Goal: Information Seeking & Learning: Learn about a topic

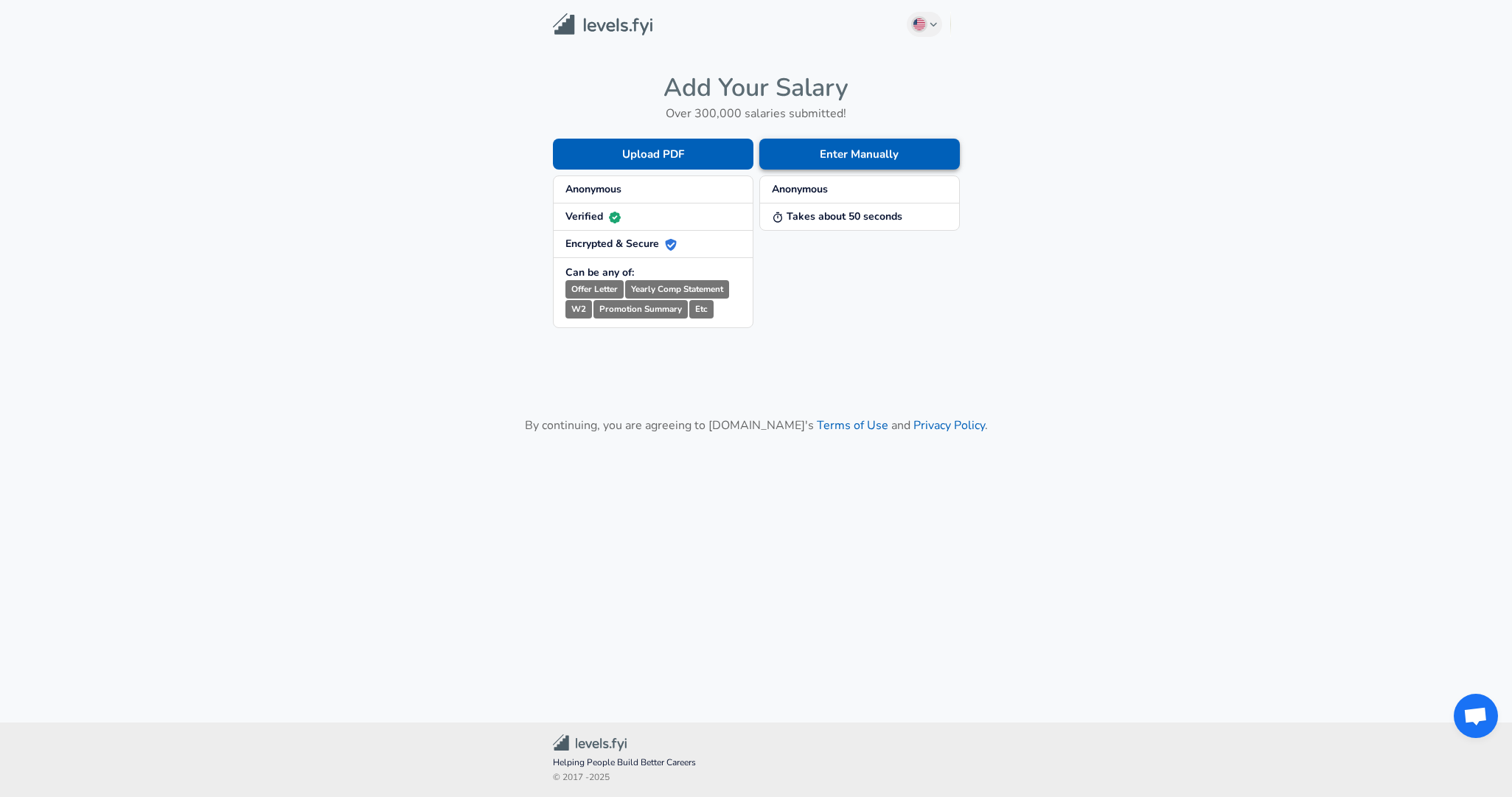
click at [798, 163] on button "Enter Manually" at bounding box center [860, 154] width 201 height 31
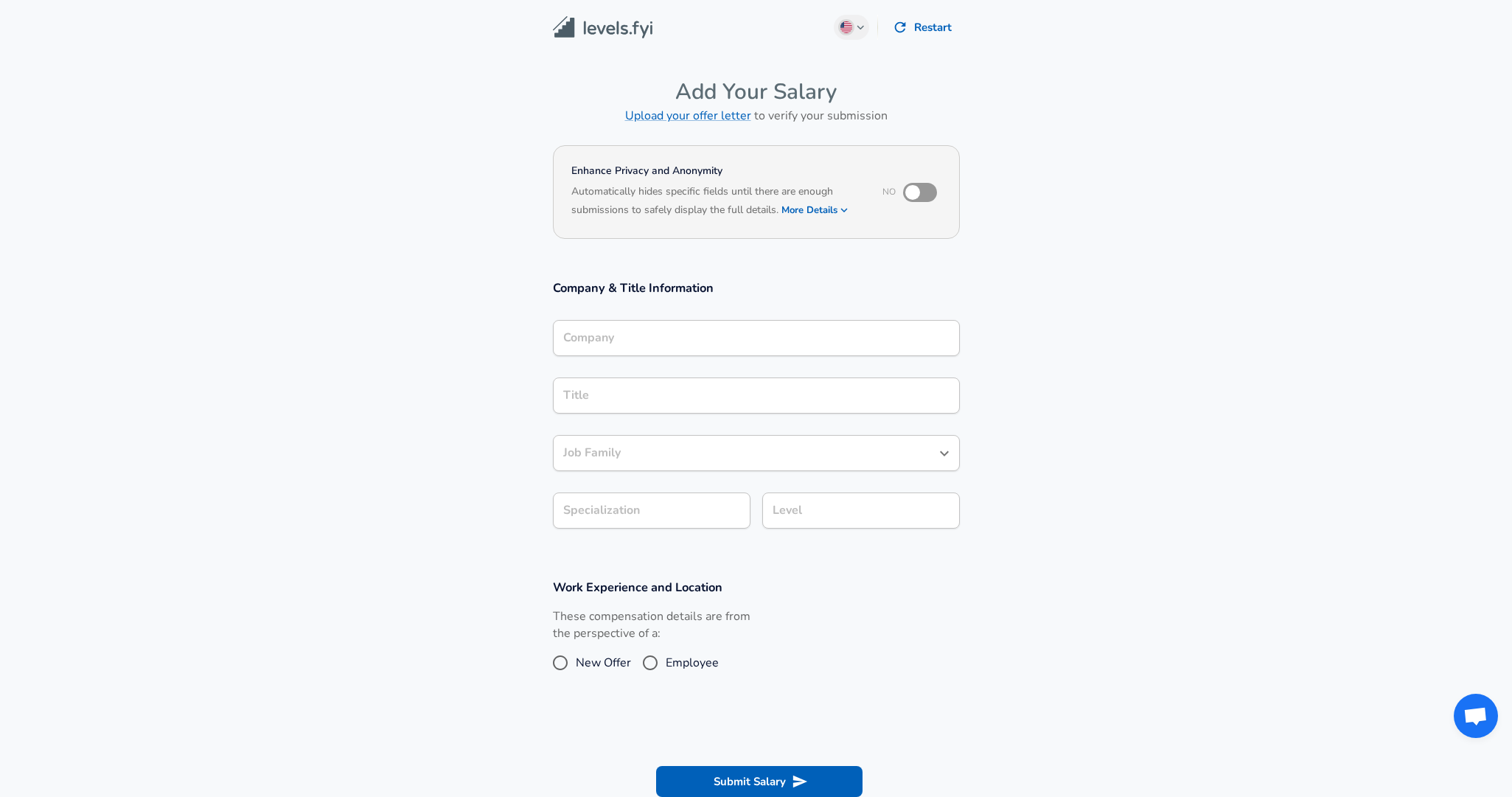
click at [717, 326] on input "Company" at bounding box center [756, 338] width 394 height 23
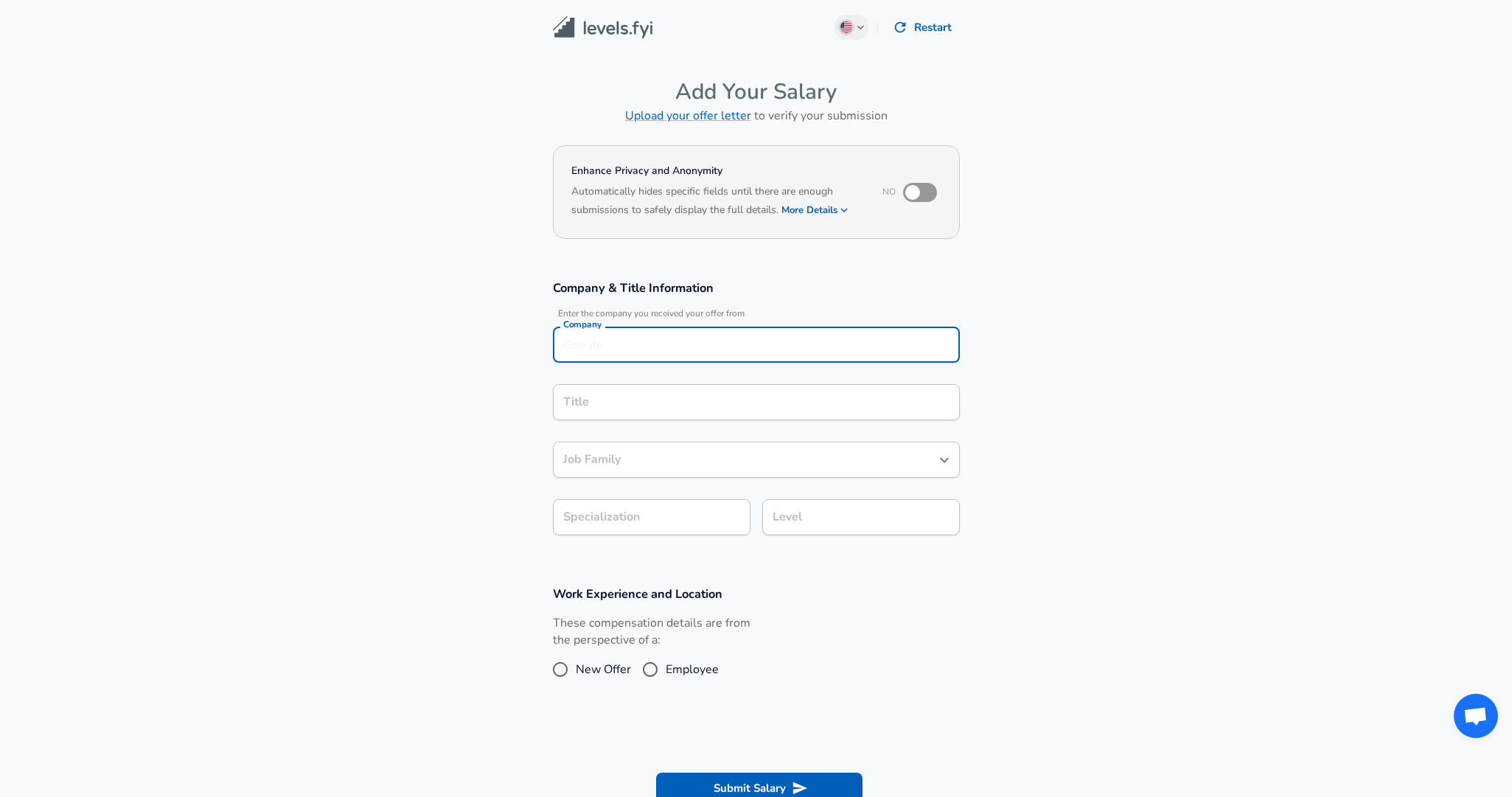
scroll to position [15, 0]
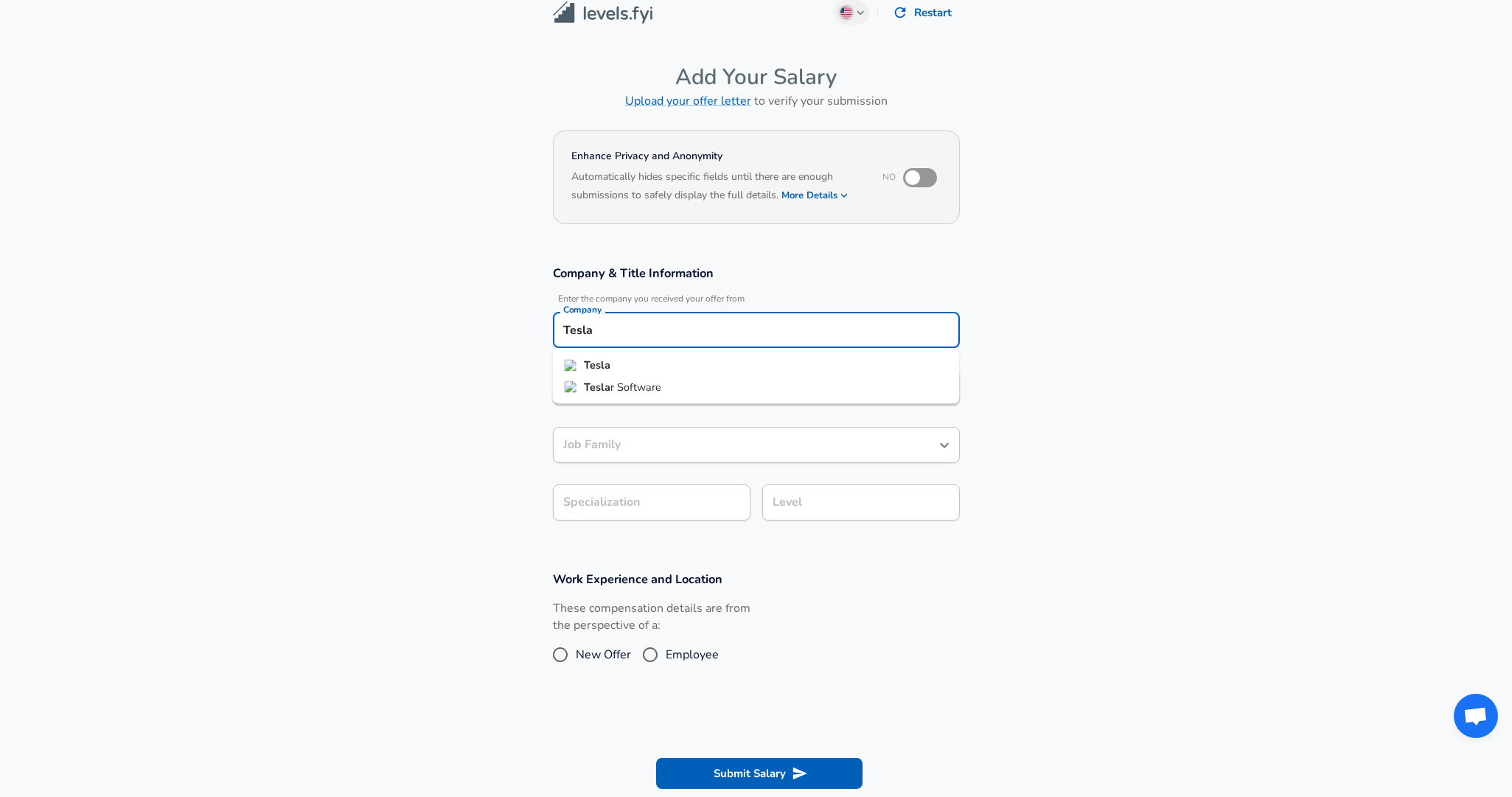
click at [699, 355] on li "Tesla" at bounding box center [756, 366] width 407 height 22
type input "Tesla"
click at [684, 378] on input "Title" at bounding box center [756, 387] width 394 height 23
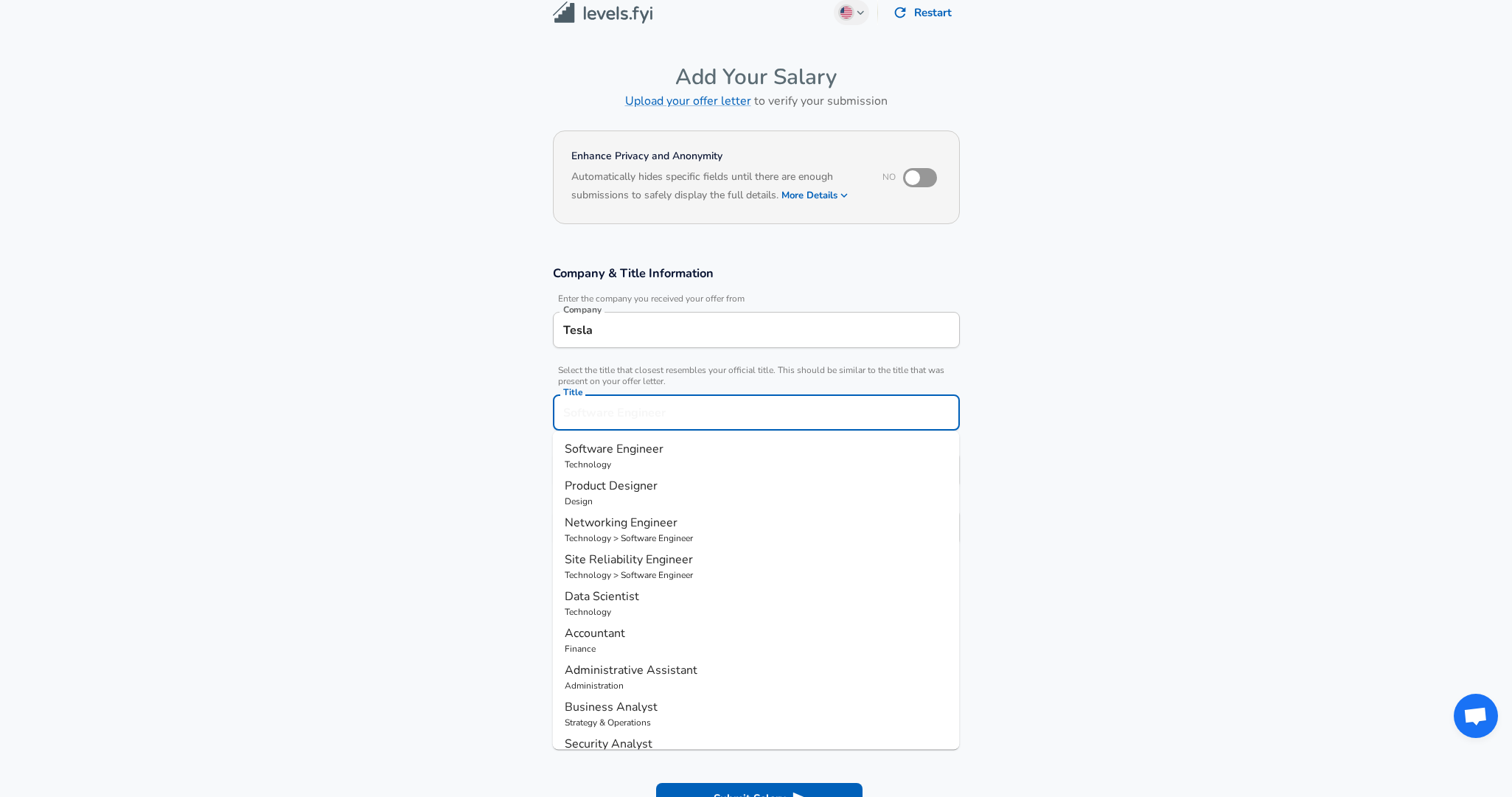
scroll to position [44, 0]
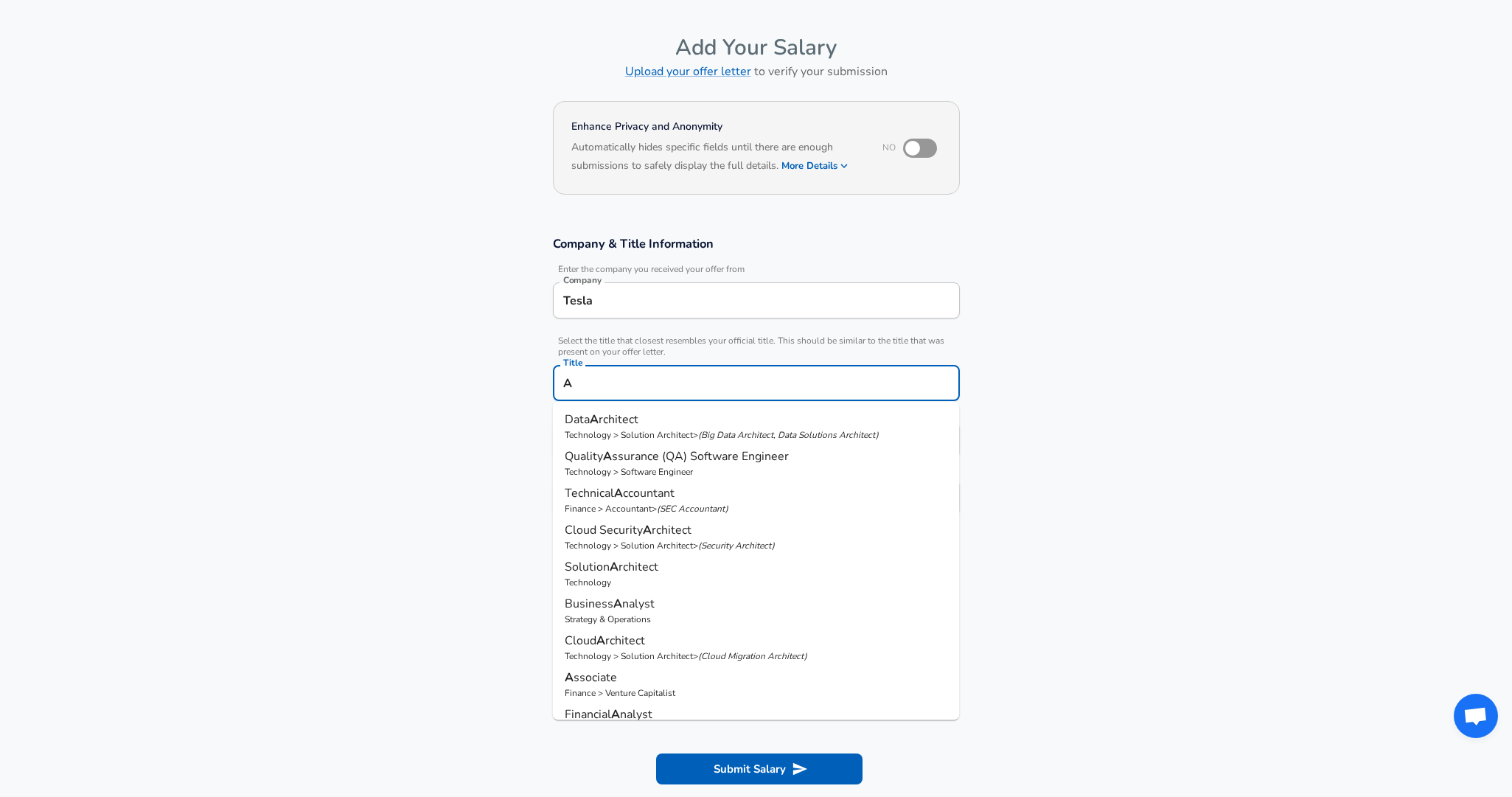
click at [692, 456] on span "ssurance (QA) Software Engineer" at bounding box center [700, 456] width 177 height 16
type input "Quality Assurance (QA) Software Engineer"
type input "Testing (SDET)"
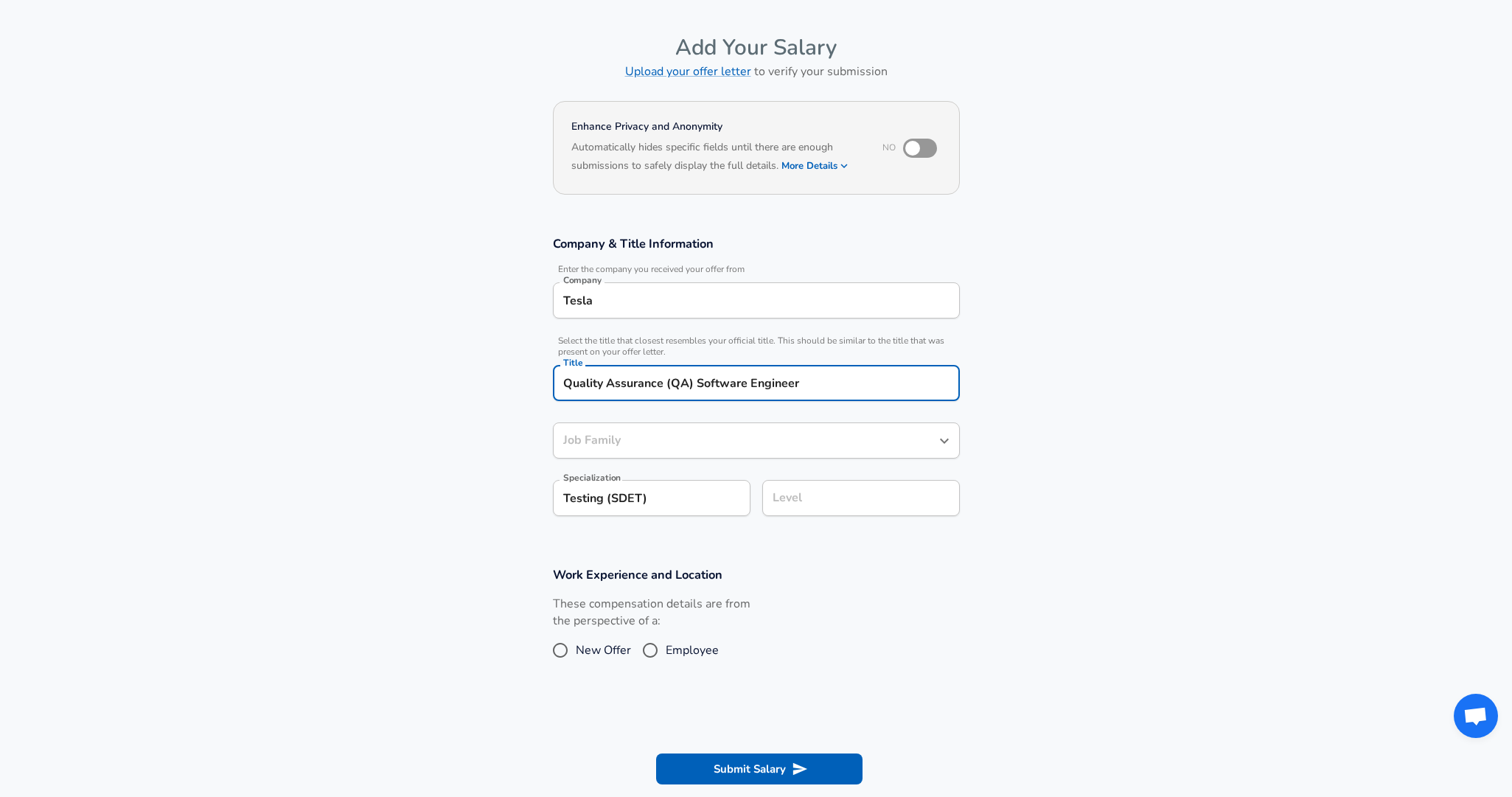
type input "Software Engineer"
type input "Quality Assurance (QA) Software Engineer"
click at [692, 493] on body "We value your privacy We use cookies to enhance your browsing experience, serve…" at bounding box center [756, 354] width 1512 height 797
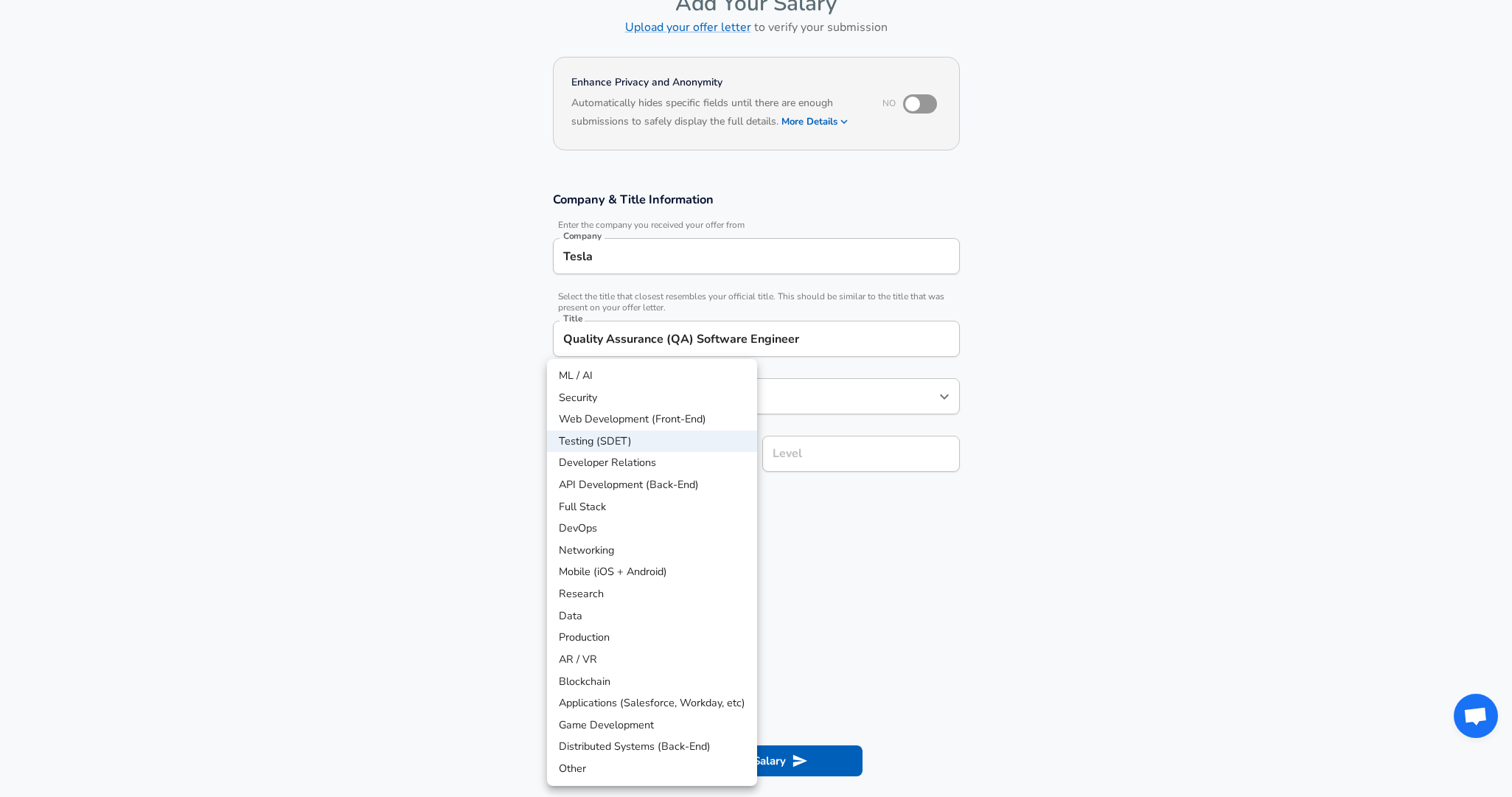
click at [722, 437] on li "Testing (SDET)" at bounding box center [652, 442] width 210 height 22
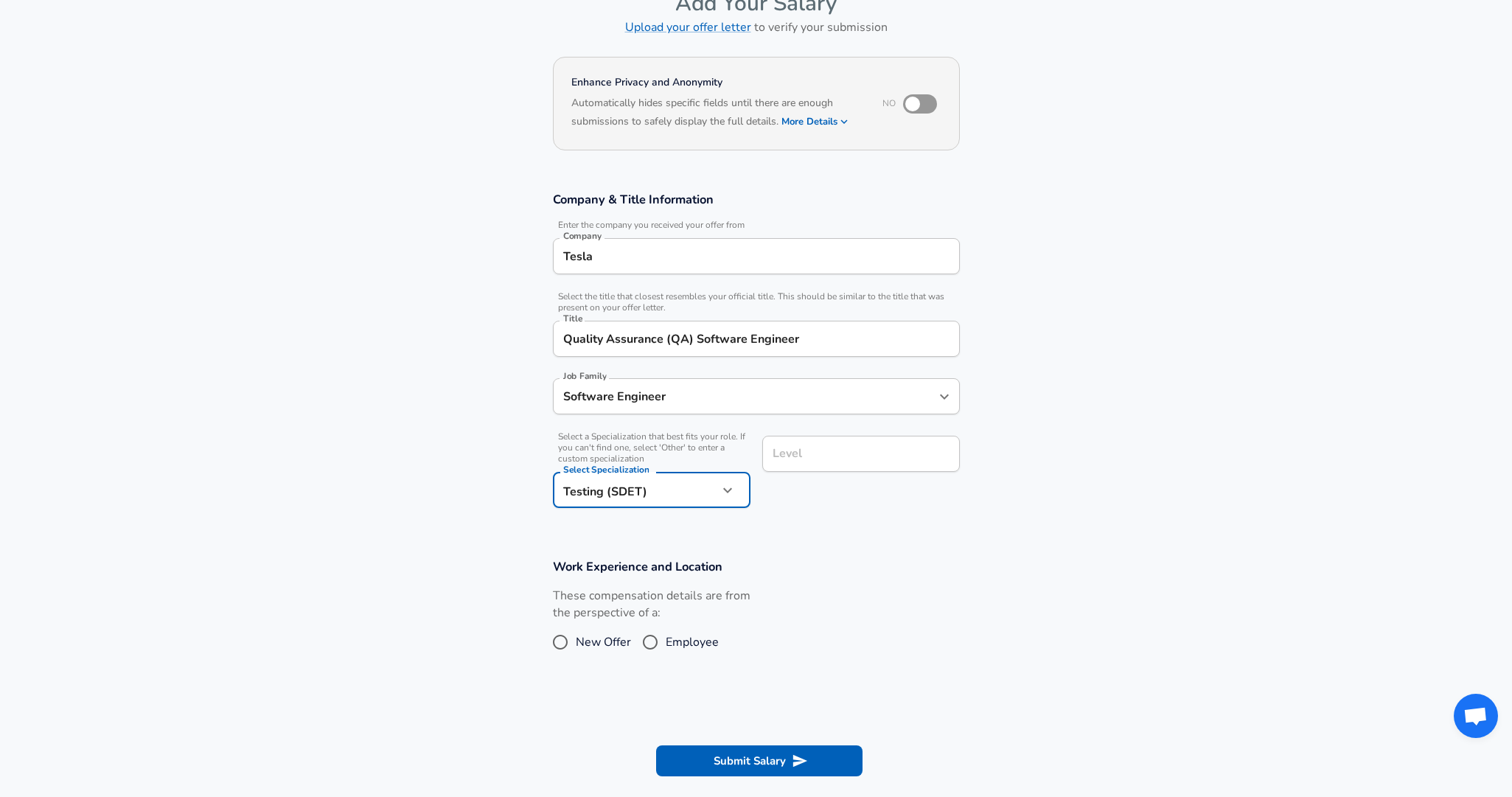
click at [712, 473] on body "We value your privacy We use cookies to enhance your browsing experience, serve…" at bounding box center [756, 309] width 1512 height 797
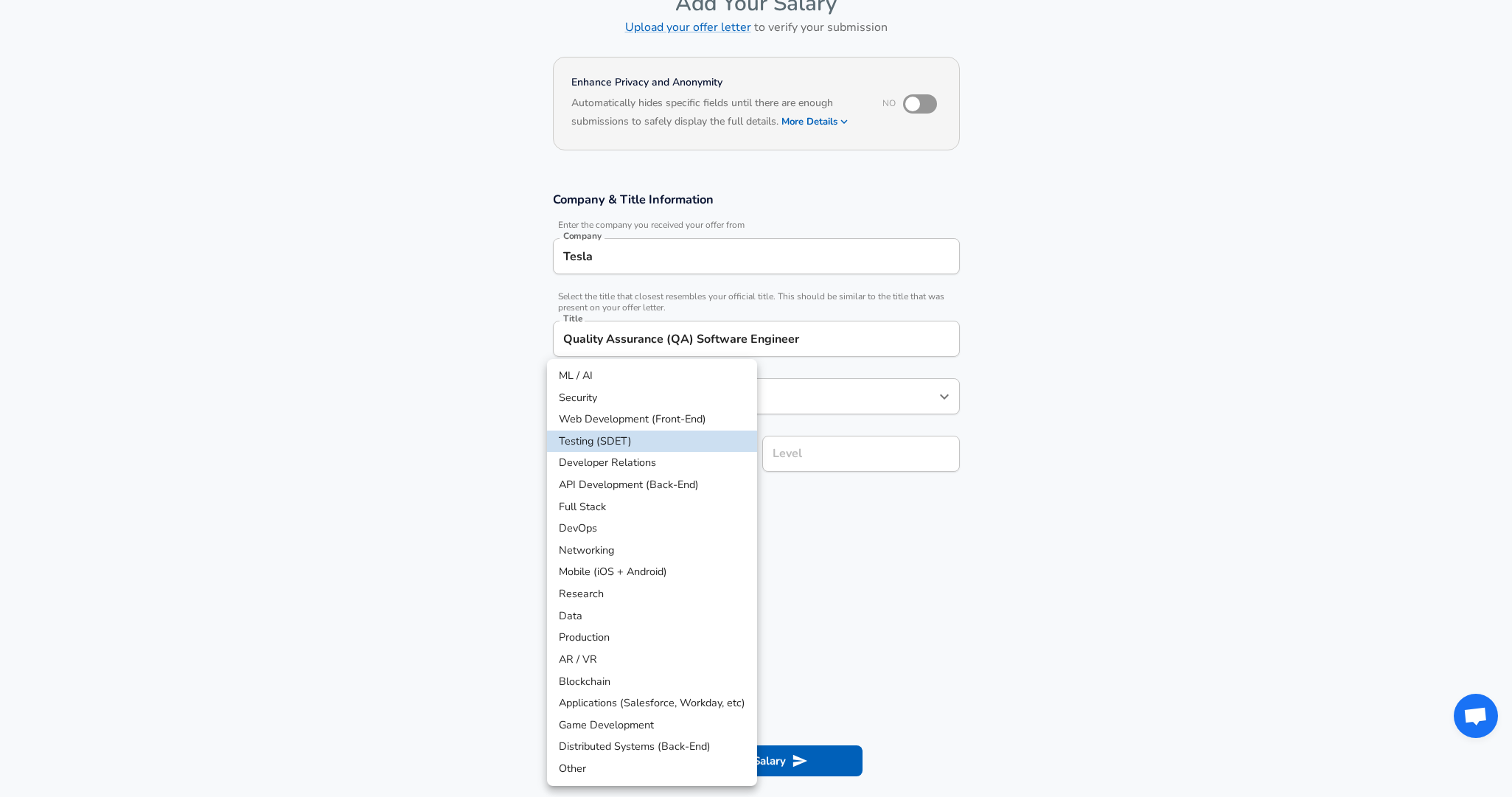
click at [787, 496] on div at bounding box center [756, 398] width 1512 height 797
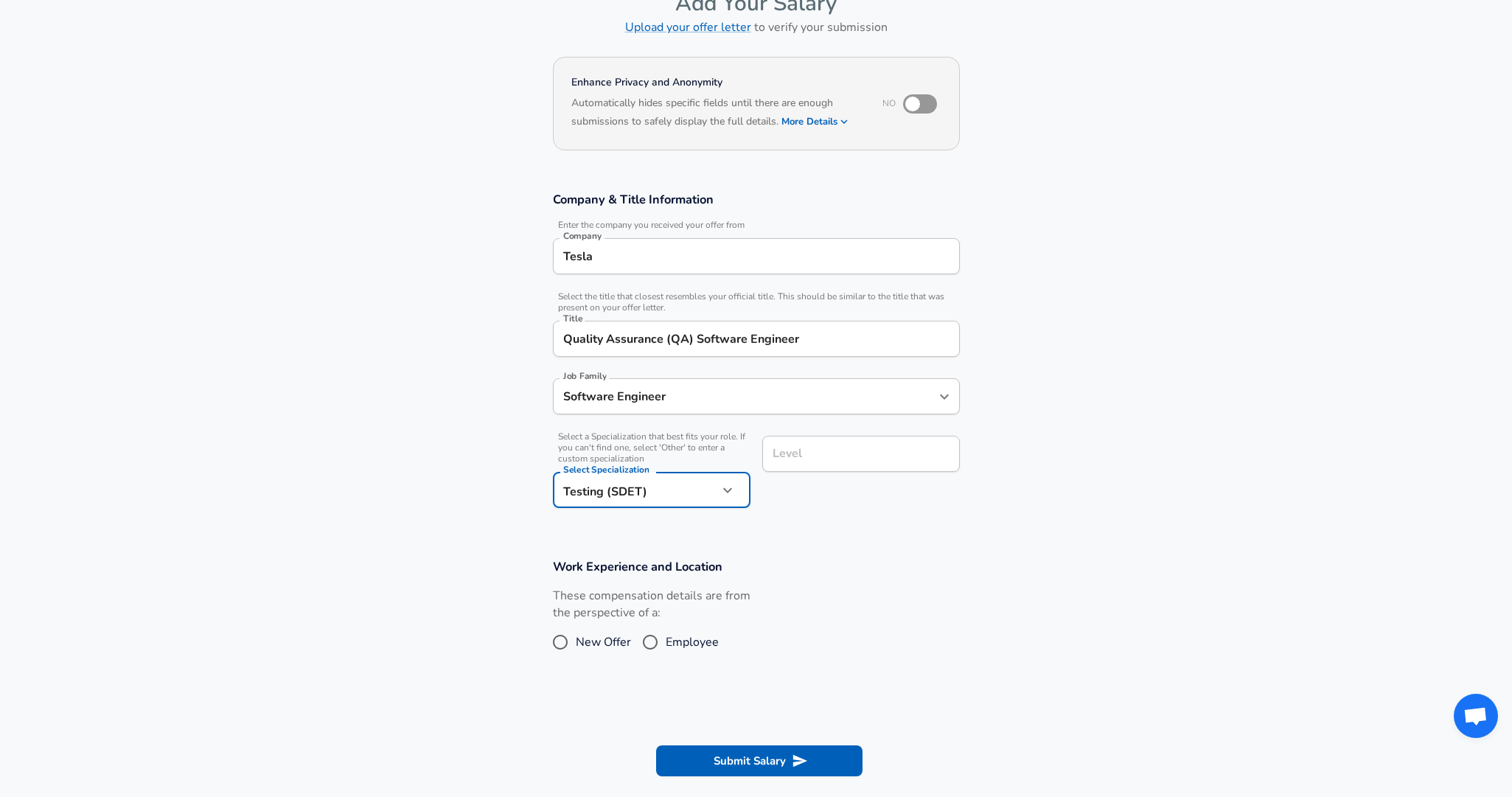
click at [818, 454] on input "Level" at bounding box center [861, 454] width 185 height 23
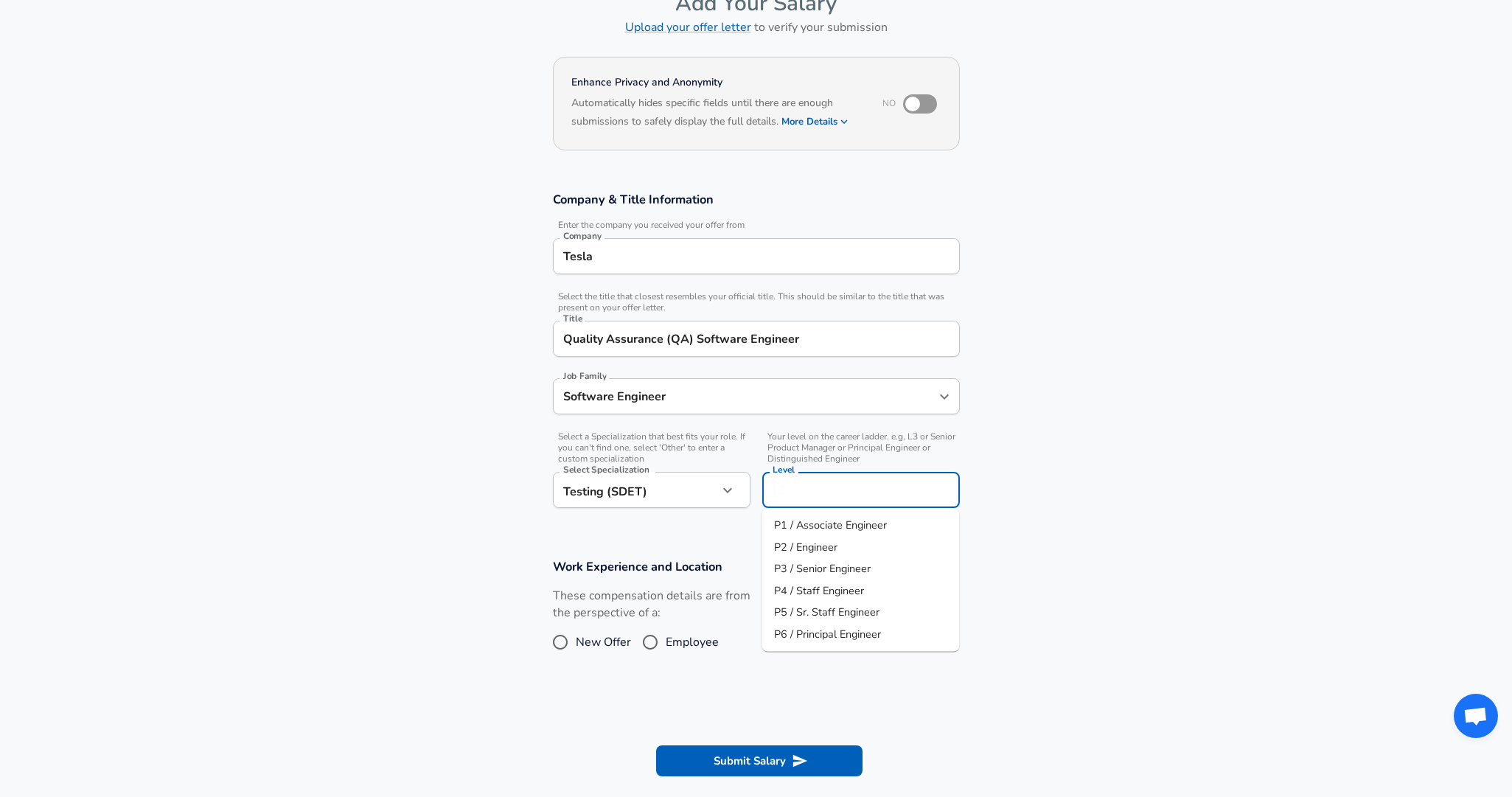
scroll to position [118, 0]
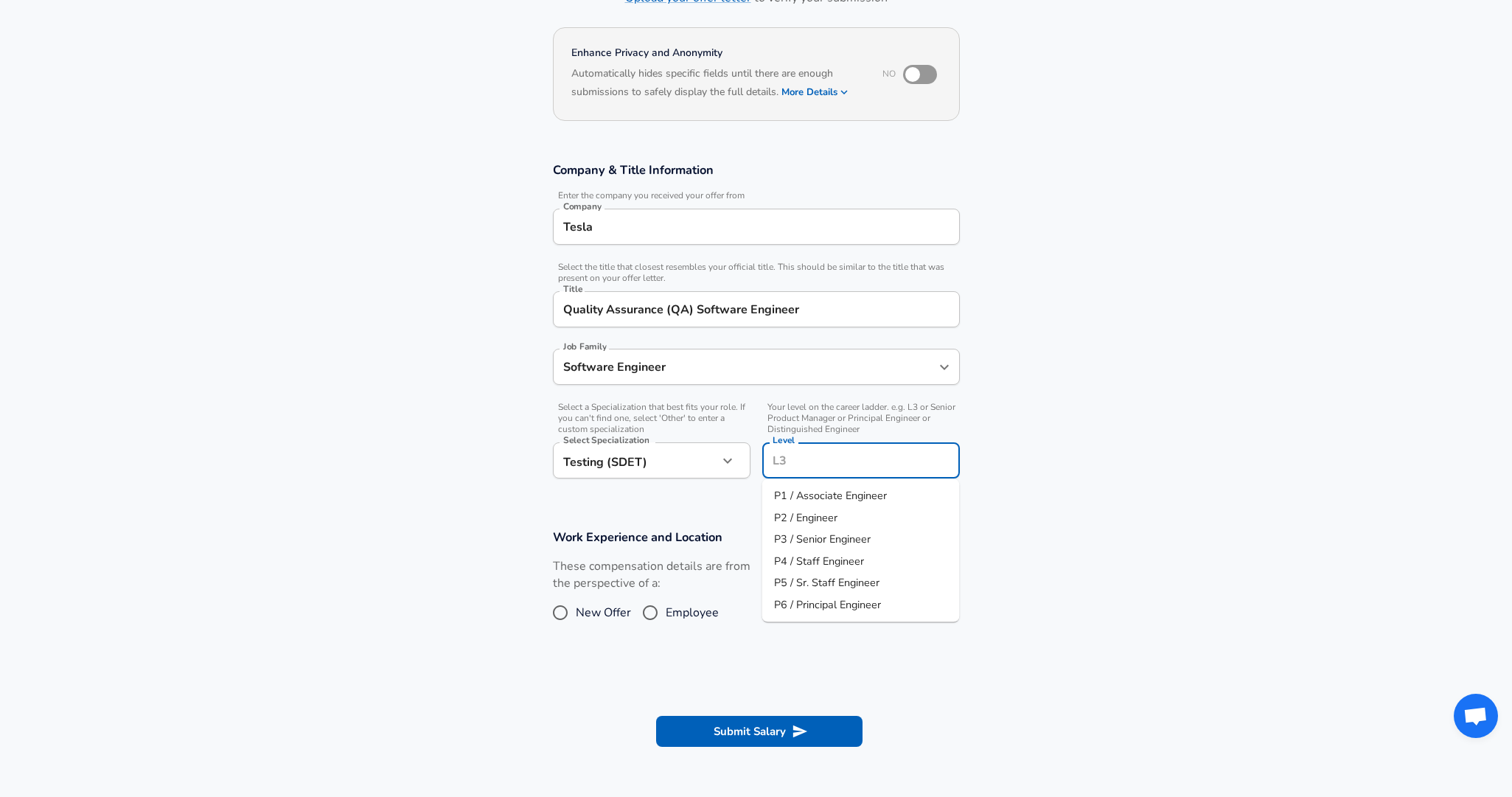
click at [835, 513] on span "P2 / Engineer" at bounding box center [806, 517] width 64 height 15
type input "P2 / Engineer"
click at [564, 612] on input "New Offer" at bounding box center [561, 613] width 31 height 24
radio input "true"
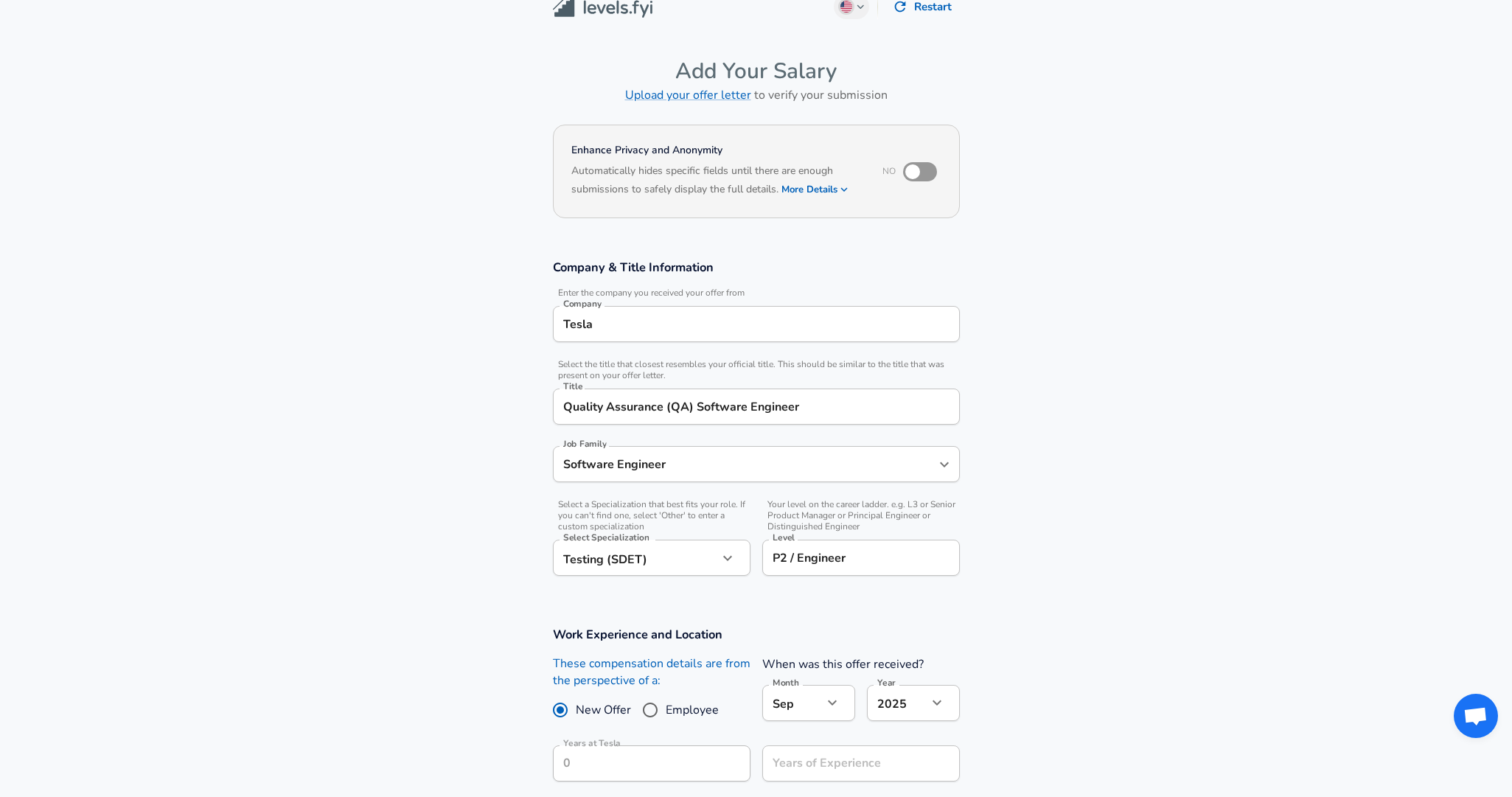
scroll to position [0, 0]
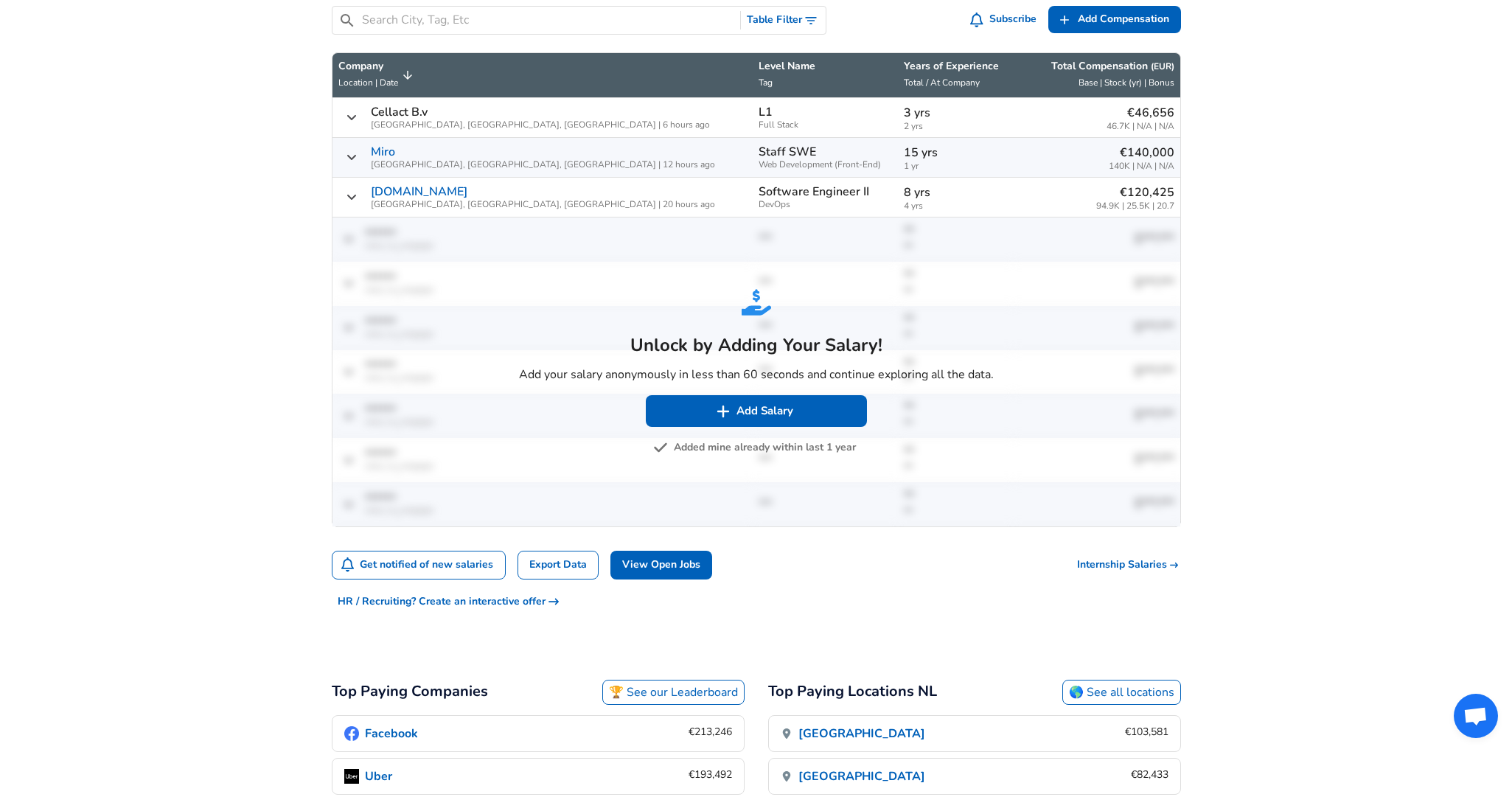
scroll to position [821, 0]
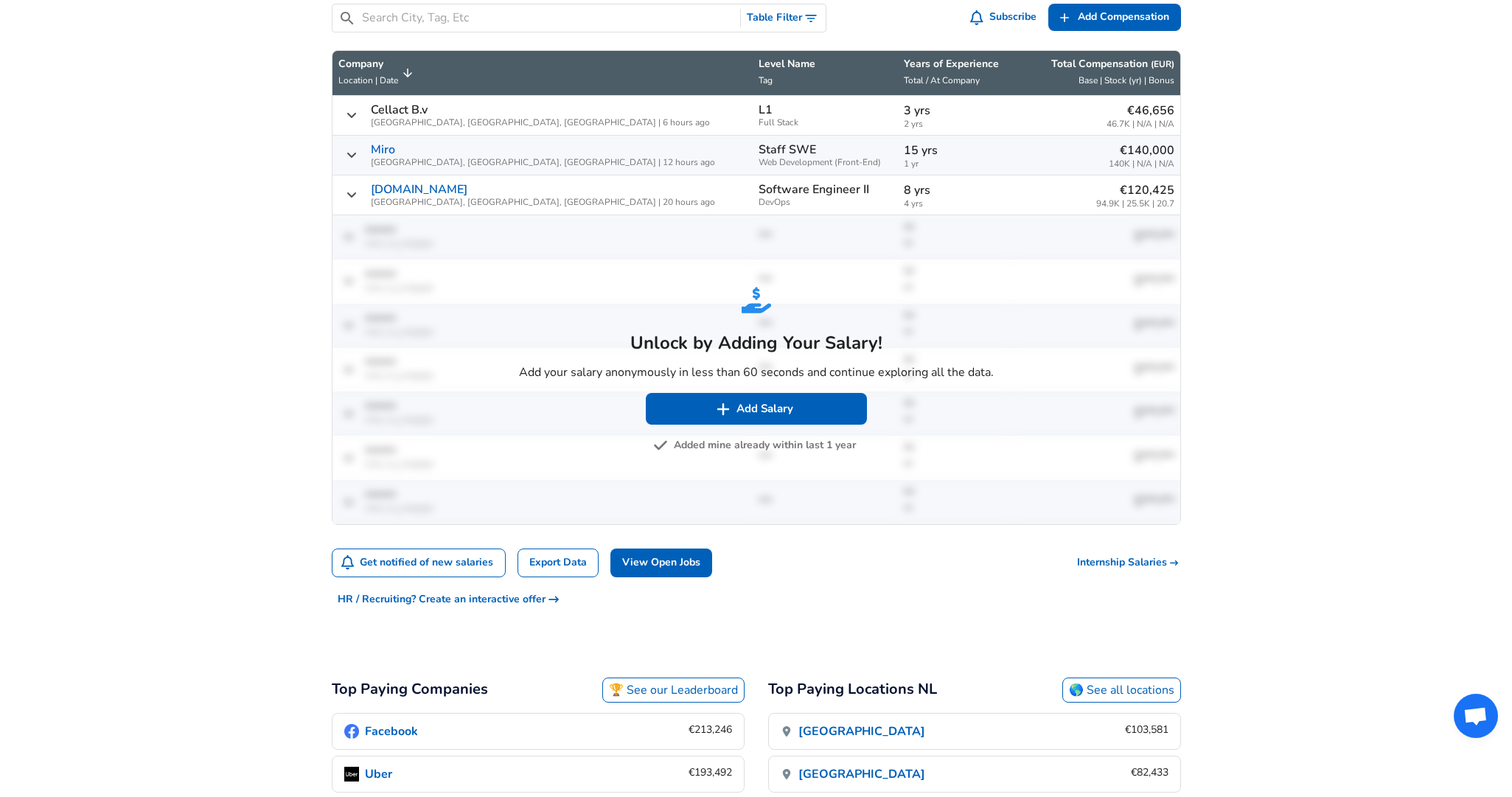
click at [722, 437] on button "Added mine already within last 1 year" at bounding box center [756, 445] width 200 height 18
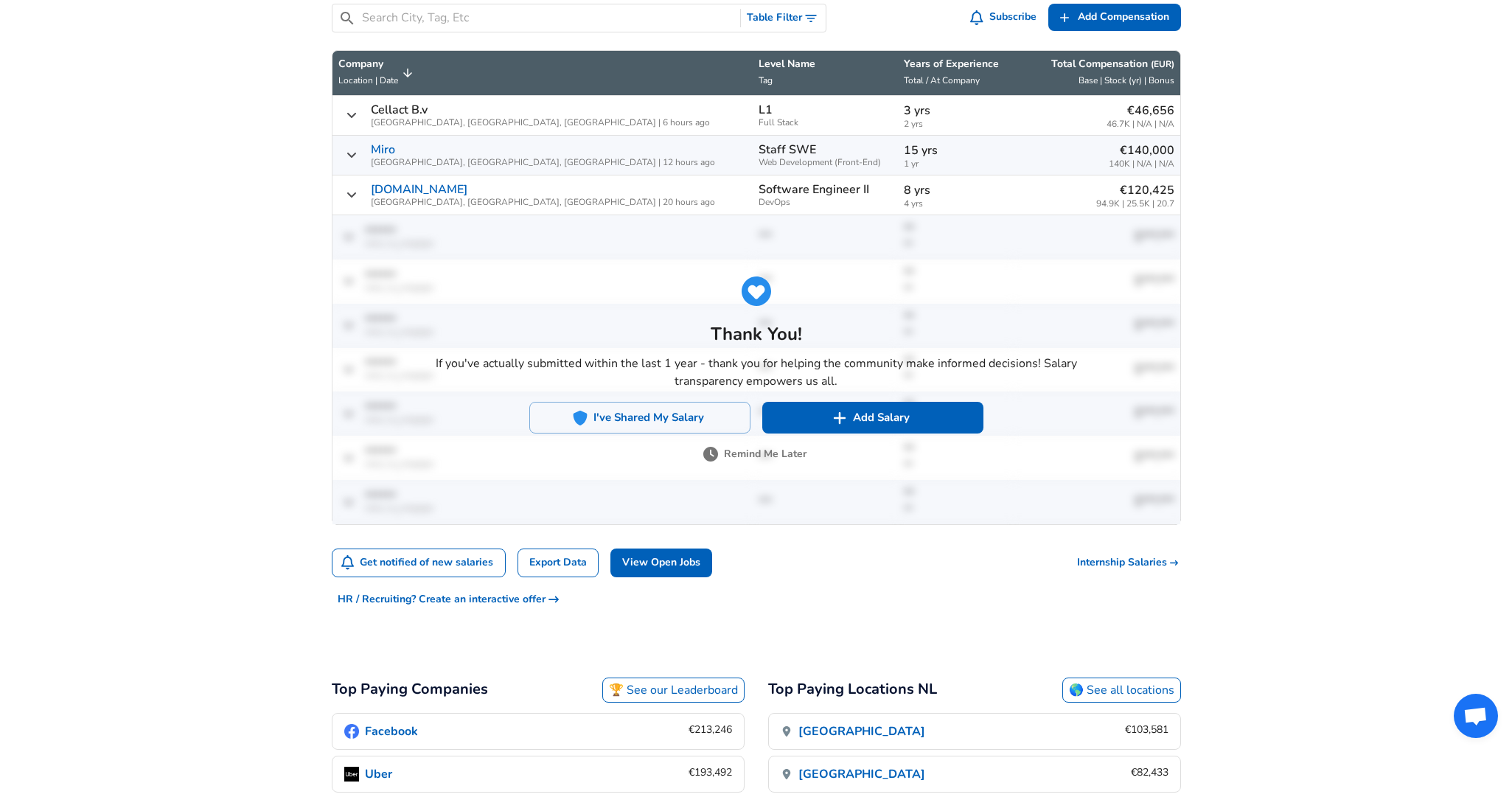
click at [736, 445] on button "Remind Me Later" at bounding box center [756, 454] width 100 height 18
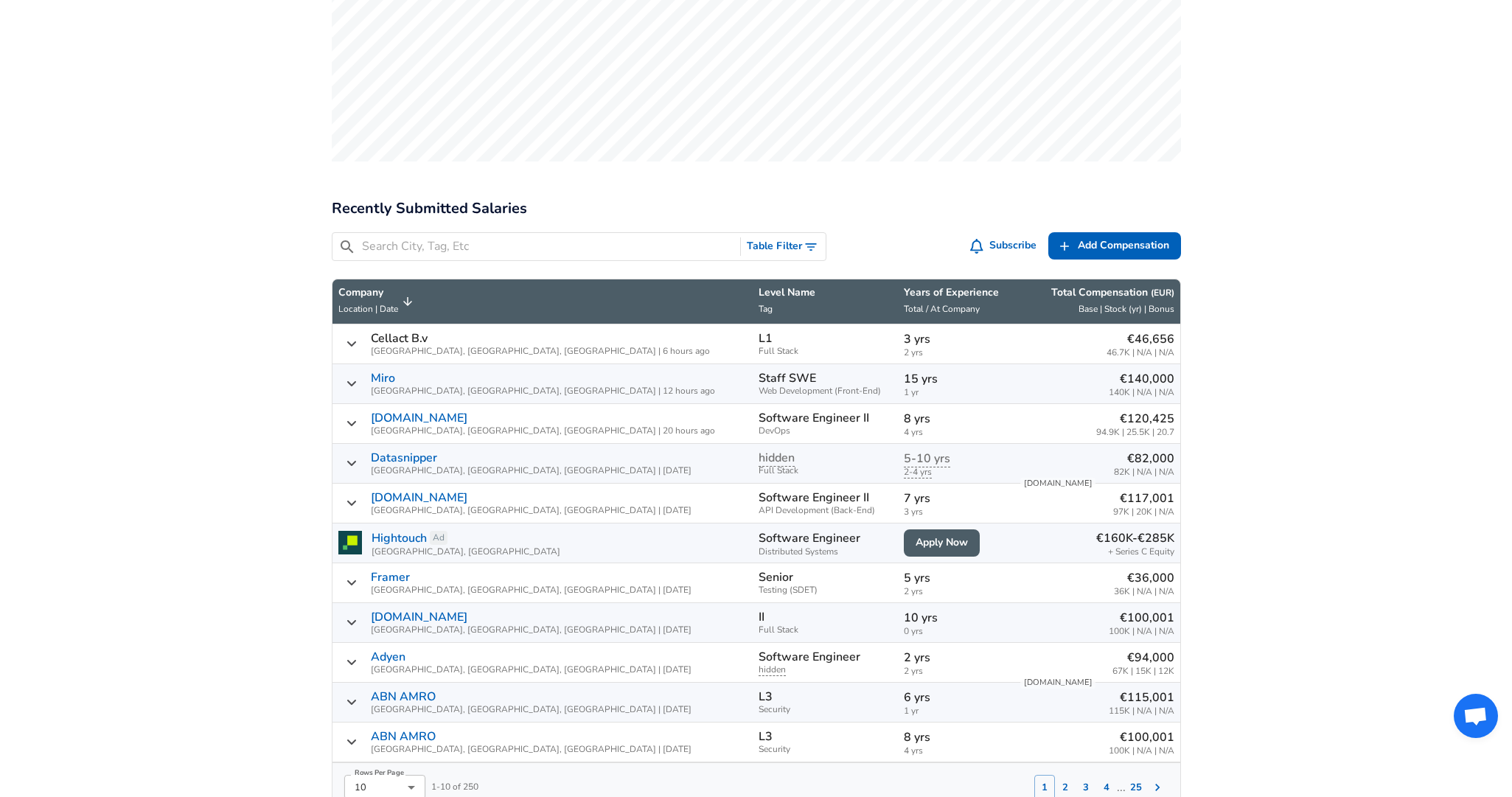
scroll to position [590, 0]
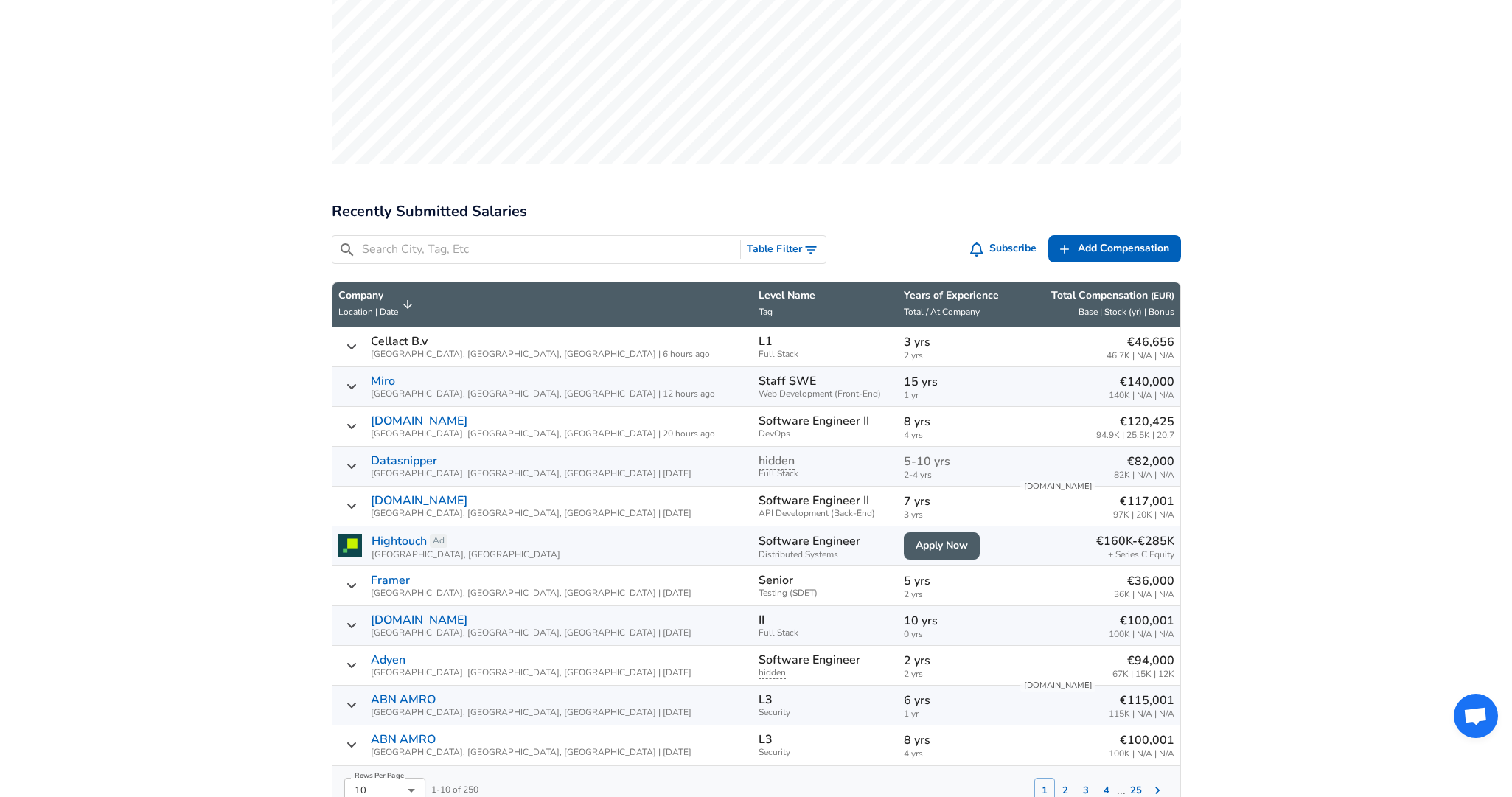
click at [640, 240] on input "Search City, Tag, Etc" at bounding box center [548, 249] width 373 height 18
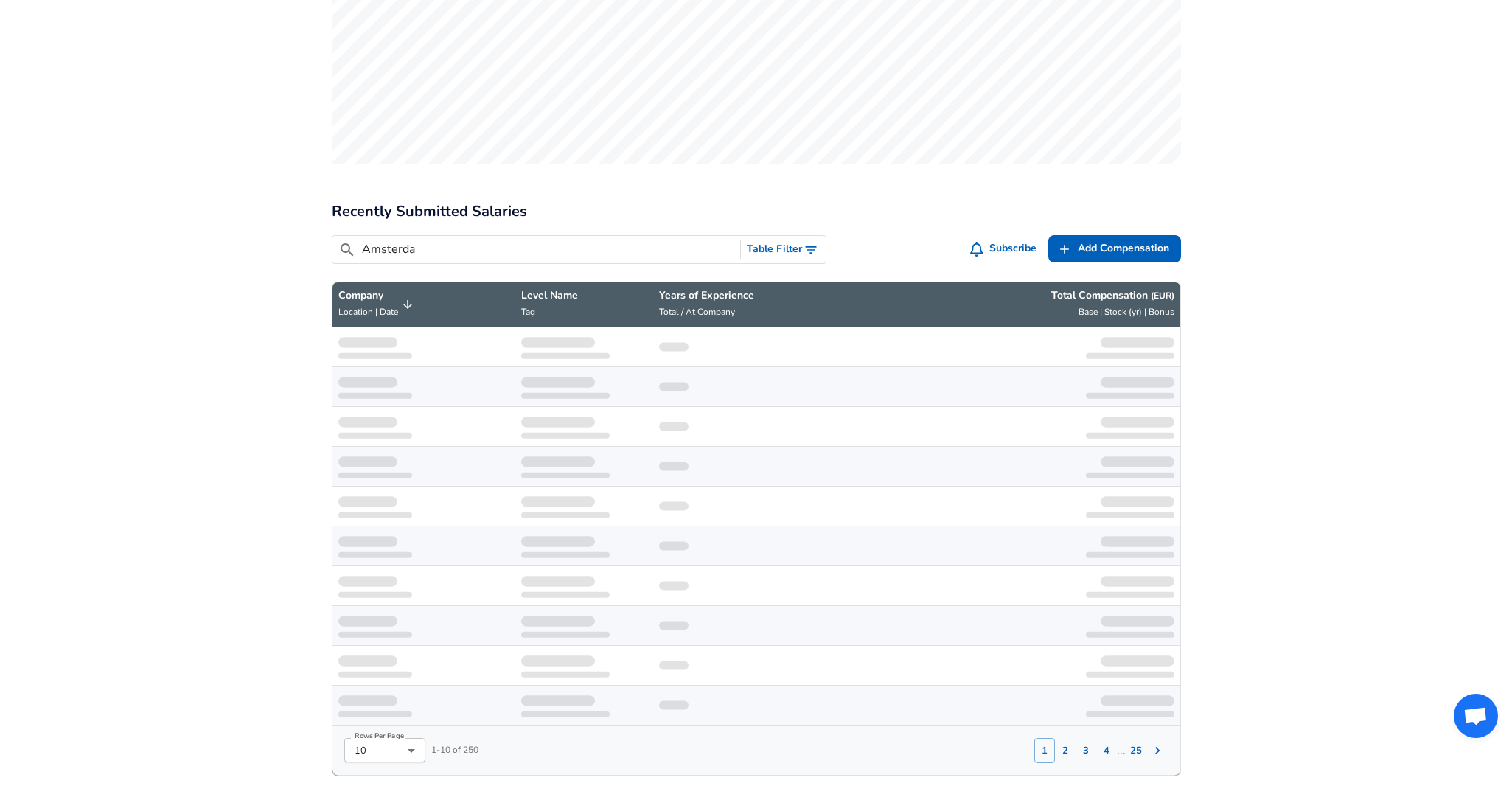
type input "[GEOGRAPHIC_DATA]"
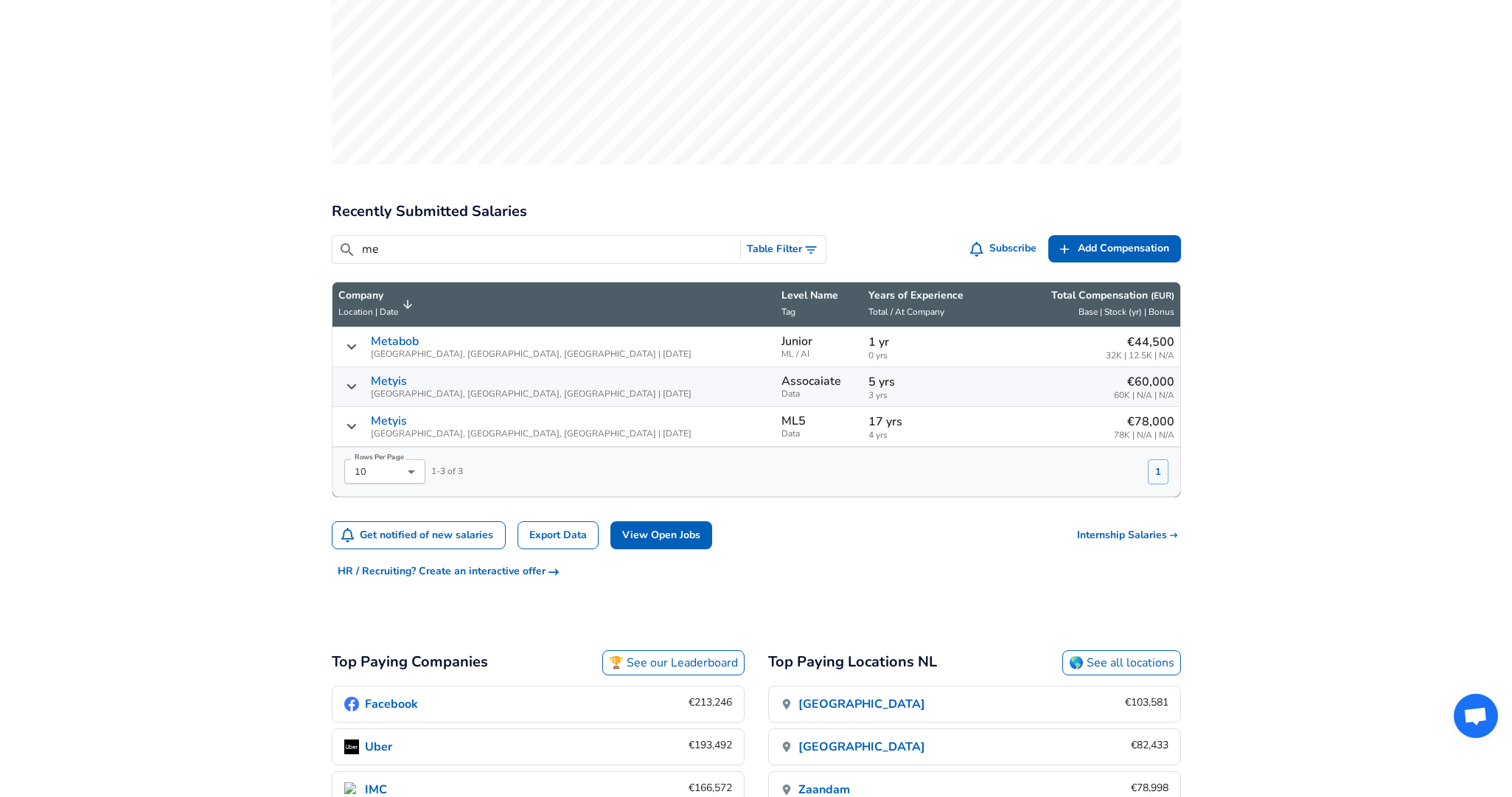
type input "m"
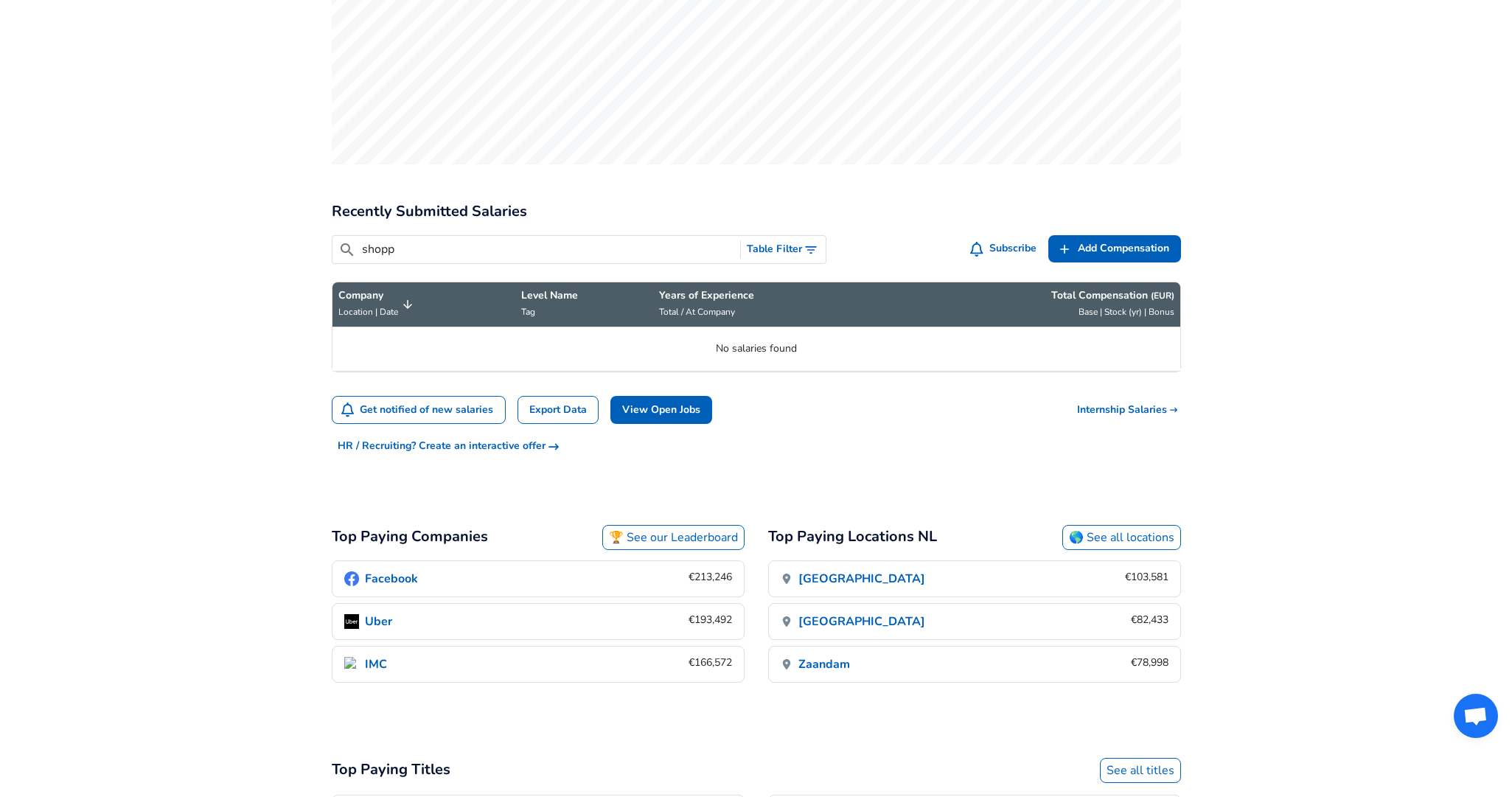
type input "shop"
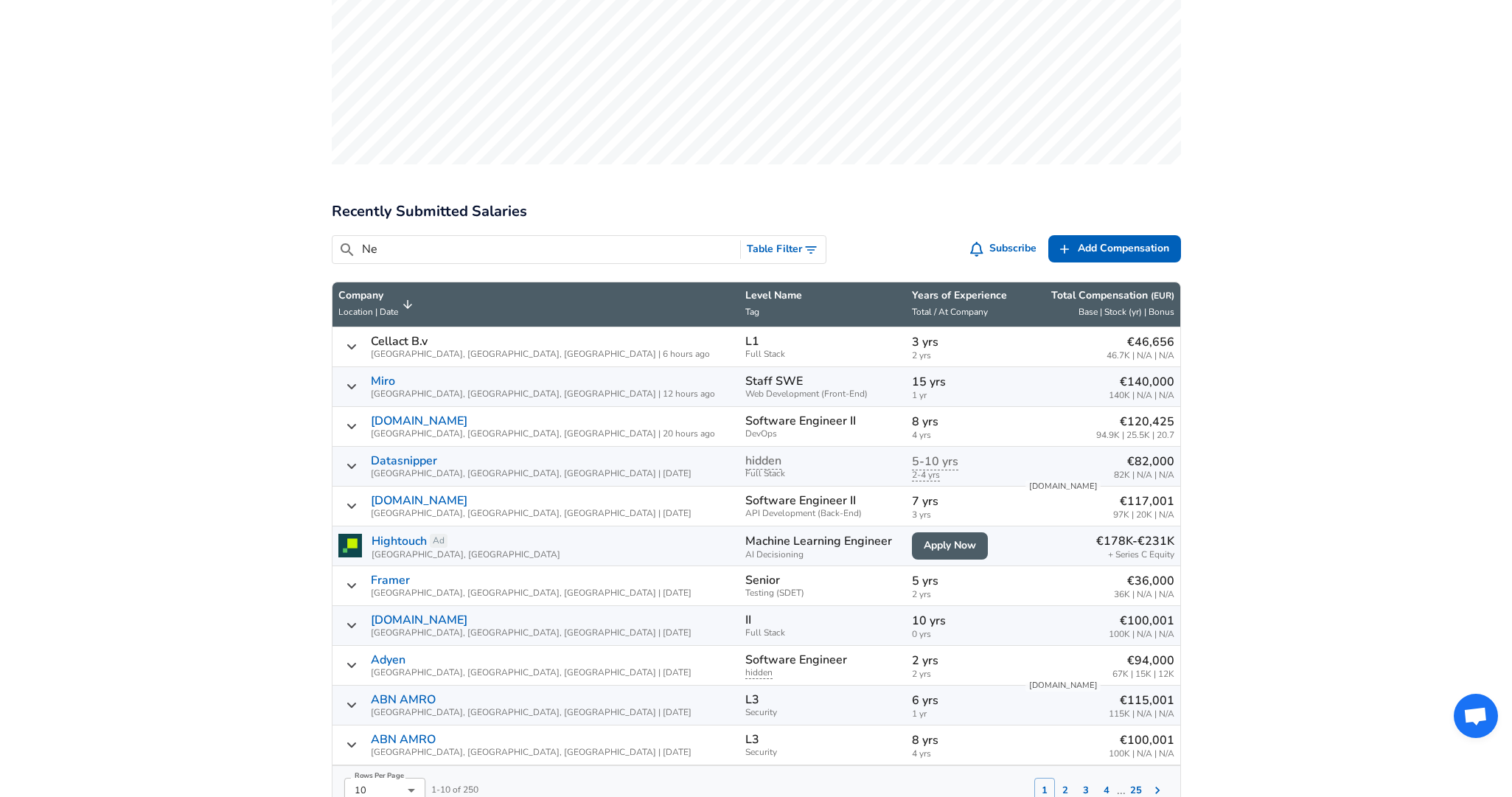
type input "N"
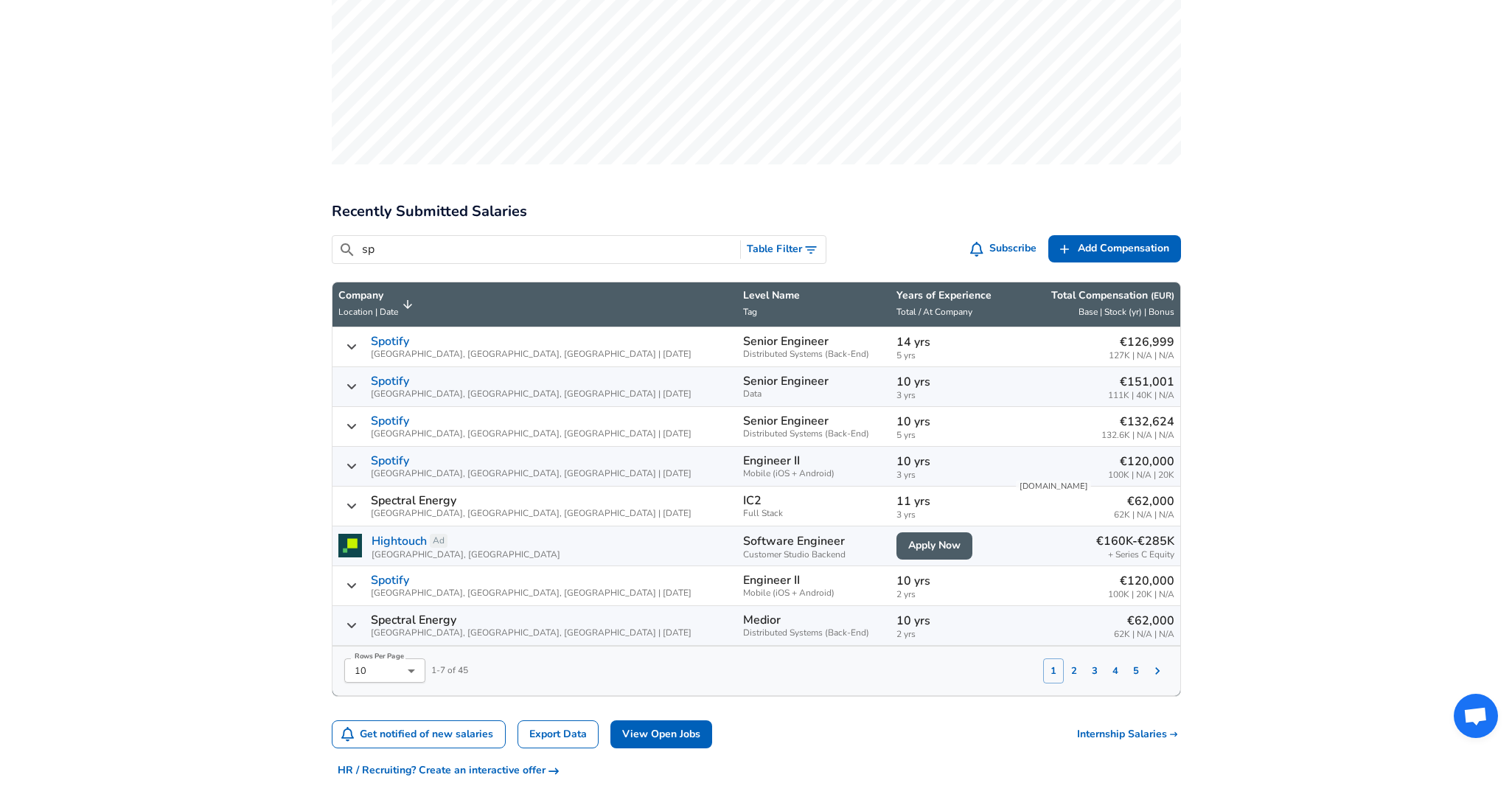
type input "s"
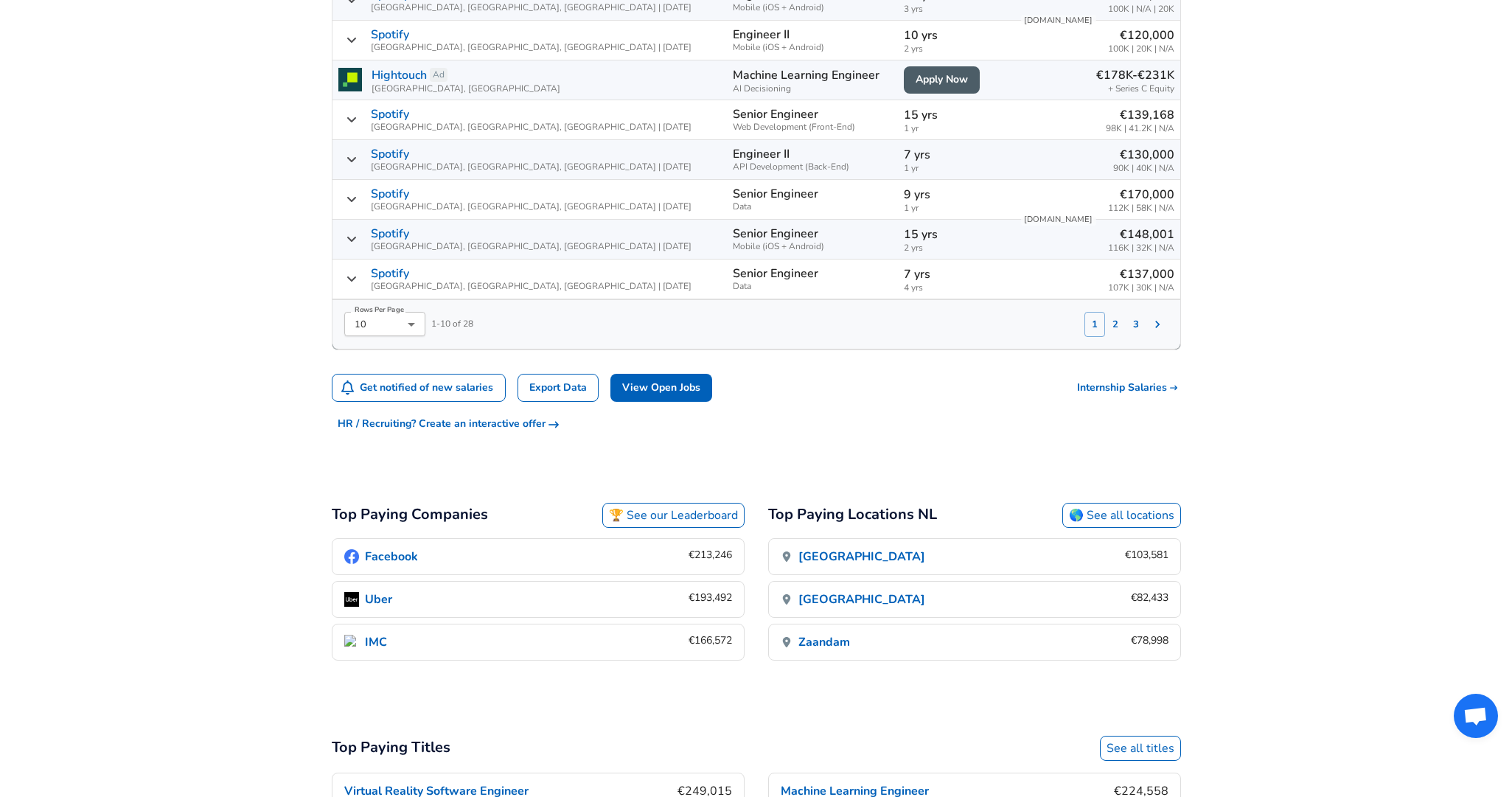
scroll to position [1064, 0]
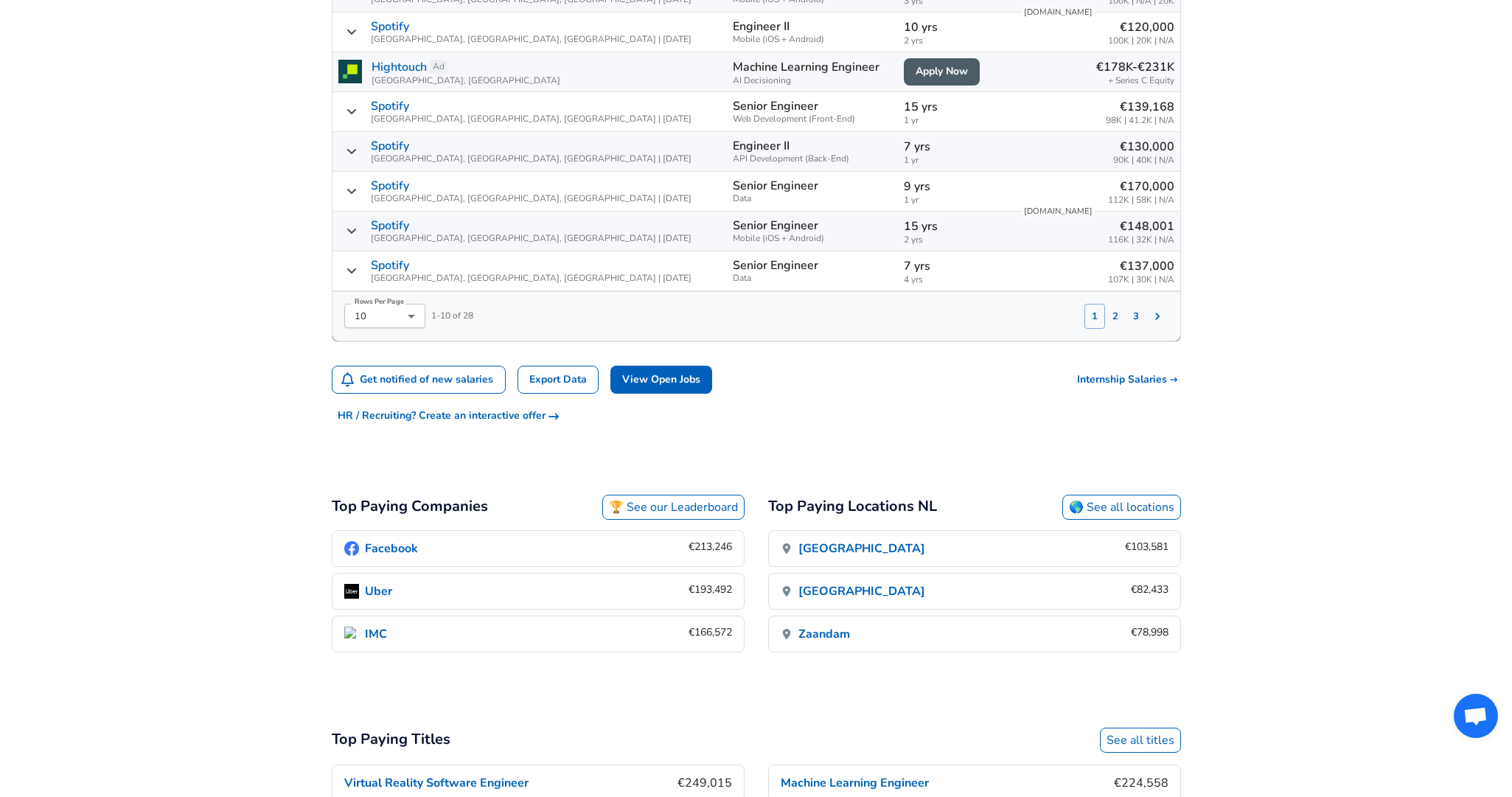
type input "spotify"
click at [578, 366] on link "Export Data" at bounding box center [558, 380] width 81 height 29
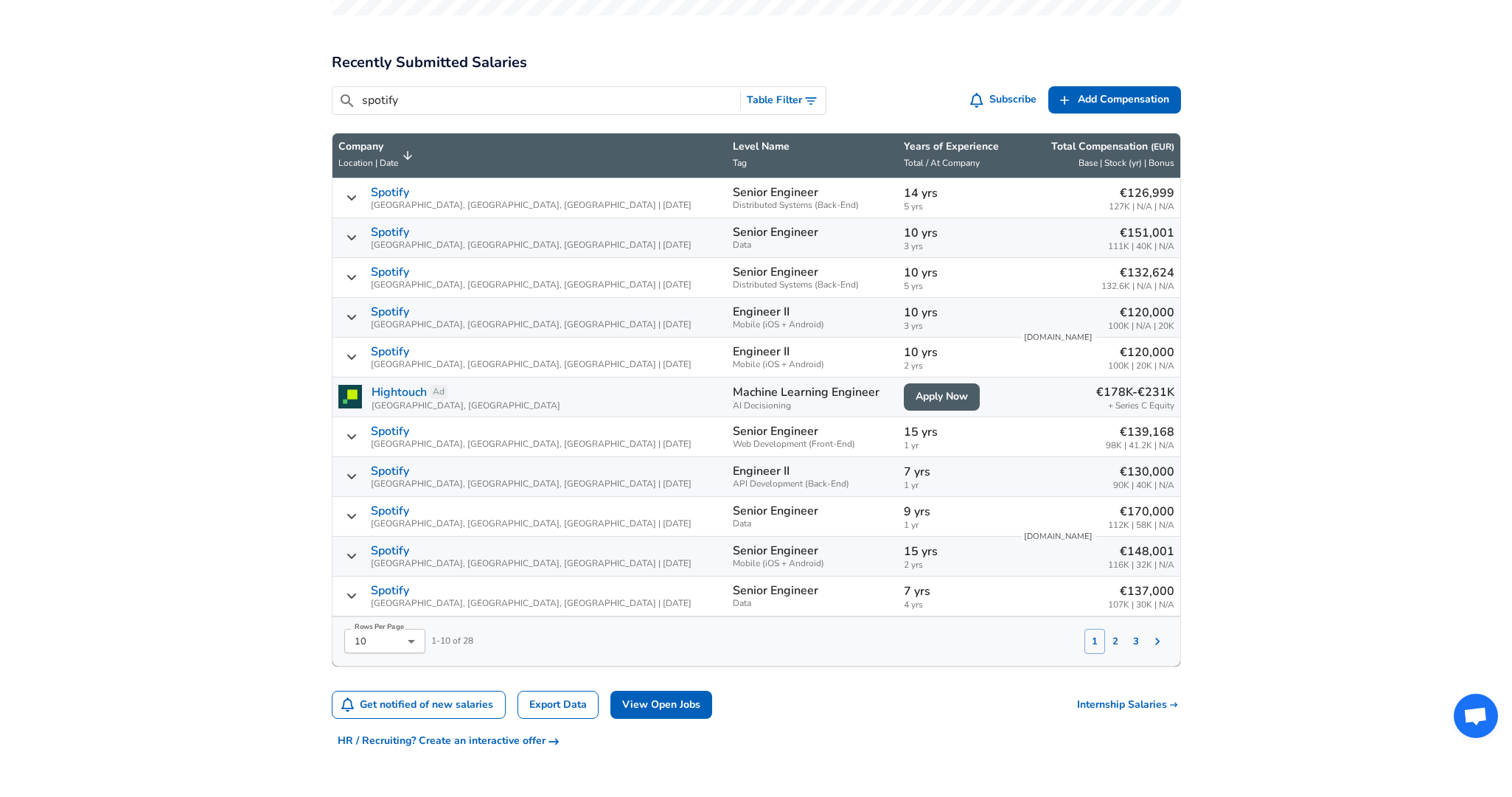
scroll to position [736, 0]
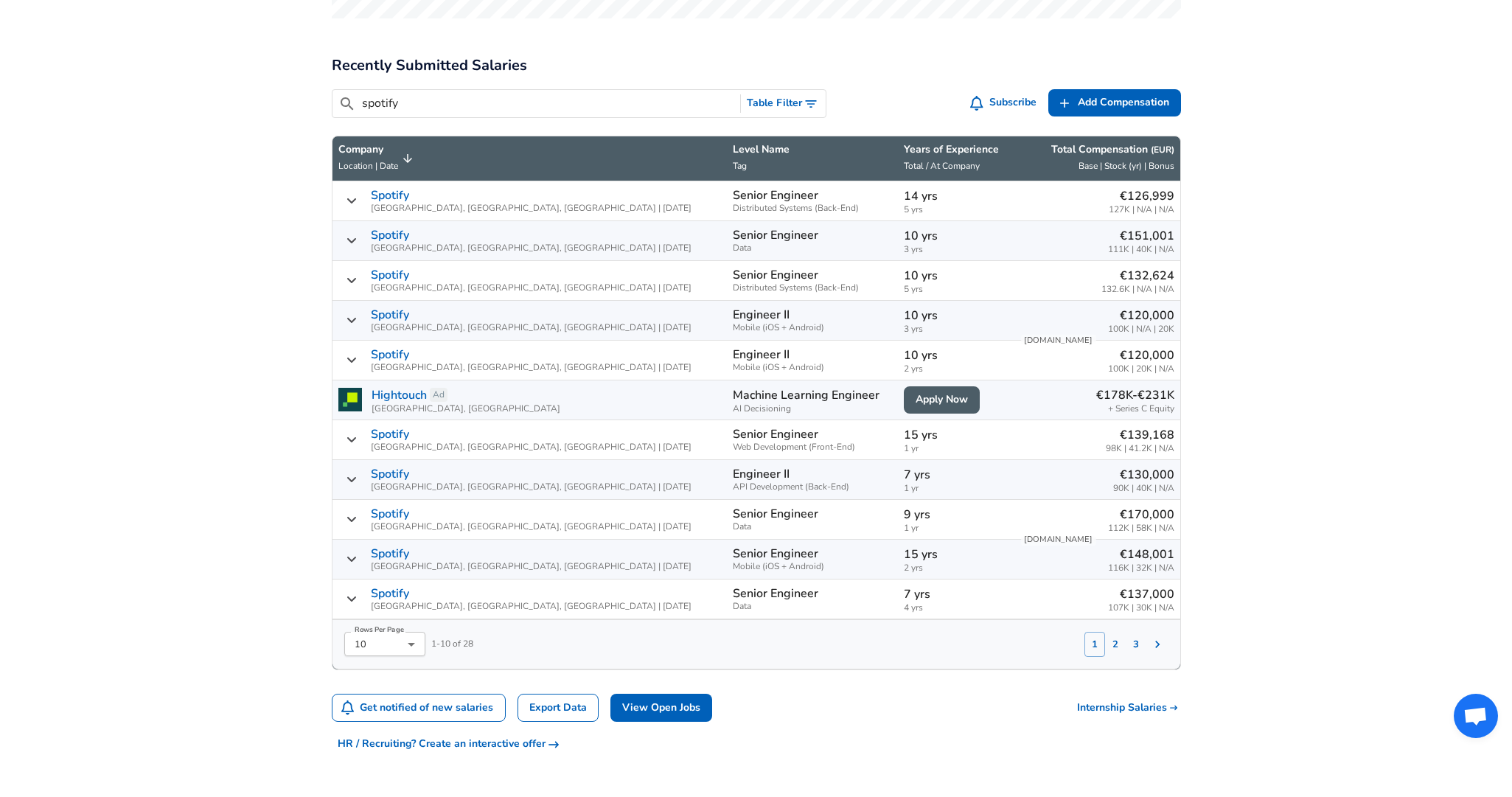
click at [914, 143] on p "Years of Experience" at bounding box center [956, 150] width 104 height 15
click at [904, 160] on span "Total / At Company" at bounding box center [942, 166] width 76 height 12
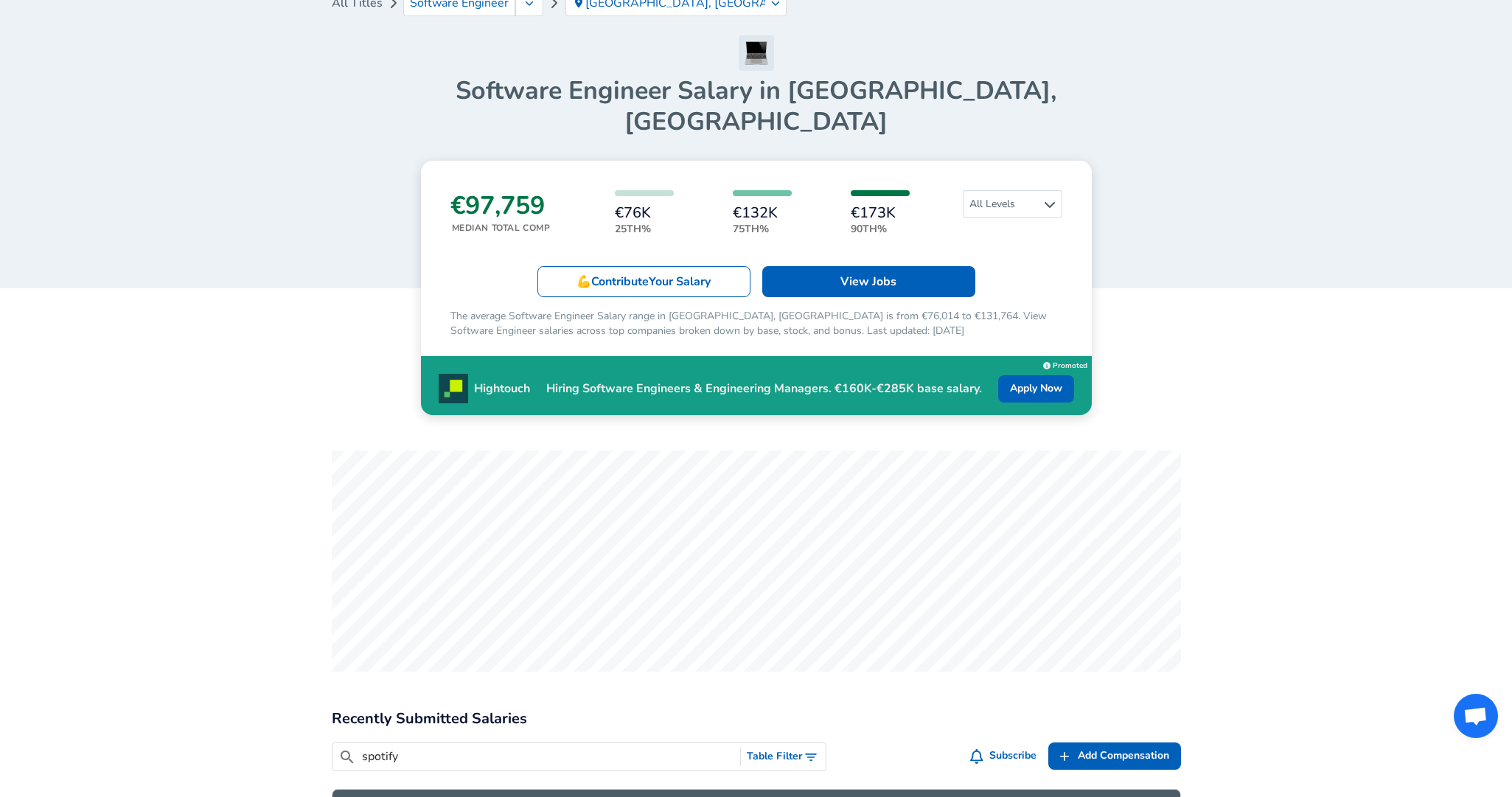
scroll to position [81, 0]
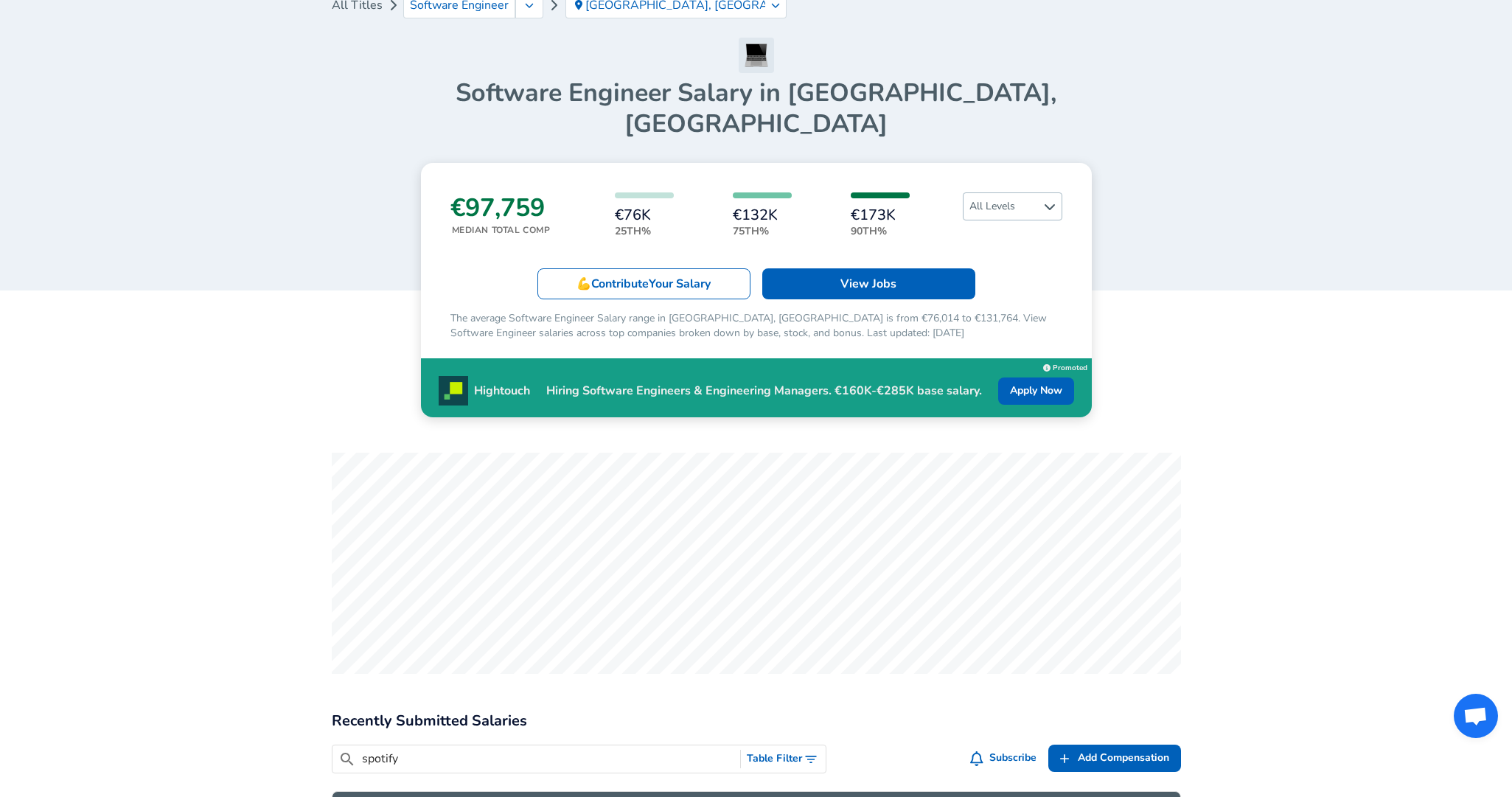
click at [1019, 194] on span "All Levels" at bounding box center [1013, 207] width 98 height 27
click at [1005, 226] on link "Entry Level" at bounding box center [1000, 225] width 100 height 18
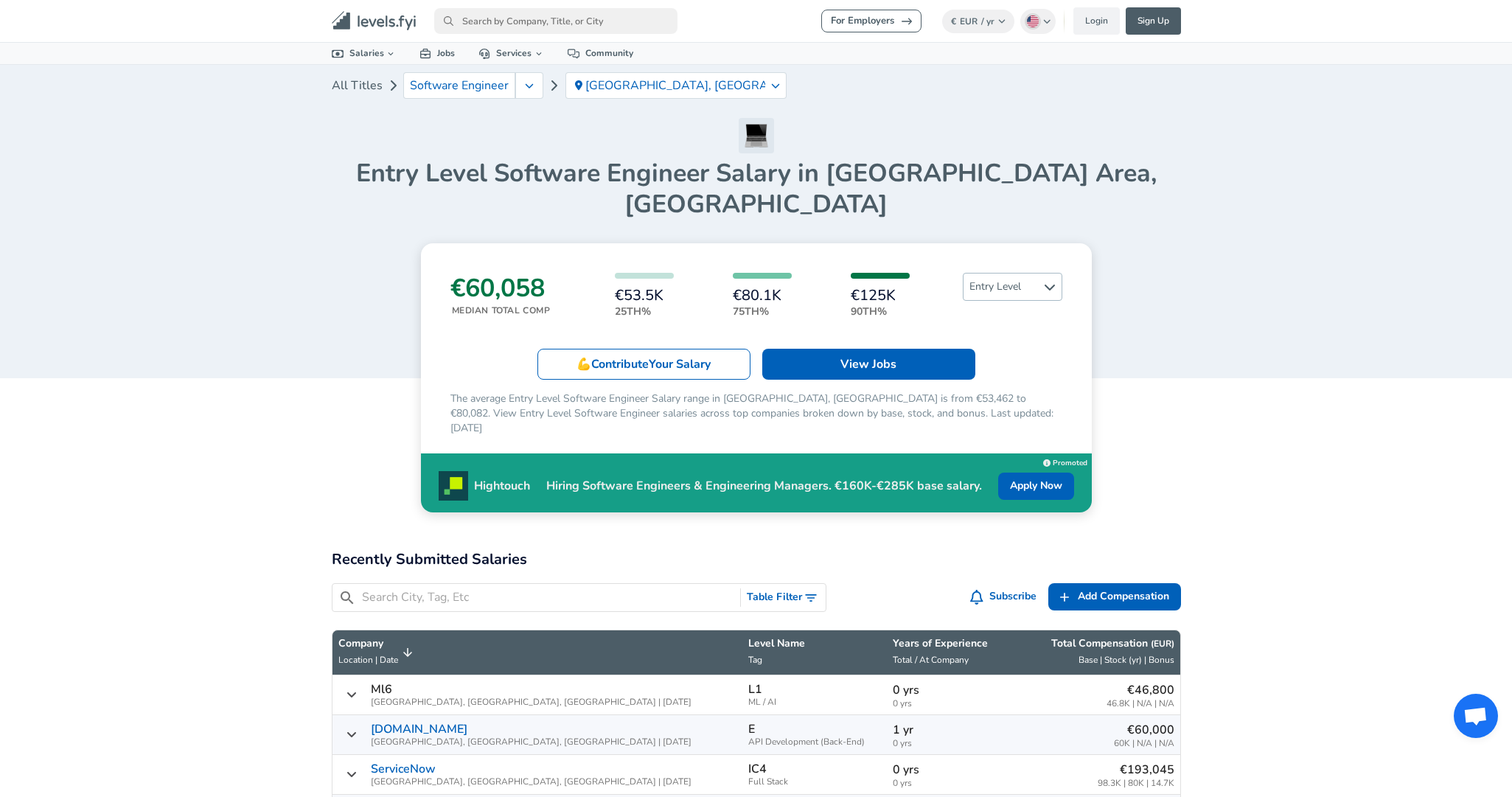
click at [1050, 284] on icon at bounding box center [1049, 287] width 10 height 6
click at [1050, 281] on icon at bounding box center [1050, 287] width 12 height 12
click at [1050, 284] on icon at bounding box center [1049, 287] width 10 height 6
click at [1008, 319] on link "Senior" at bounding box center [1000, 326] width 100 height 18
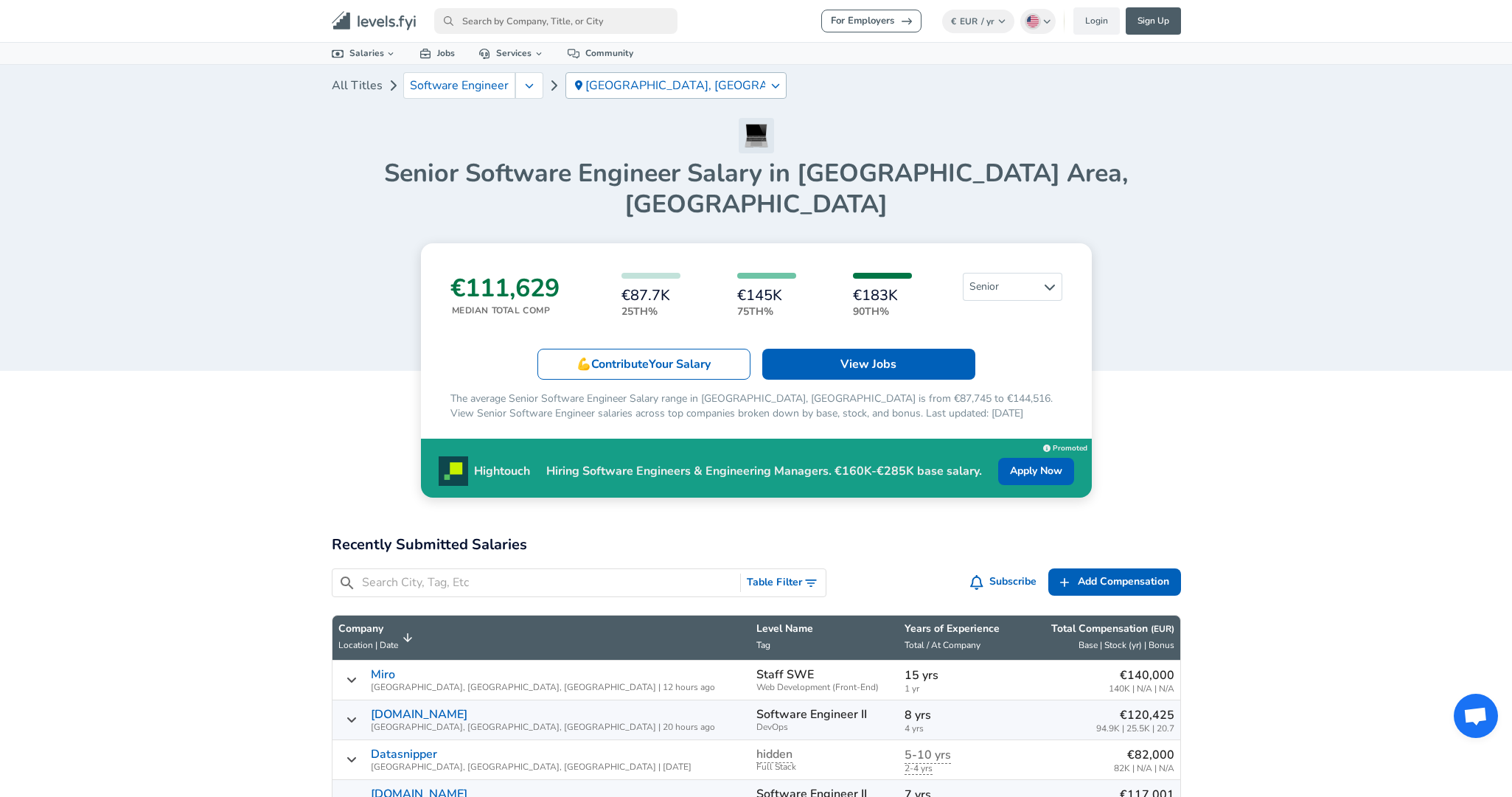
click at [728, 91] on p "[GEOGRAPHIC_DATA], [GEOGRAPHIC_DATA]" at bounding box center [676, 86] width 180 height 13
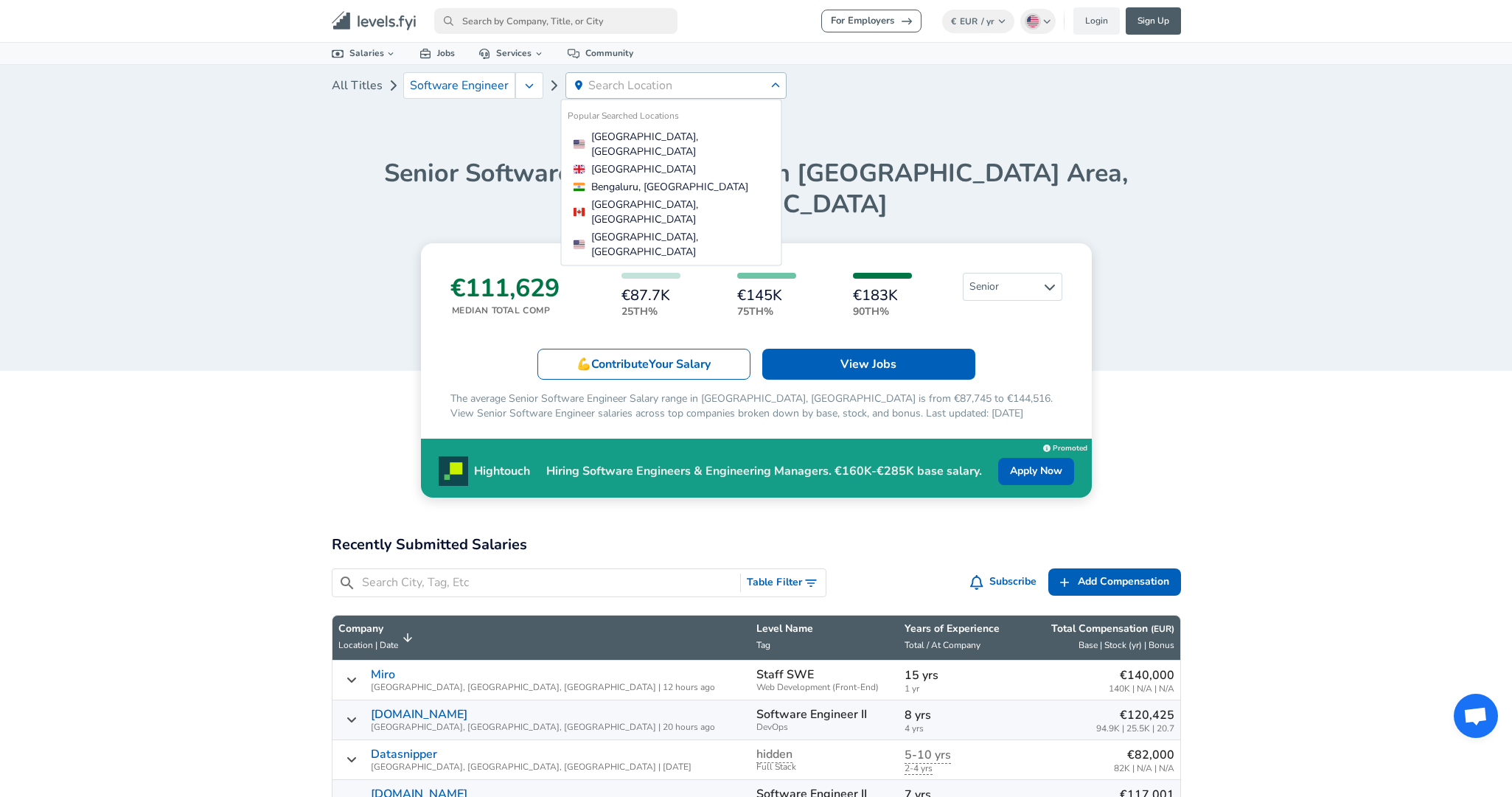
click at [910, 439] on div "Hightouch Hiring Software Engineers & Engineering Managers. €160K-€285K base sa…" at bounding box center [756, 468] width 671 height 59
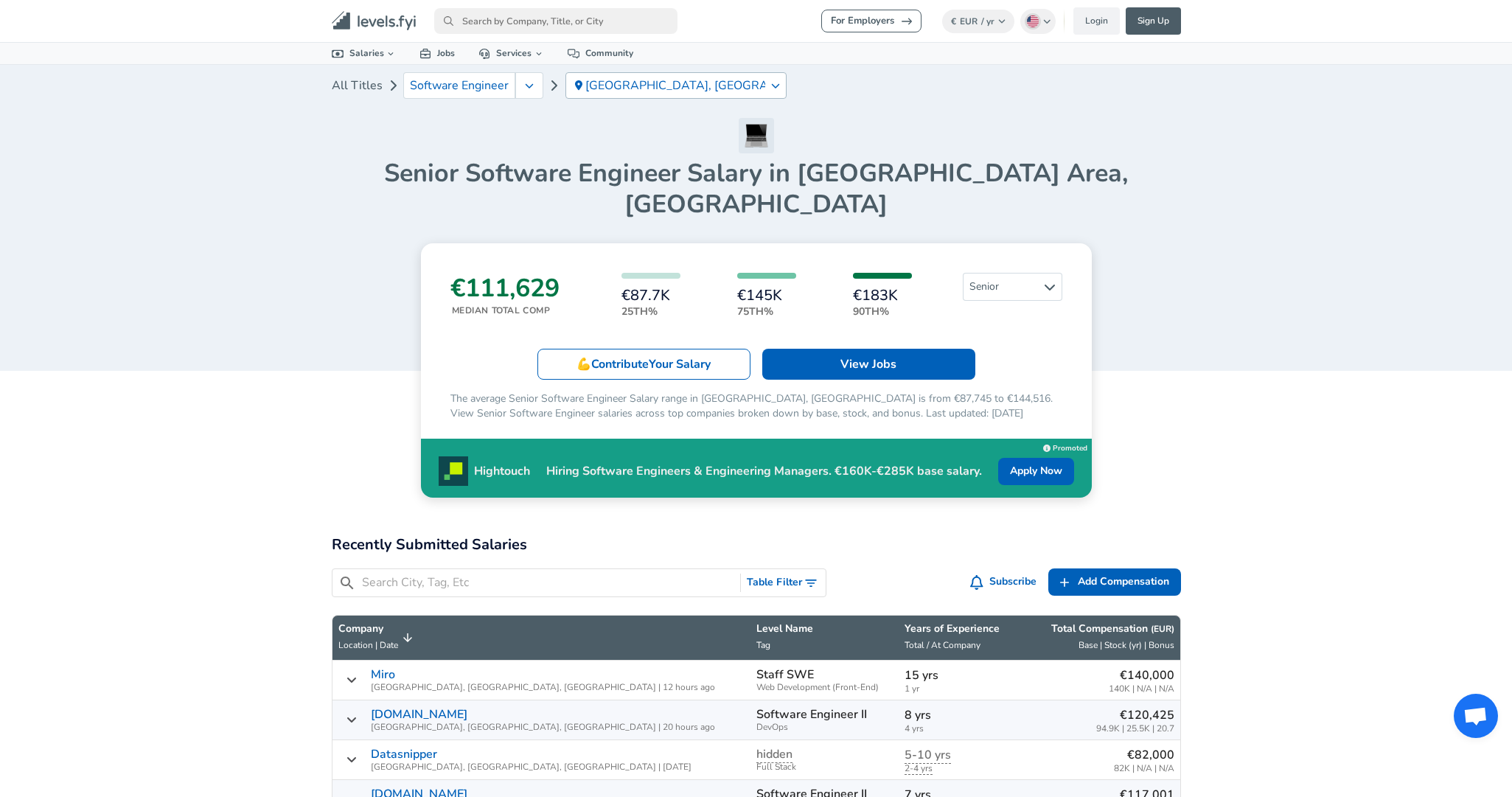
click at [708, 82] on p "[GEOGRAPHIC_DATA], [GEOGRAPHIC_DATA]" at bounding box center [676, 86] width 180 height 13
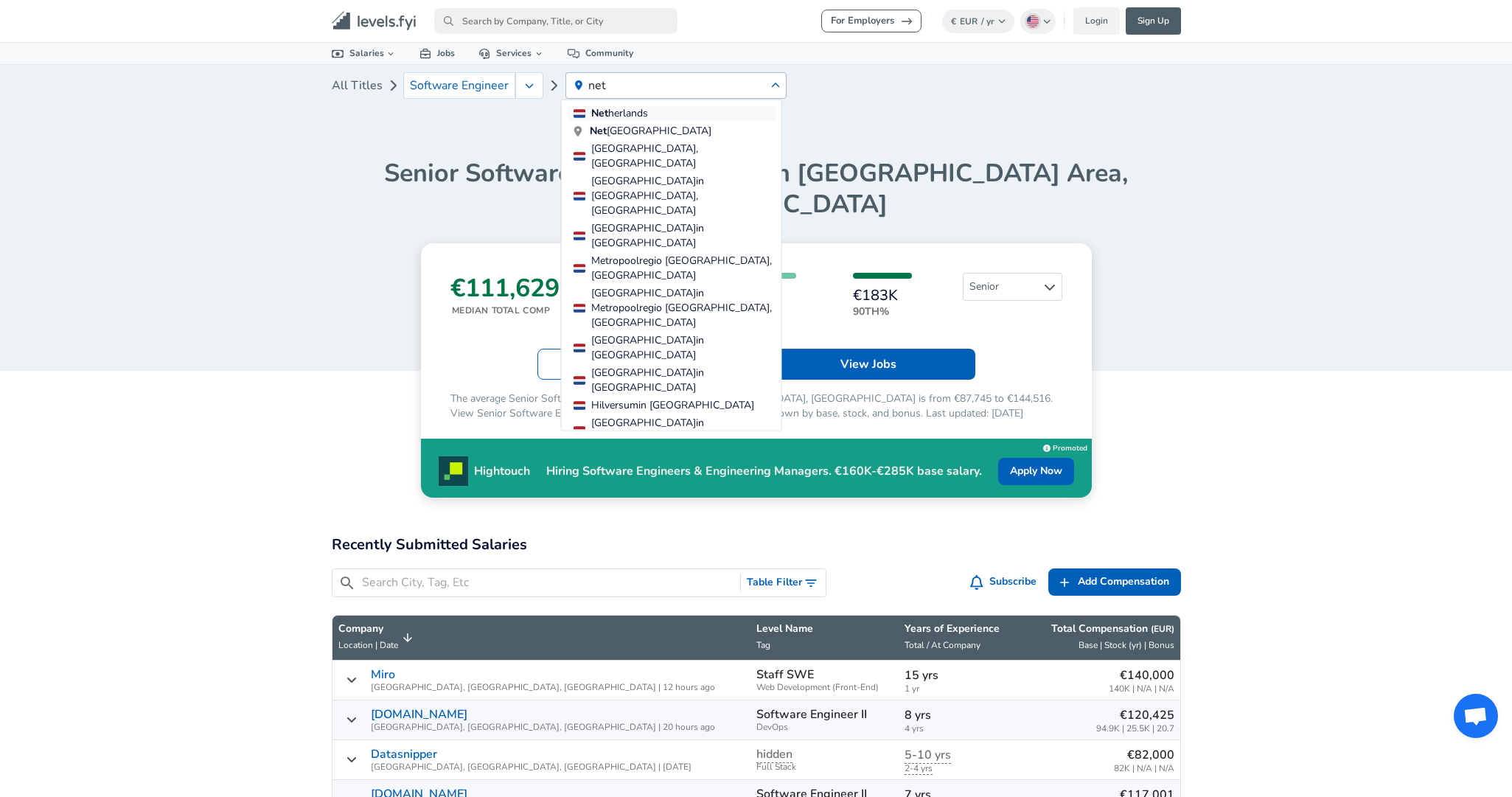
type input "net"
click at [691, 114] on span "Net herlands" at bounding box center [684, 114] width 185 height 15
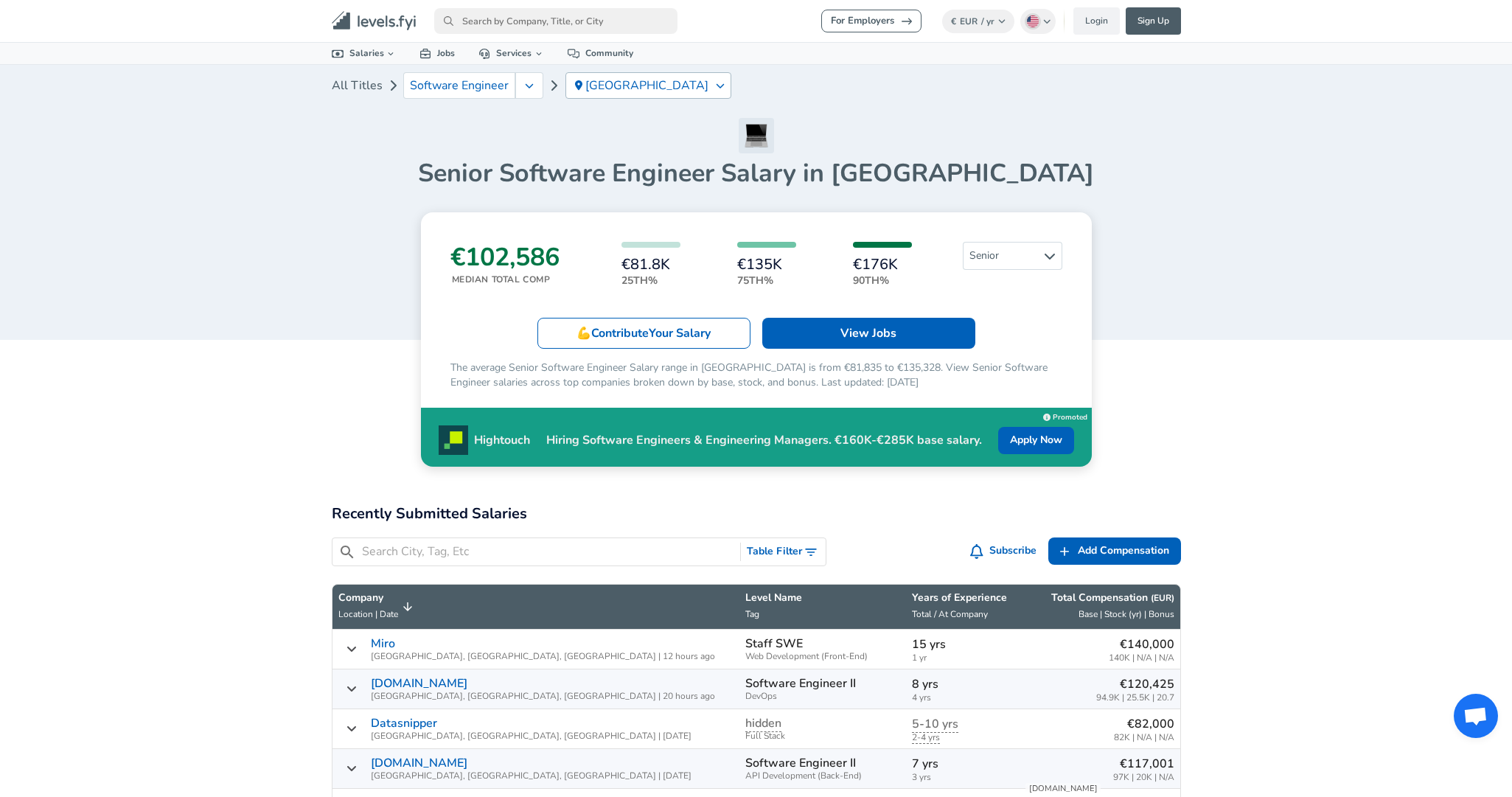
click at [639, 81] on p "[GEOGRAPHIC_DATA]" at bounding box center [648, 86] width 125 height 13
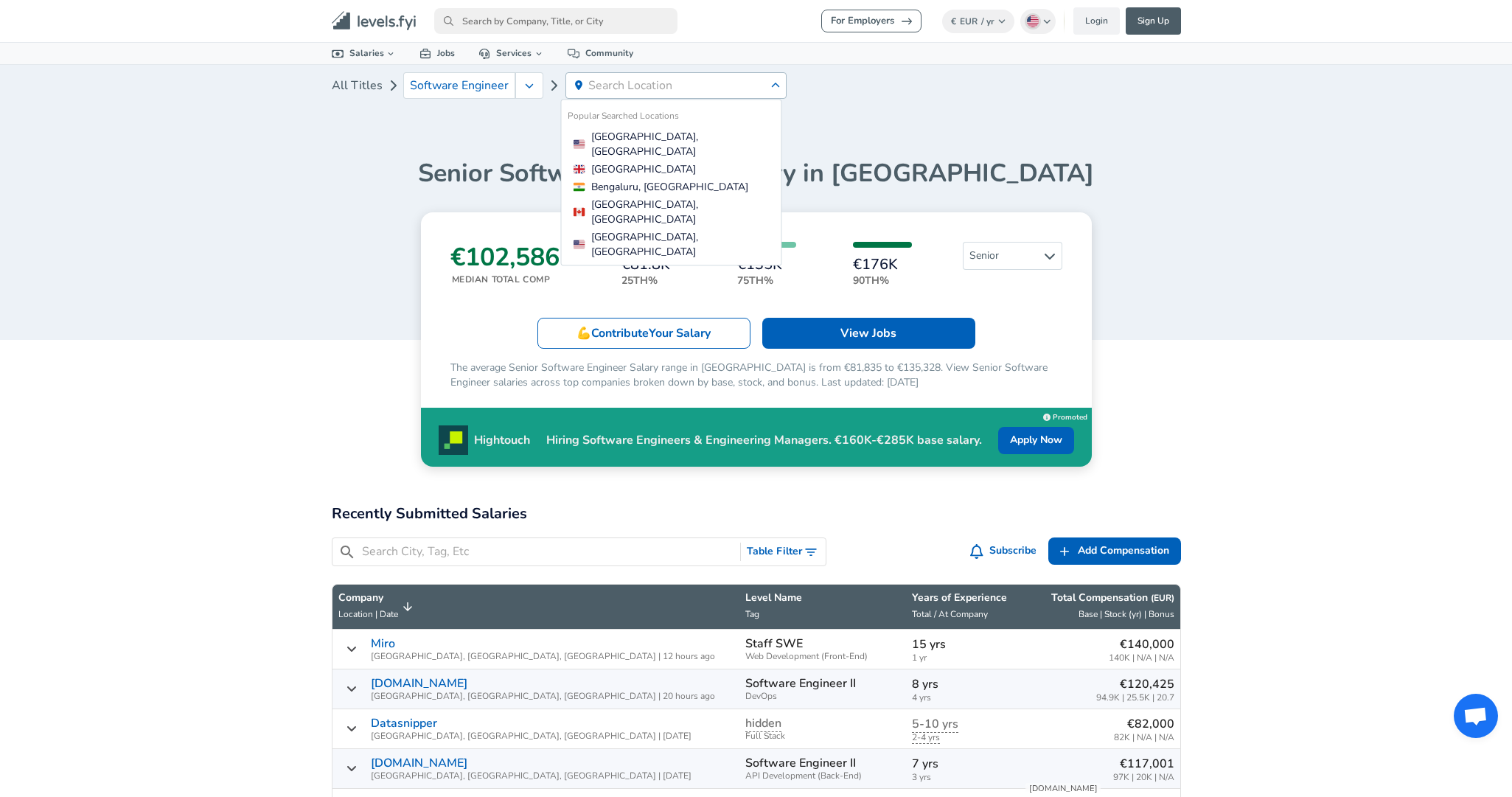
click at [822, 99] on div "All Titles Software Engineer" at bounding box center [756, 92] width 849 height 53
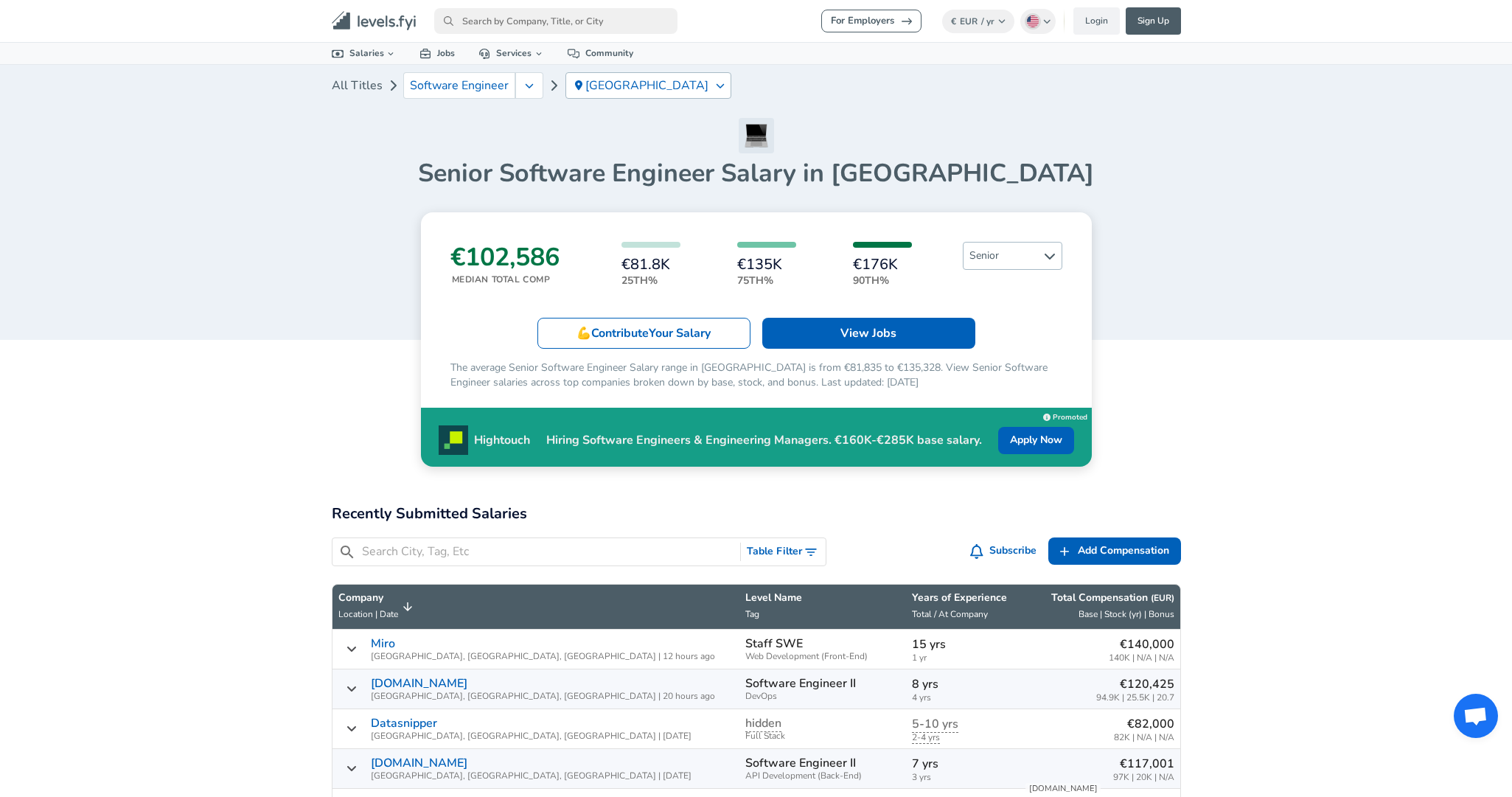
click at [1010, 269] on div "Senior" at bounding box center [1013, 256] width 100 height 28
click at [1020, 260] on span "Senior" at bounding box center [1013, 256] width 98 height 27
click at [1007, 301] on link "Entry Level" at bounding box center [1000, 306] width 100 height 18
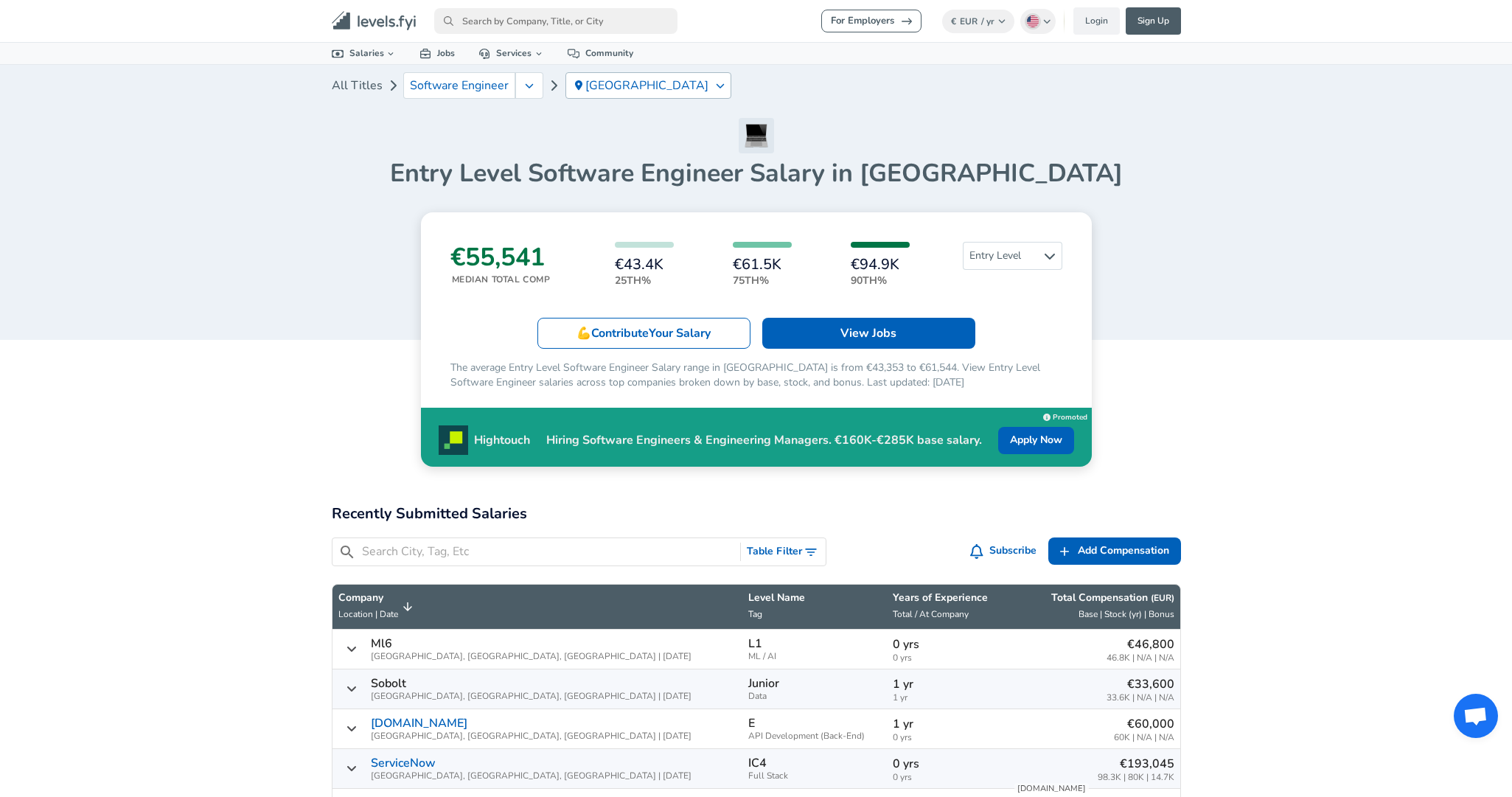
click at [658, 79] on div "[GEOGRAPHIC_DATA]" at bounding box center [649, 86] width 166 height 27
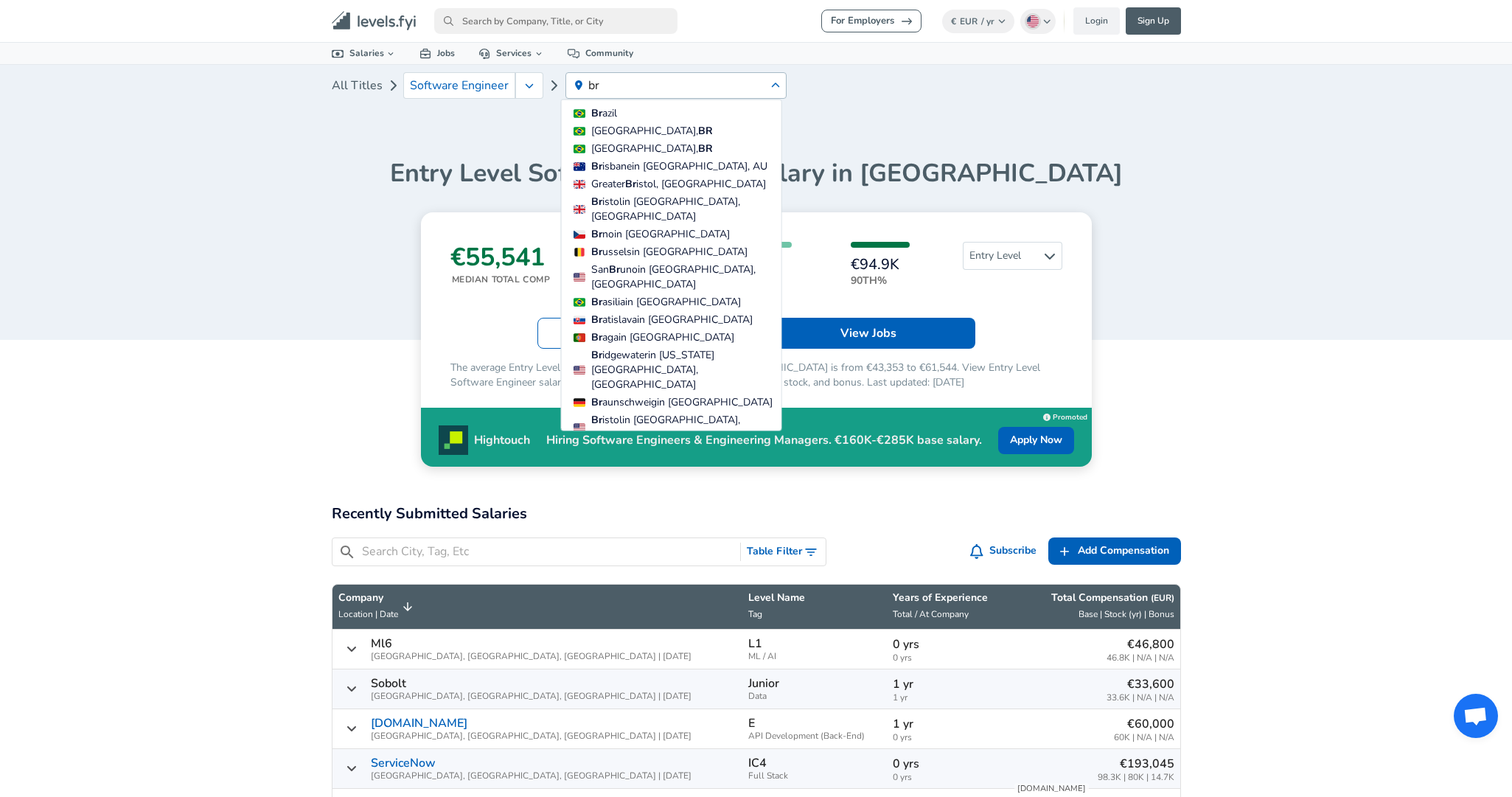
type input "b"
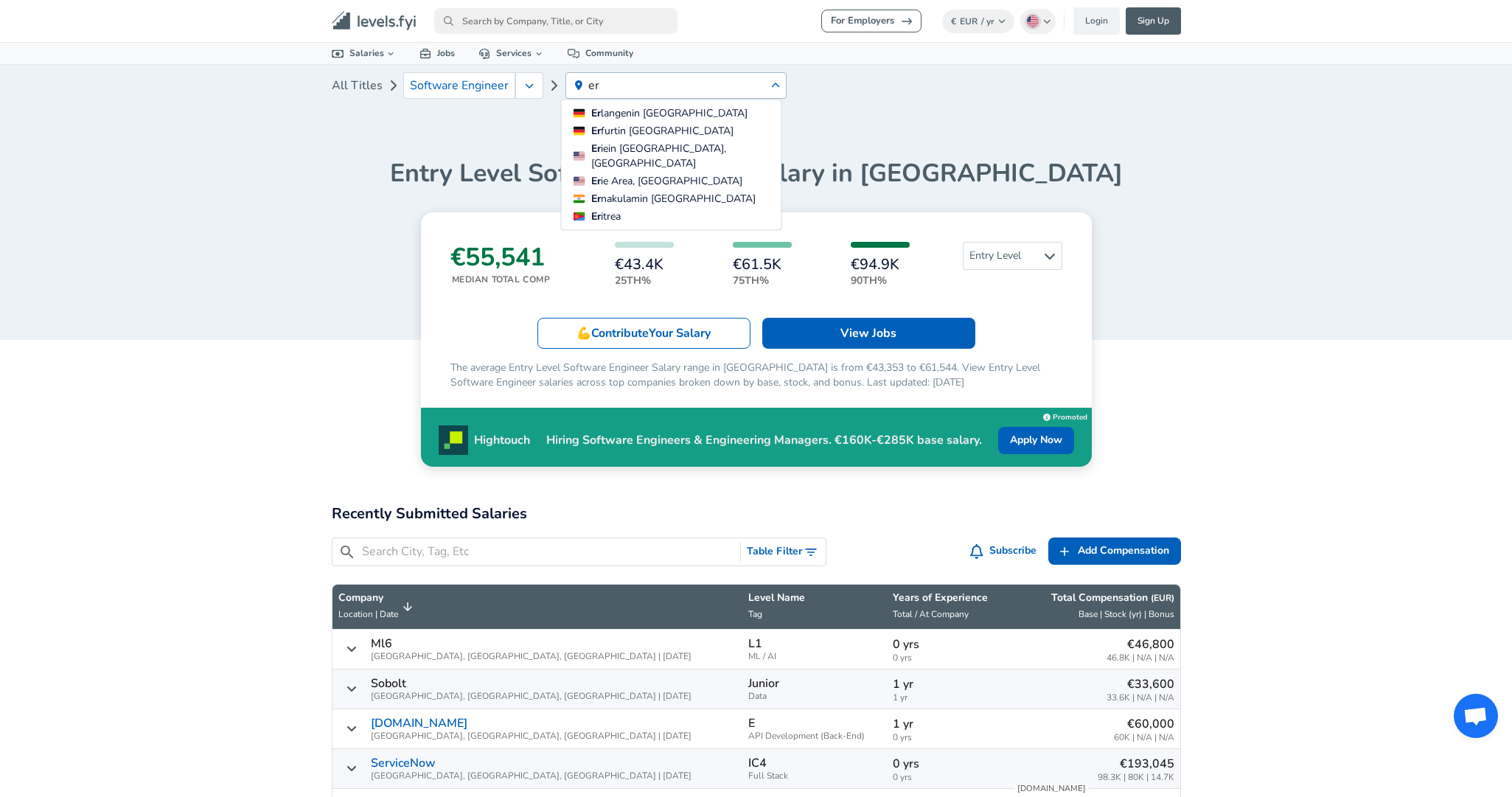
type input "e"
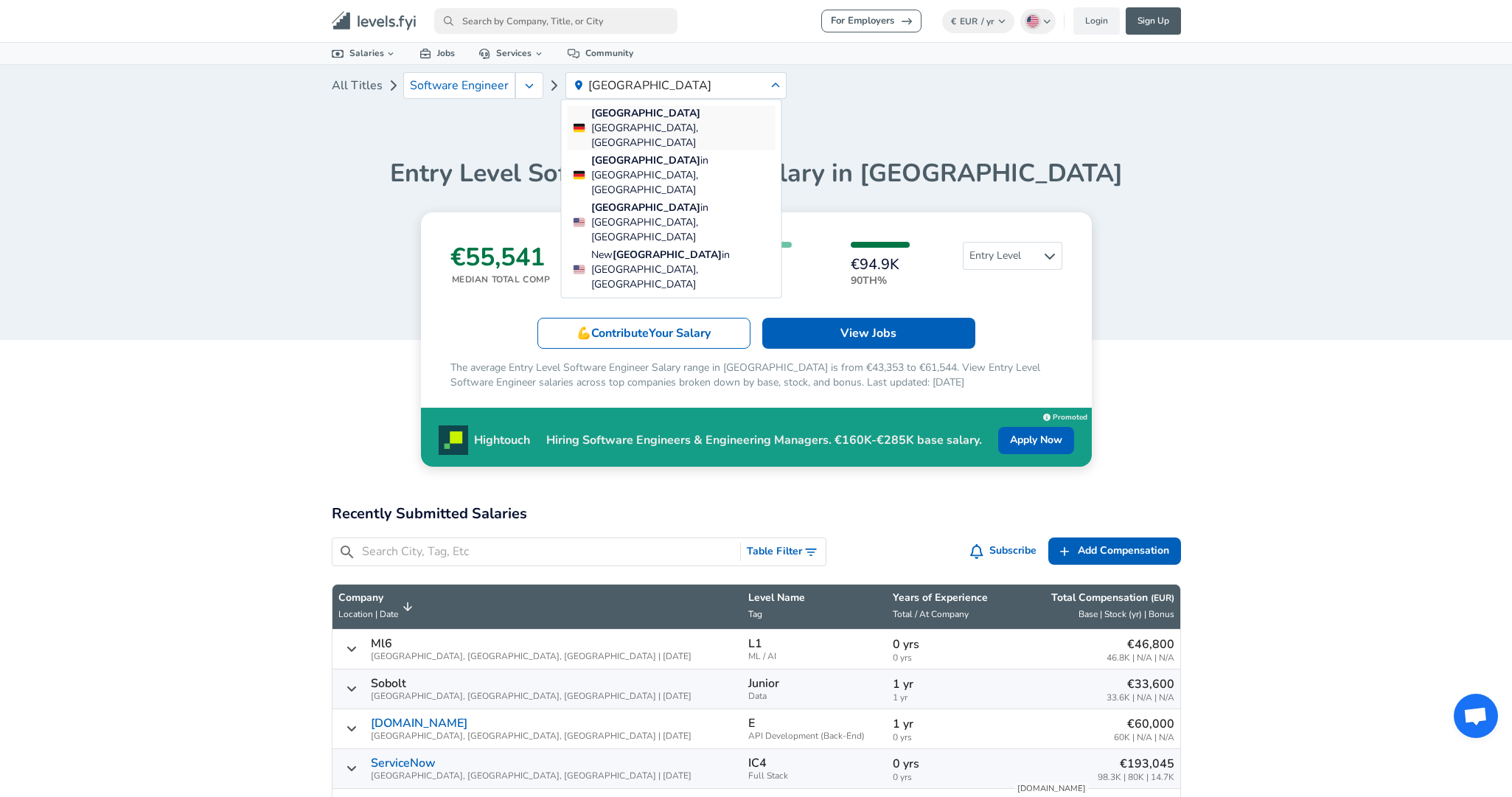
type input "[GEOGRAPHIC_DATA]"
click at [649, 121] on span "[GEOGRAPHIC_DATA], [GEOGRAPHIC_DATA]" at bounding box center [645, 135] width 107 height 29
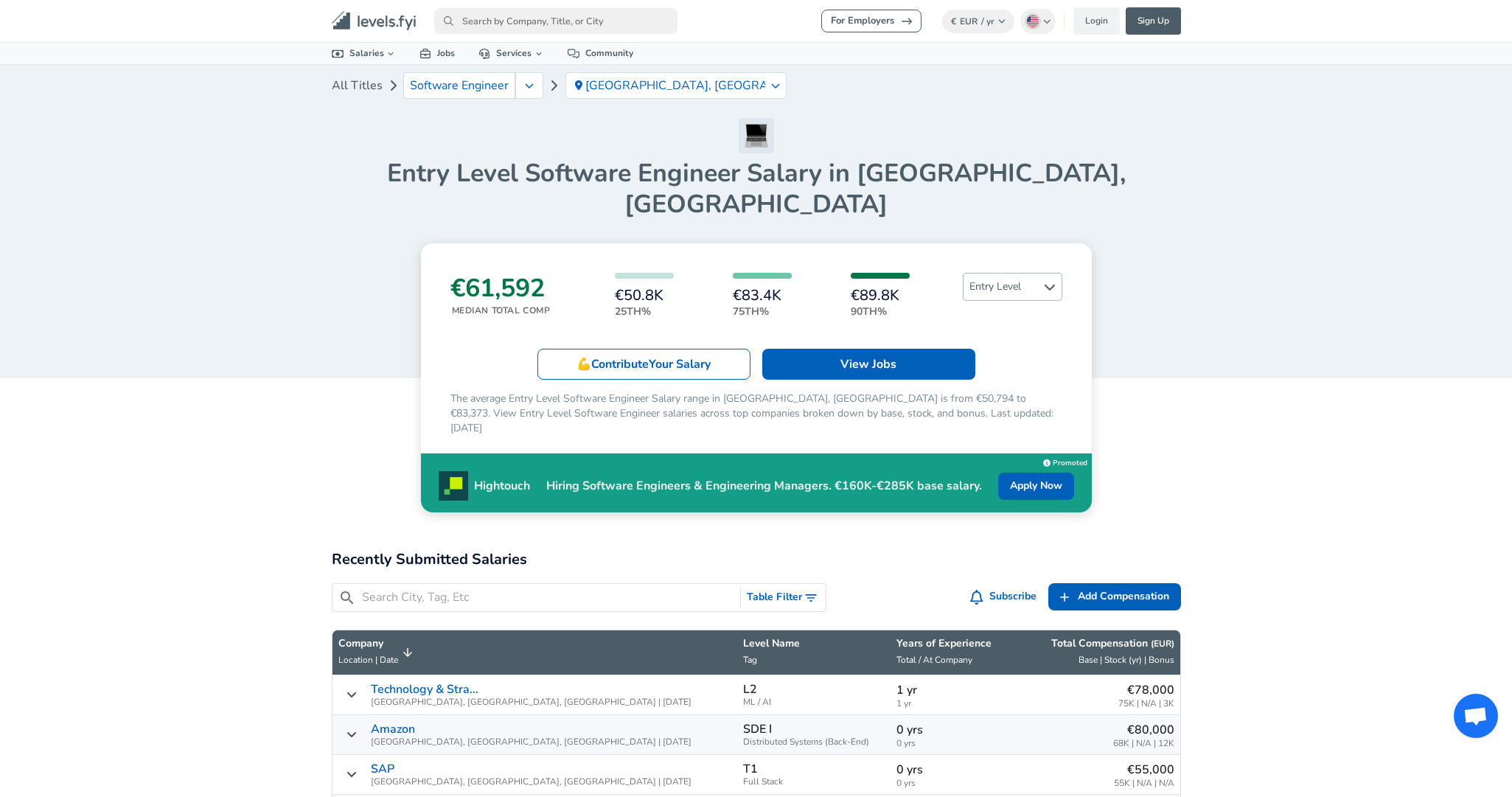
click at [1022, 273] on span "Entry Level" at bounding box center [1013, 287] width 98 height 27
click at [985, 325] on link "Senior" at bounding box center [1000, 326] width 100 height 18
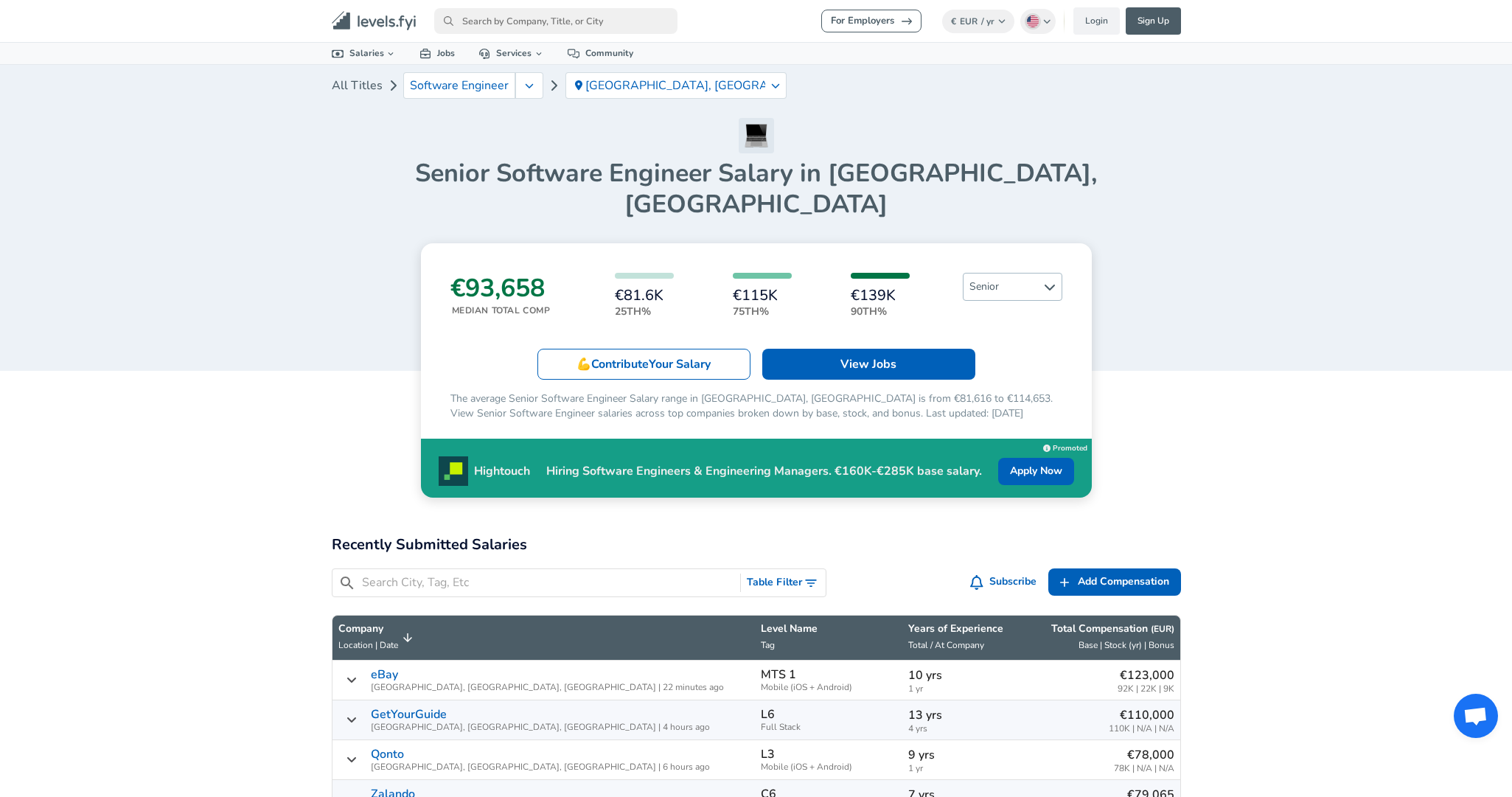
click at [1036, 273] on span "Senior" at bounding box center [1013, 287] width 98 height 27
click at [1019, 295] on ul "All Levels Entry Level Senior Internship Salaries" at bounding box center [1000, 321] width 125 height 103
click at [1016, 305] on link "Entry Level" at bounding box center [1000, 306] width 100 height 18
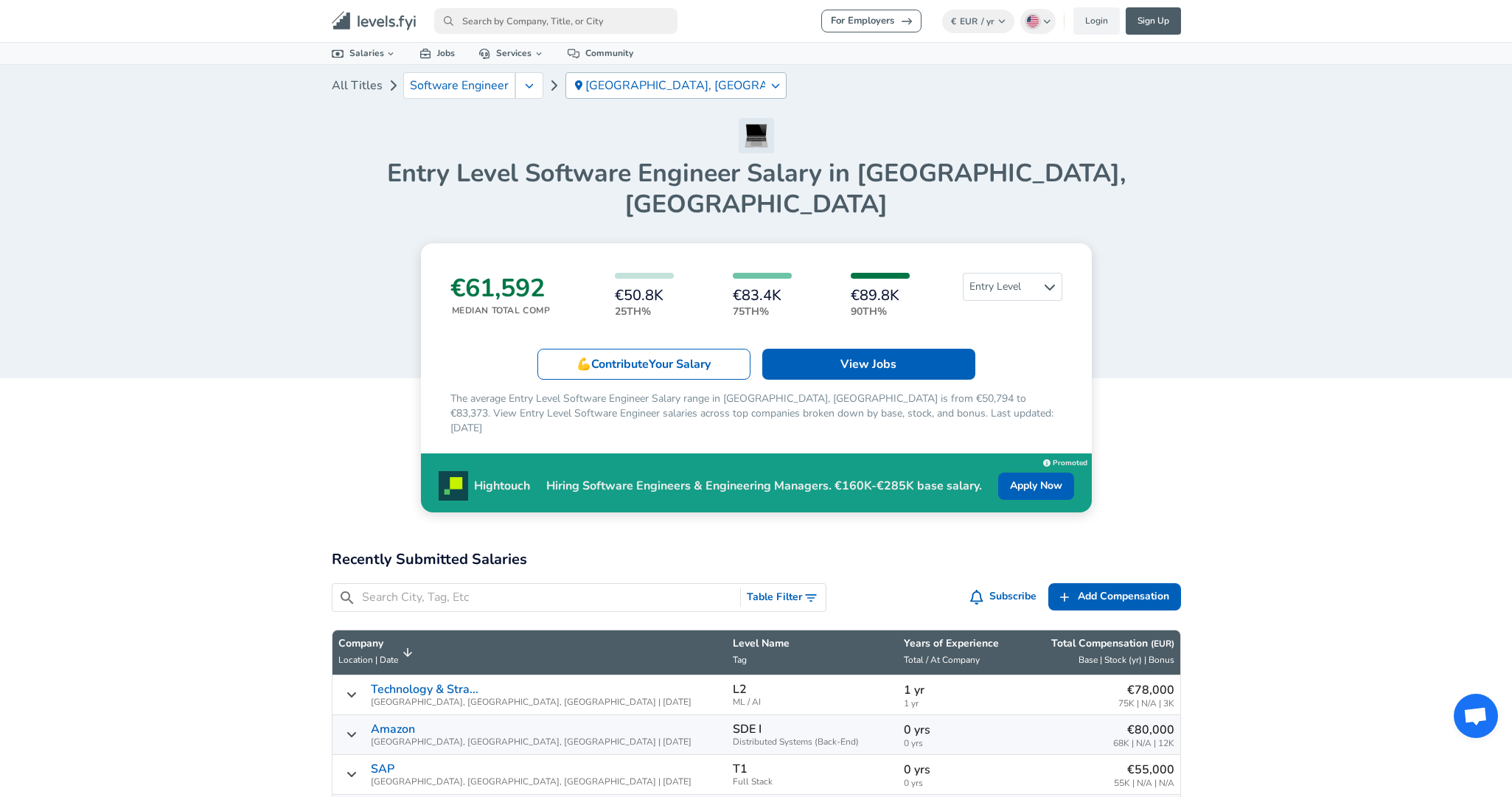
click at [738, 86] on p "[GEOGRAPHIC_DATA], [GEOGRAPHIC_DATA]" at bounding box center [676, 86] width 180 height 13
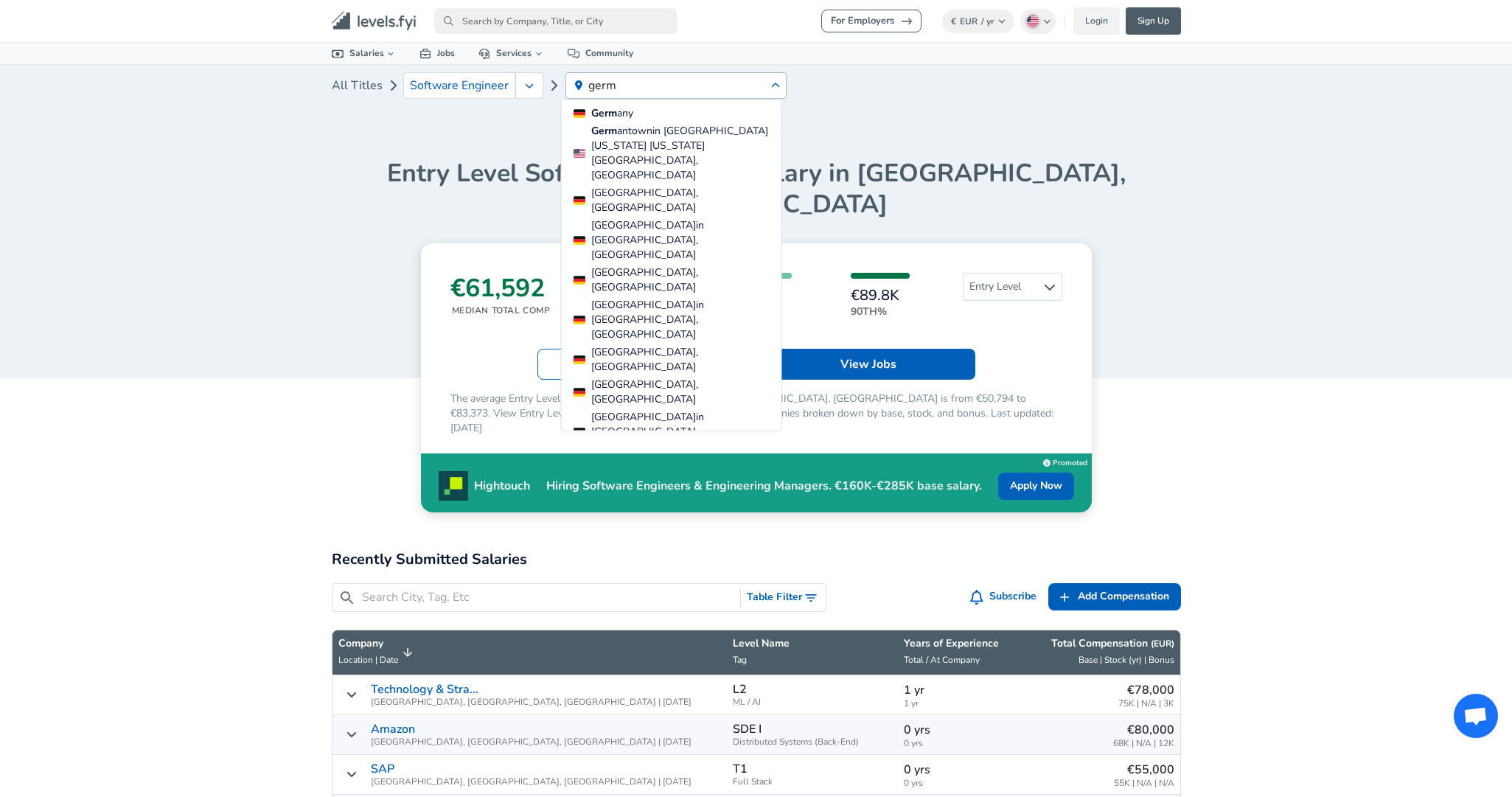
type input "germ"
click at [734, 100] on ul "Germ any Germ antown in [GEOGRAPHIC_DATA][US_STATE] [US_STATE][GEOGRAPHIC_DATA]…" at bounding box center [671, 265] width 221 height 332
click at [722, 112] on span "Germ any" at bounding box center [684, 114] width 185 height 15
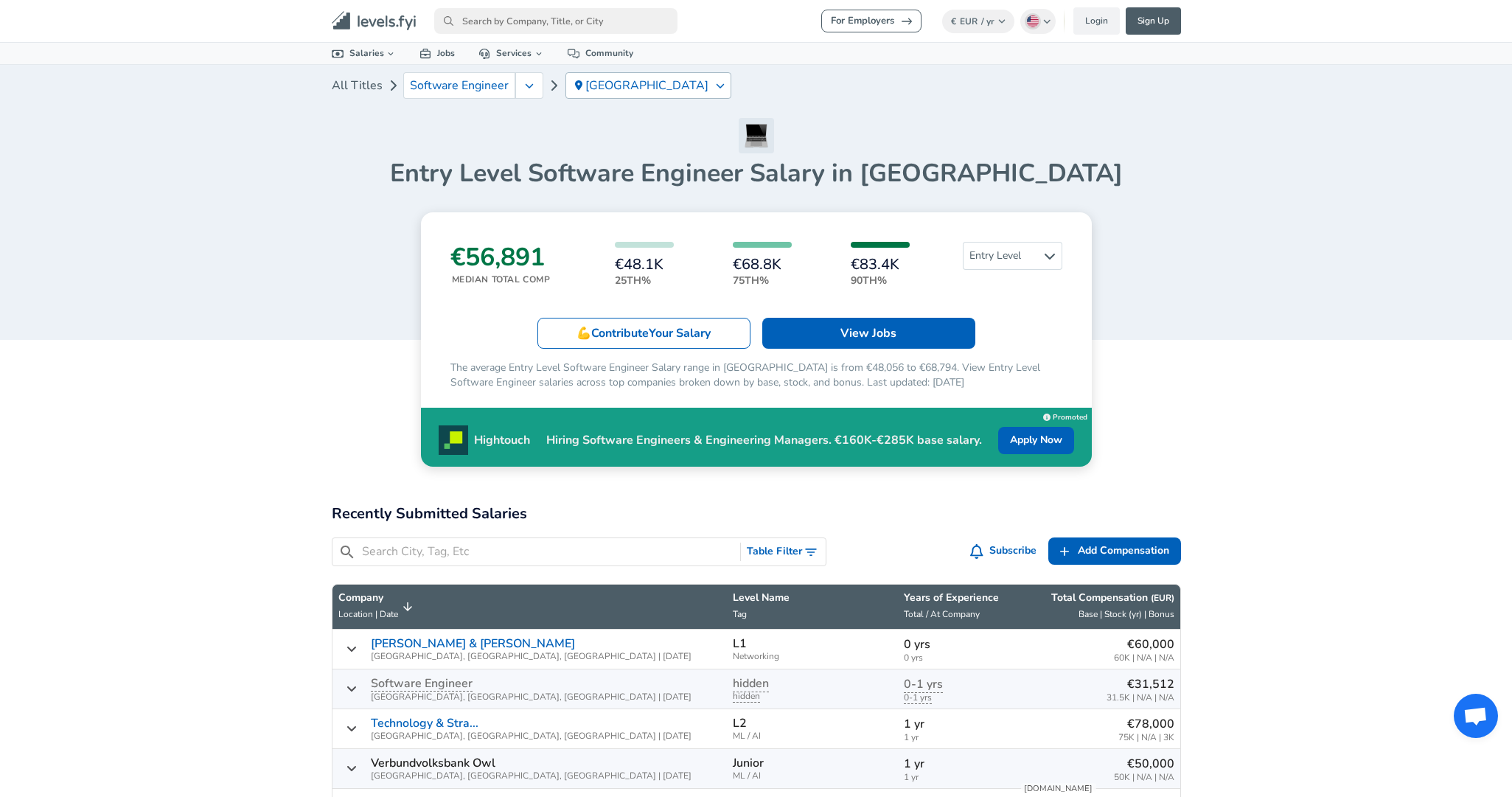
click at [592, 96] on div "[GEOGRAPHIC_DATA]" at bounding box center [649, 86] width 166 height 27
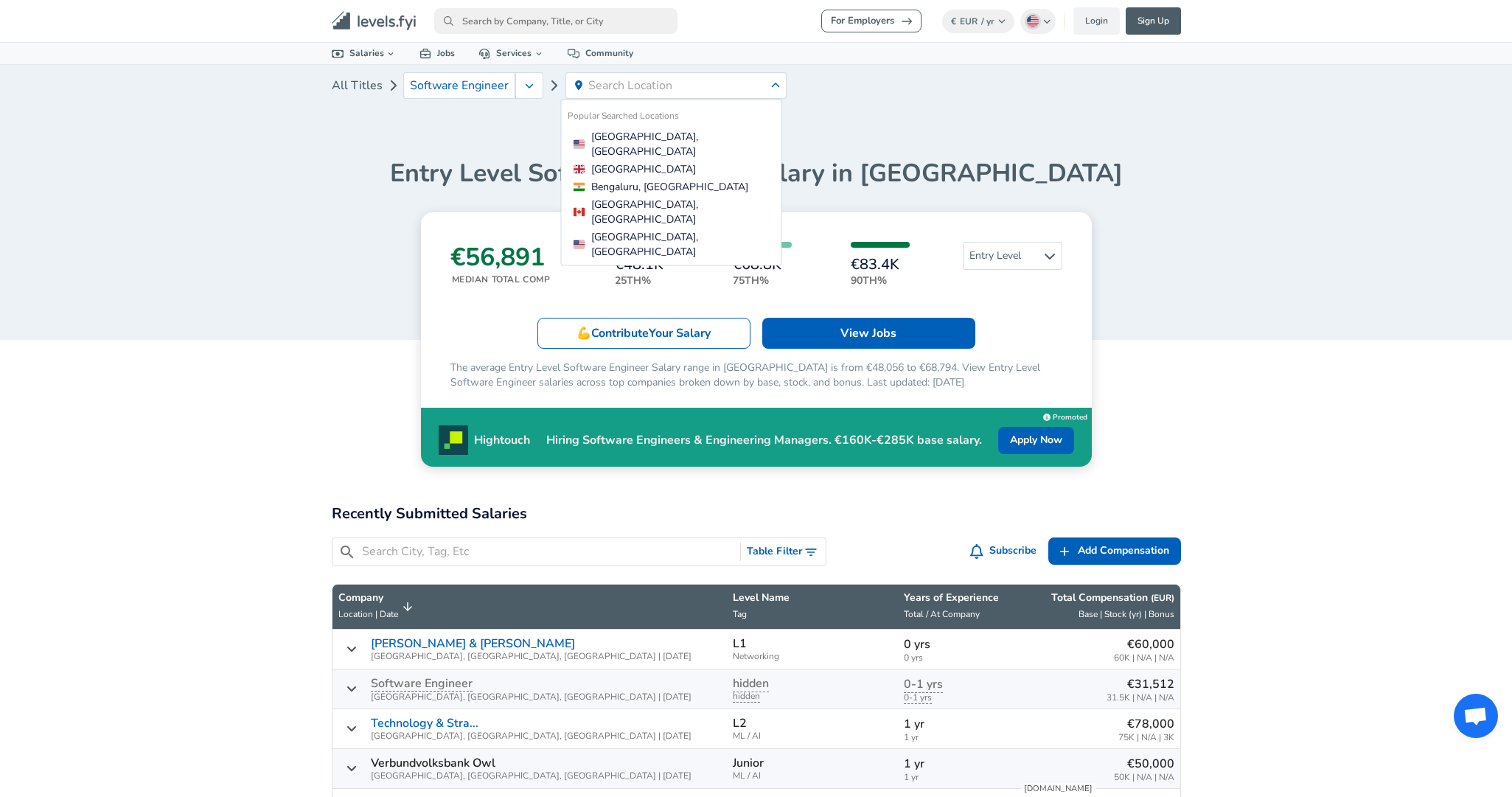
click at [391, 247] on article "€56,891 Median Total Comp €48.1K 25th% €68.8K 75th% €83.4K 90th% Entry Level 💪 …" at bounding box center [756, 339] width 849 height 254
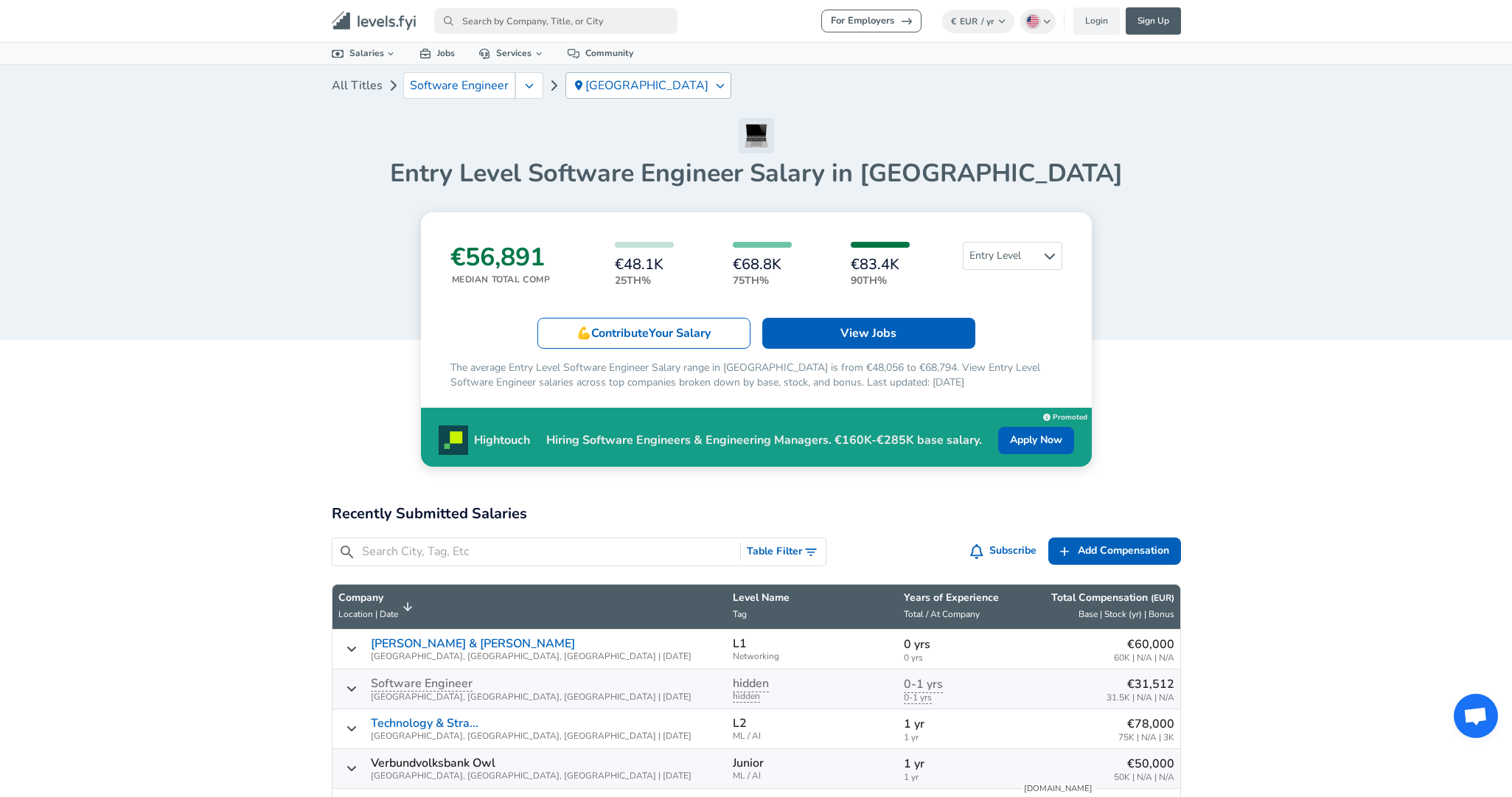
click at [604, 81] on p "[GEOGRAPHIC_DATA]" at bounding box center [648, 86] width 125 height 13
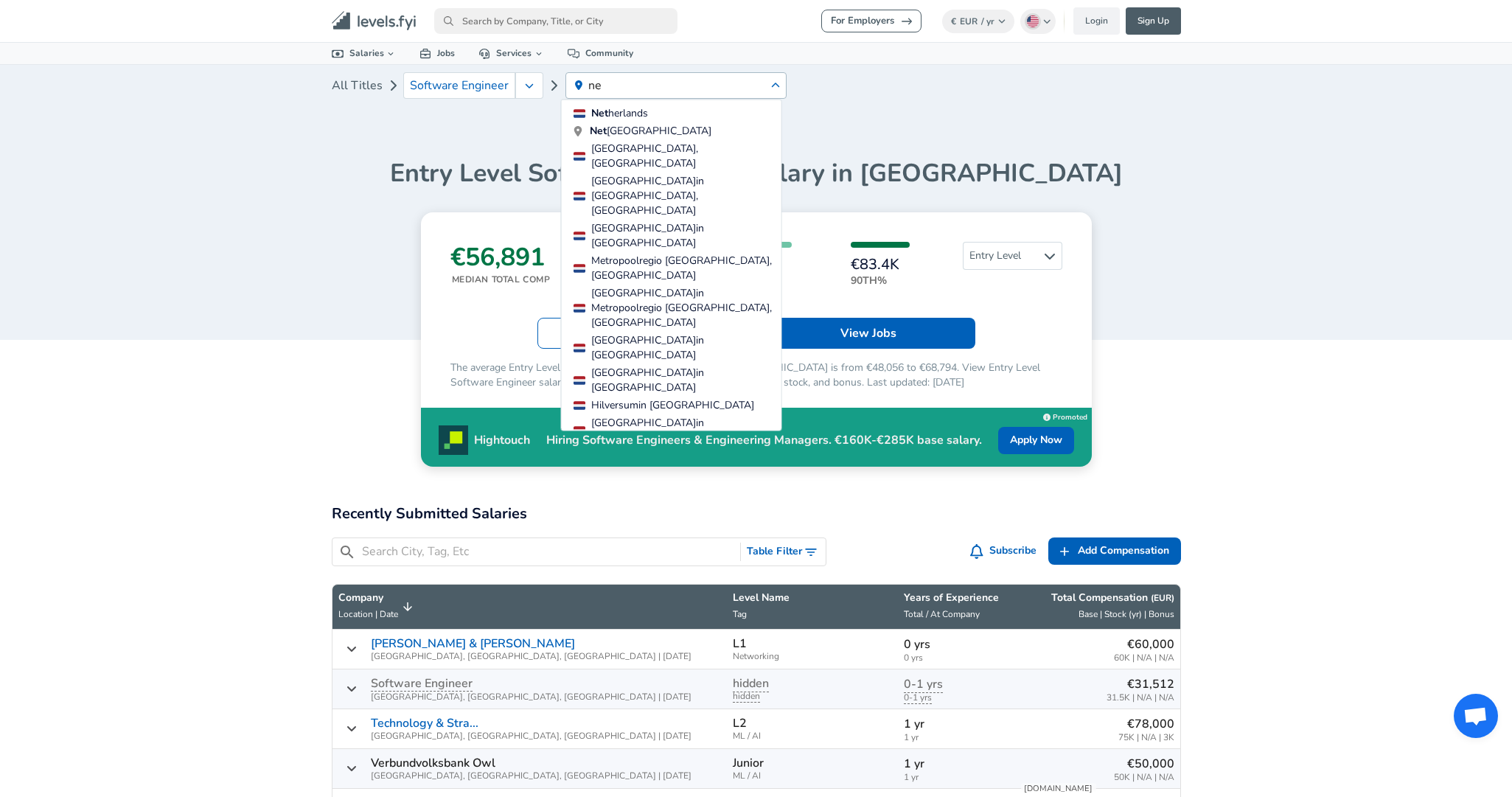
type input "n"
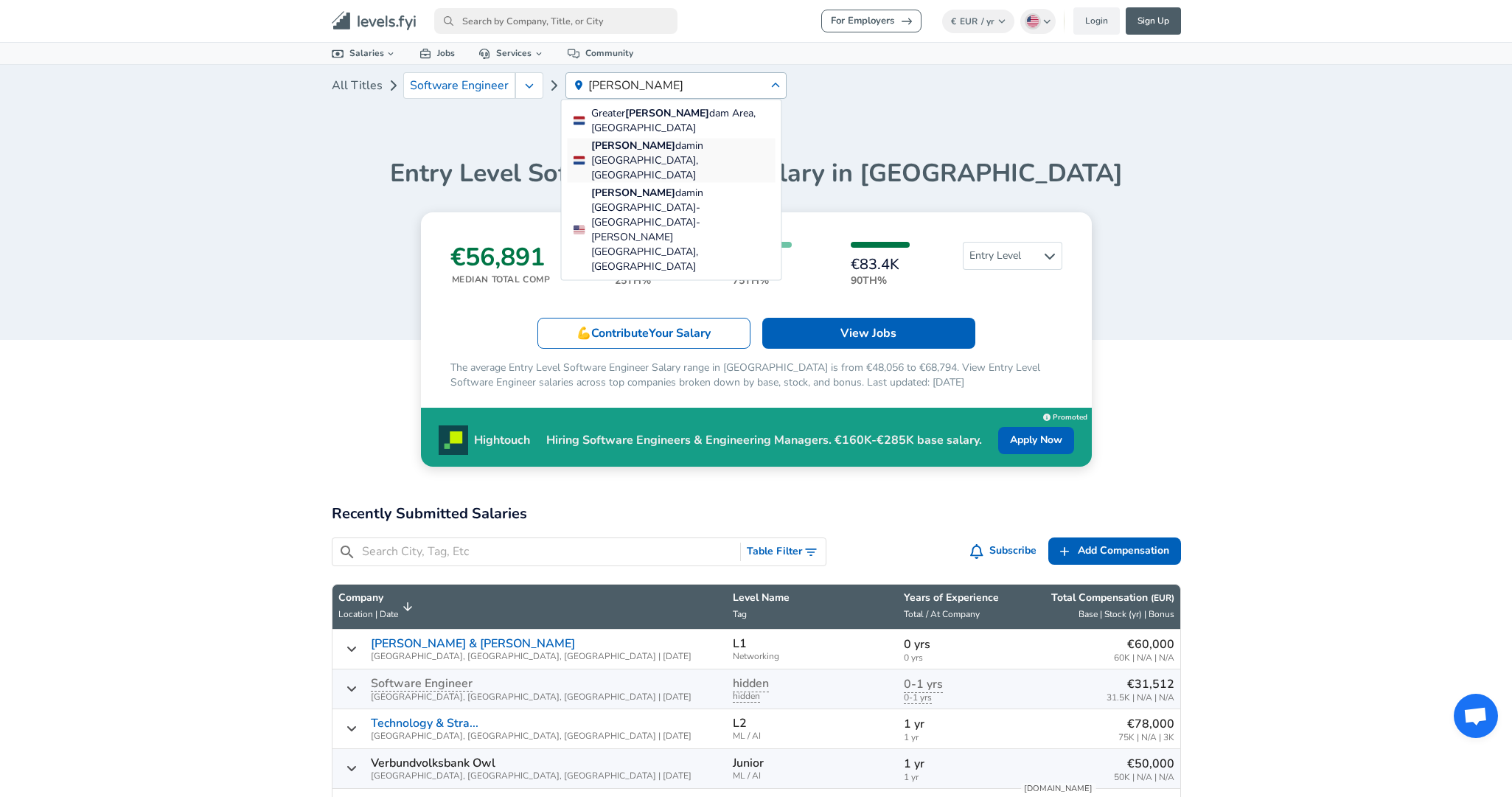
type input "[PERSON_NAME]"
click at [694, 139] on span "[PERSON_NAME] dam in [GEOGRAPHIC_DATA], [GEOGRAPHIC_DATA]" at bounding box center [684, 161] width 185 height 44
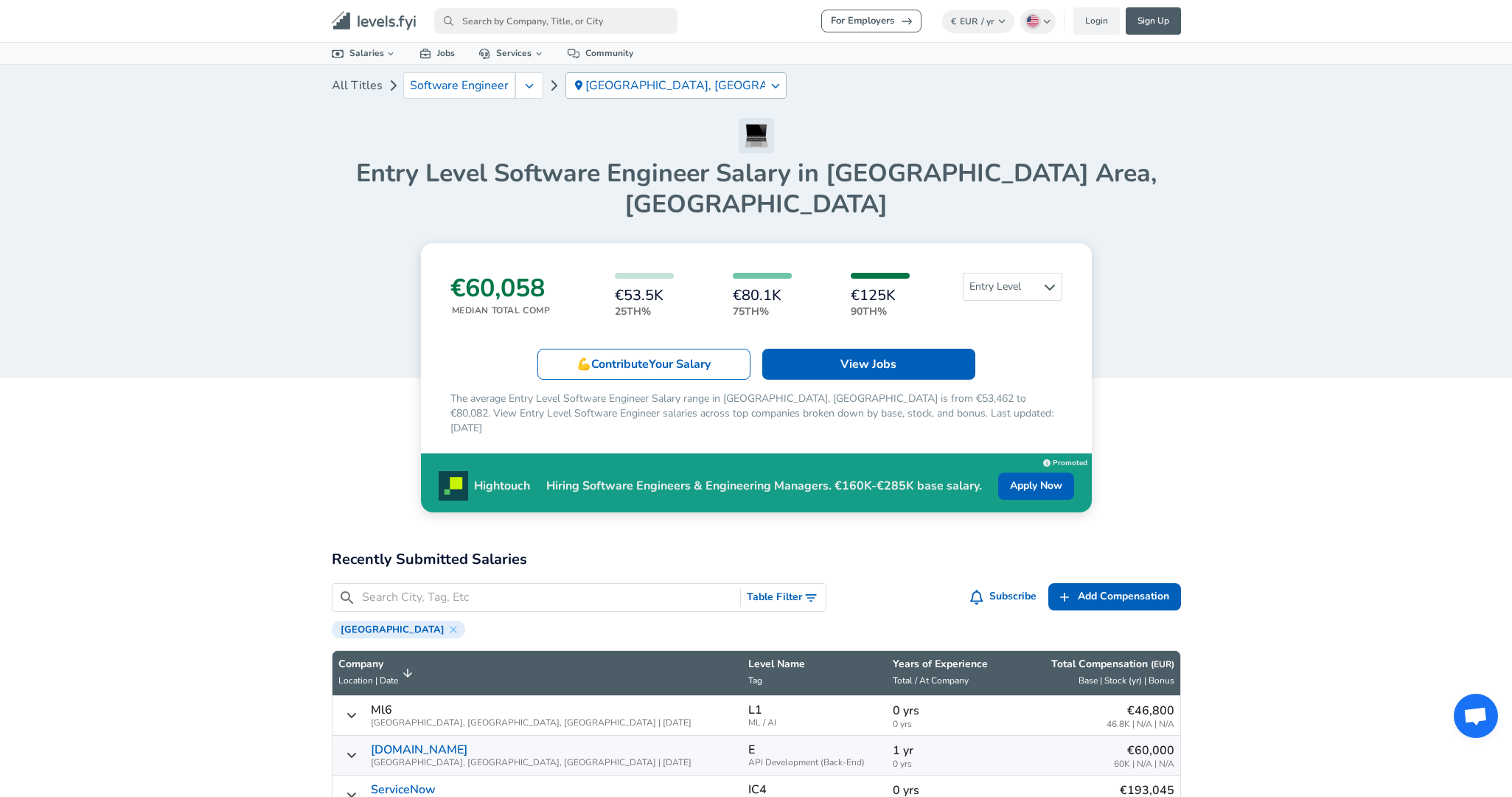
click at [604, 88] on p "[GEOGRAPHIC_DATA], [GEOGRAPHIC_DATA]" at bounding box center [676, 86] width 180 height 13
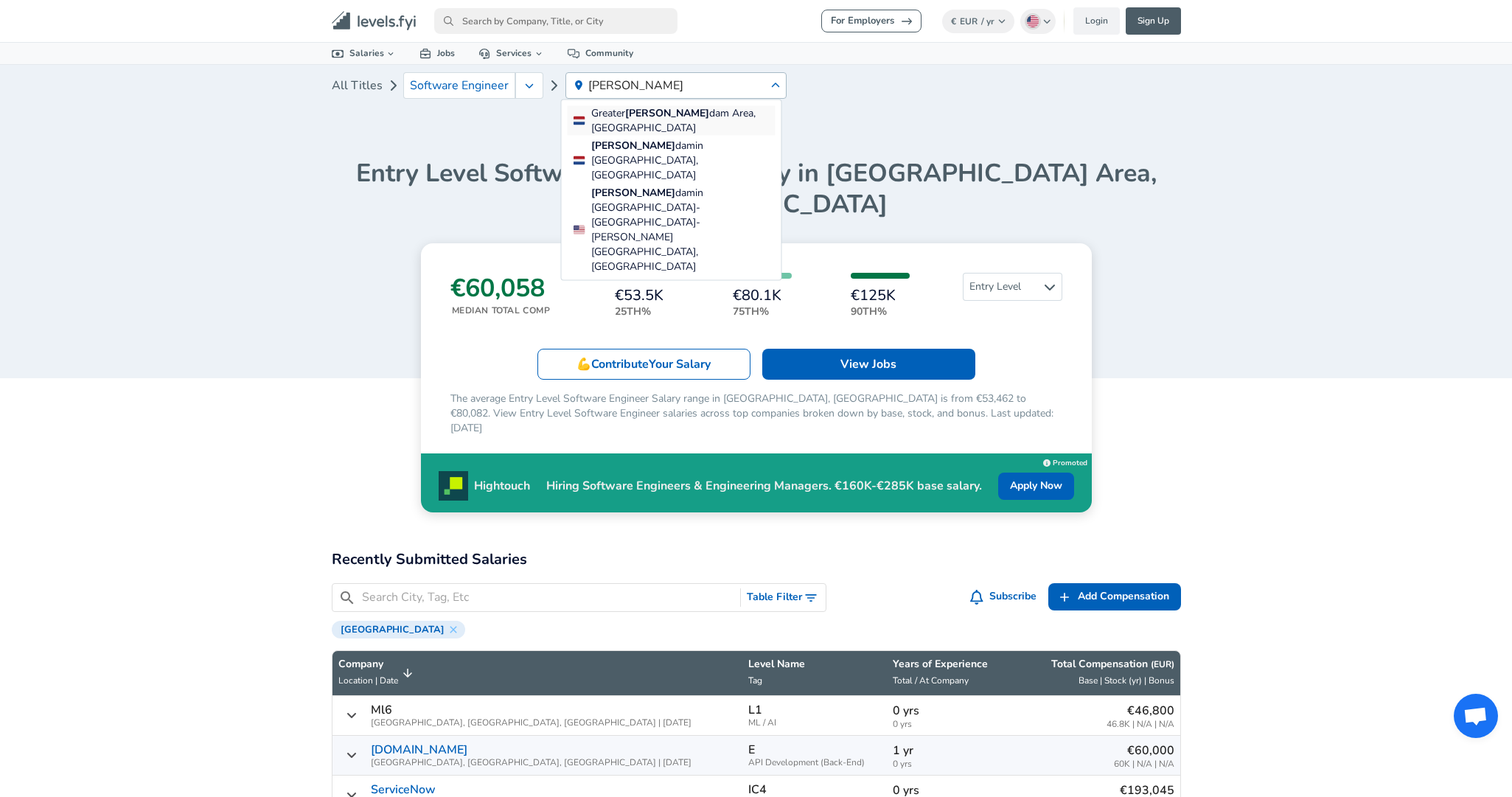
type input "[PERSON_NAME]"
click at [619, 118] on span "Greater" at bounding box center [609, 113] width 34 height 14
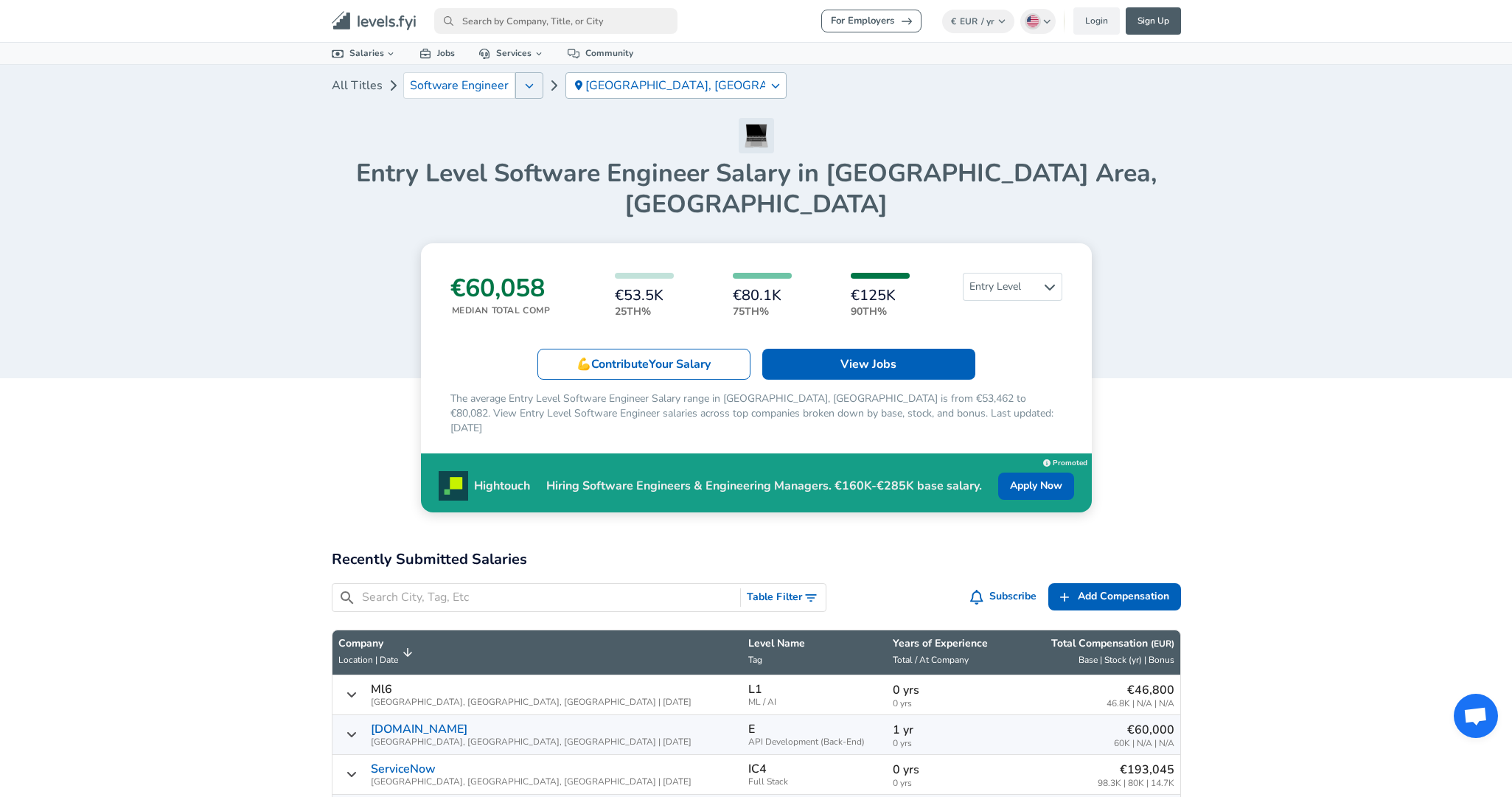
click at [518, 92] on button "button" at bounding box center [530, 86] width 28 height 27
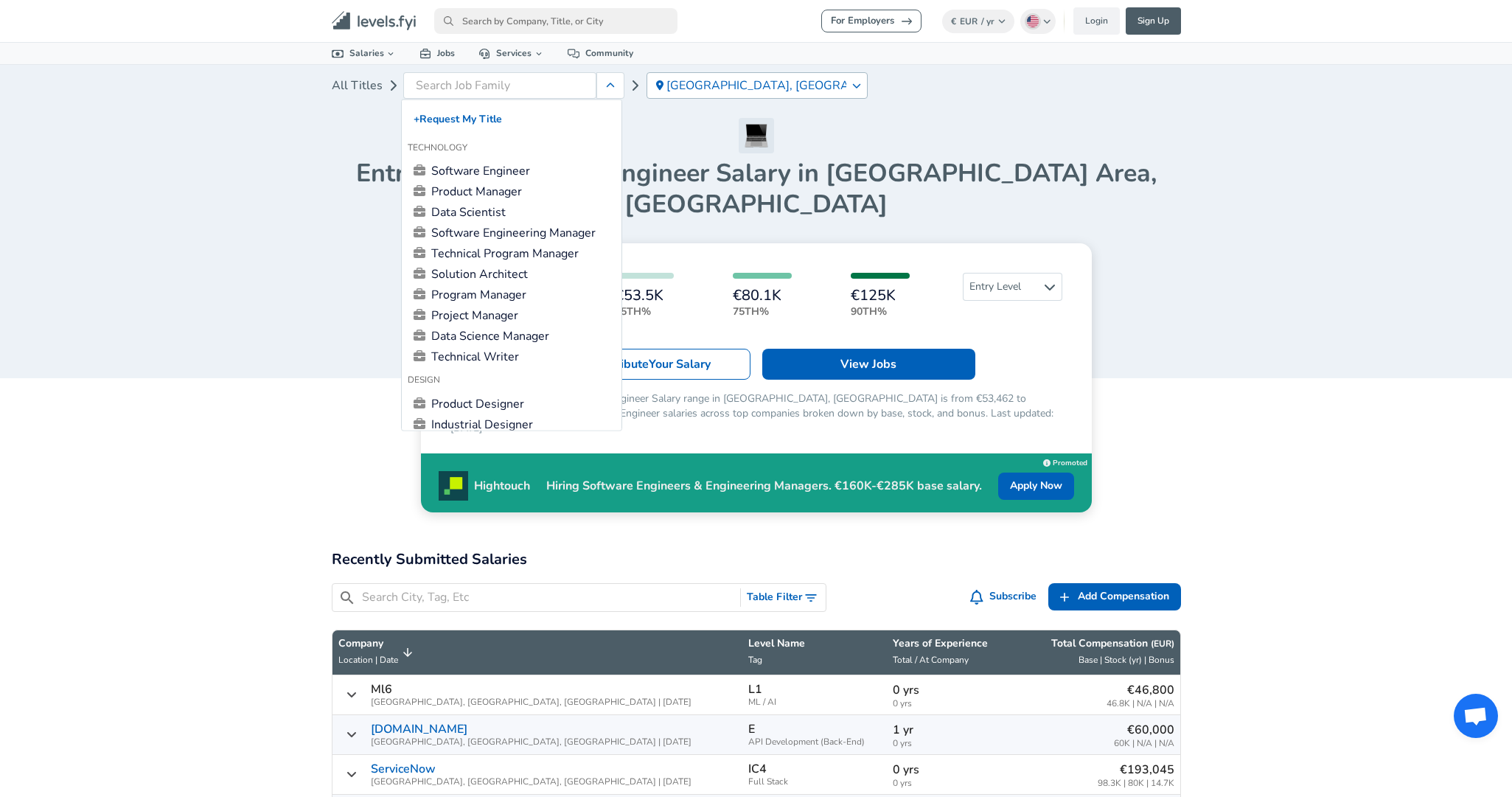
click at [253, 147] on div "All Titles [GEOGRAPHIC_DATA] Area, [GEOGRAPHIC_DATA] Entry Level Software Engin…" at bounding box center [756, 143] width 1512 height 155
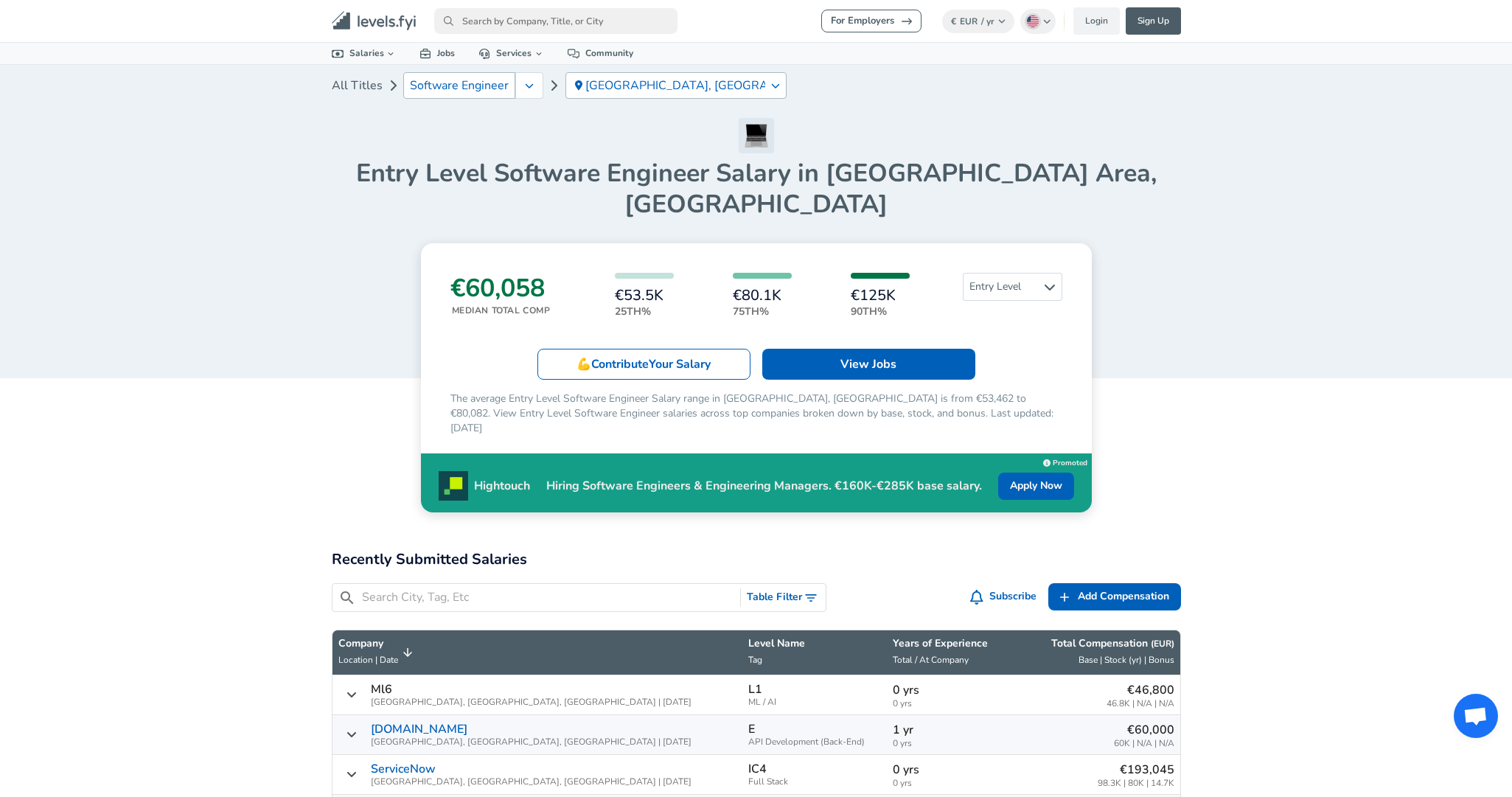
click at [473, 93] on link "Software Engineer" at bounding box center [459, 86] width 112 height 27
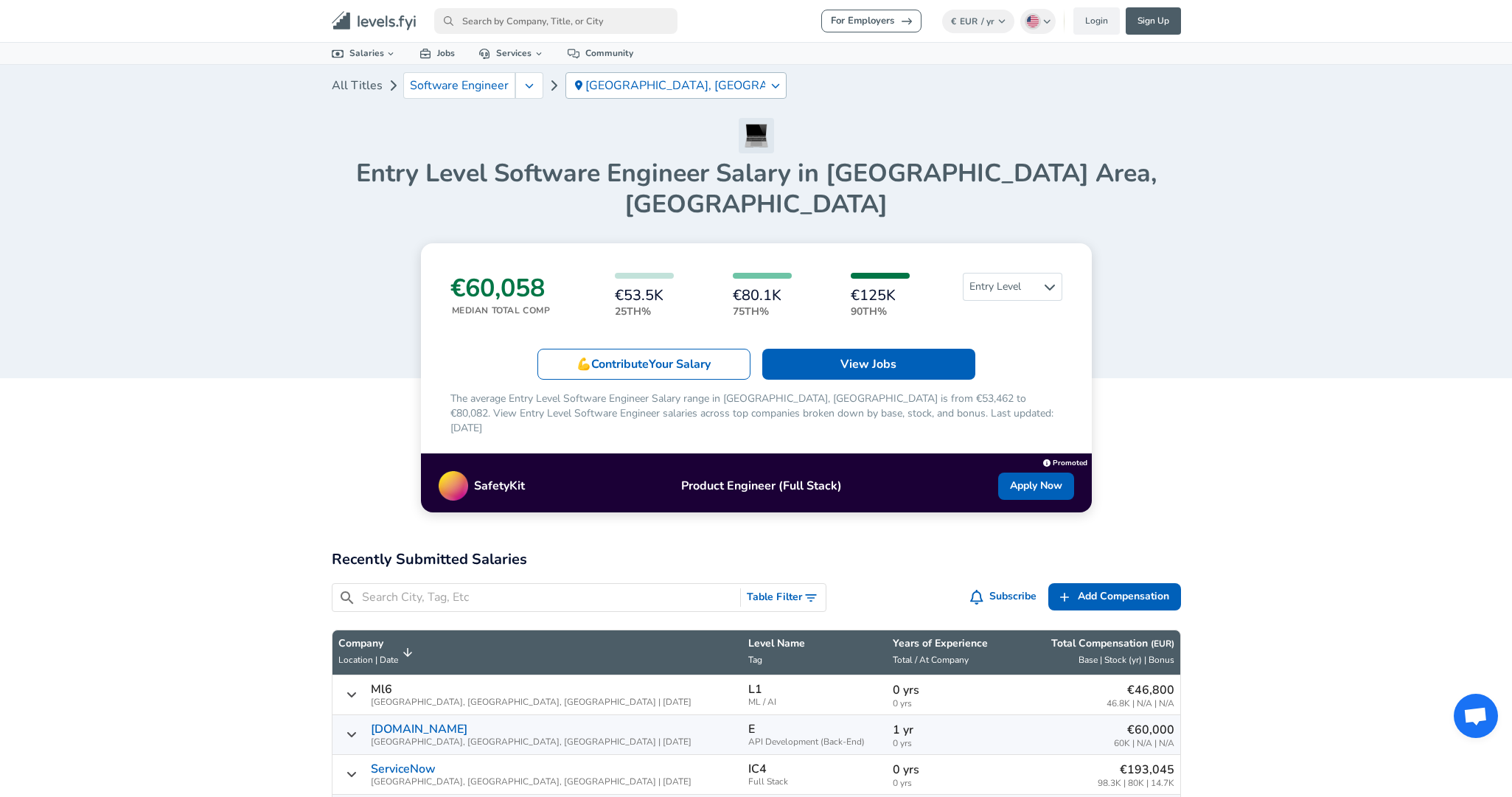
click at [642, 94] on div "[GEOGRAPHIC_DATA], [GEOGRAPHIC_DATA]" at bounding box center [676, 86] width 221 height 27
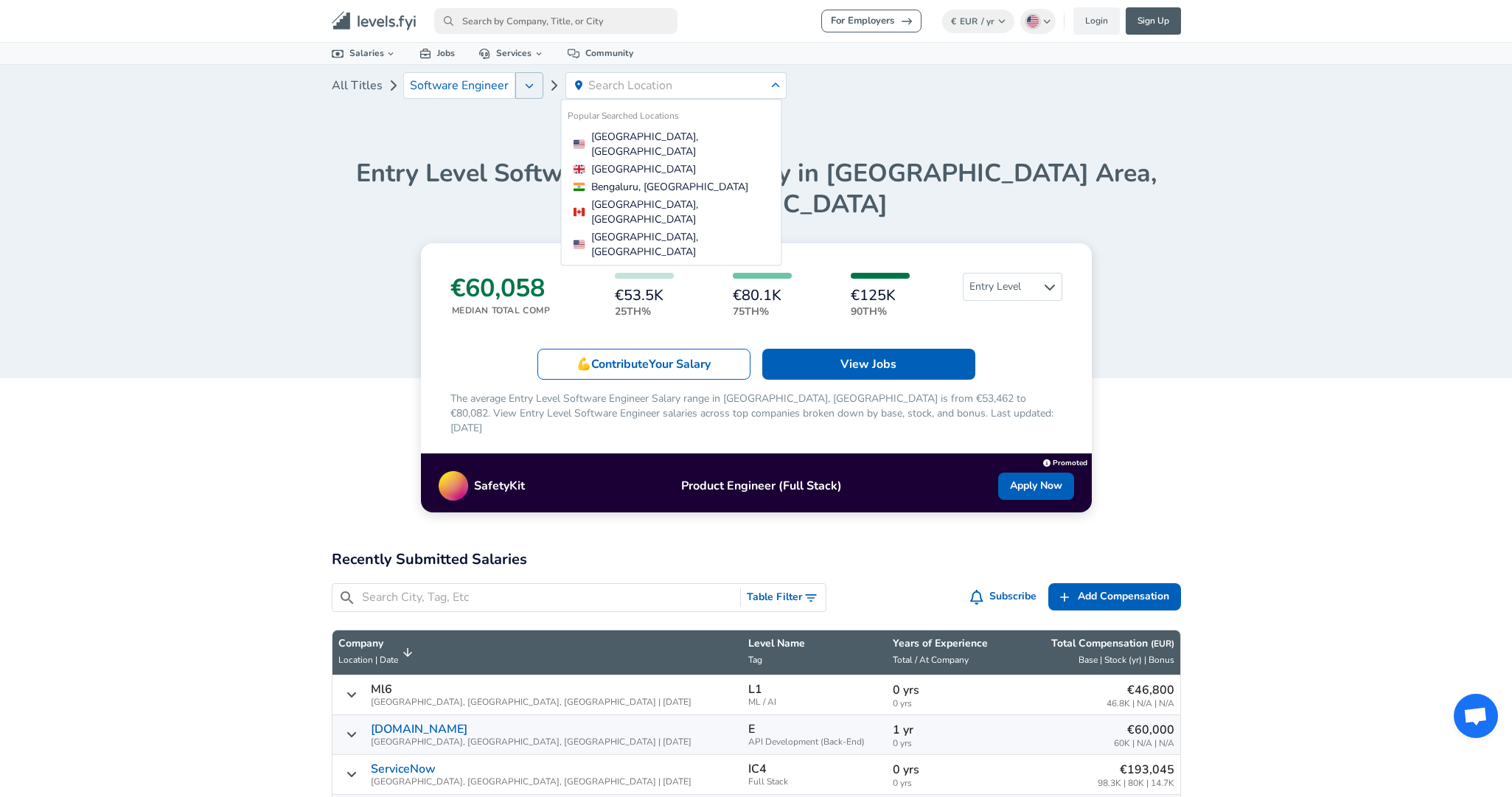
click at [521, 89] on button "button" at bounding box center [530, 86] width 28 height 27
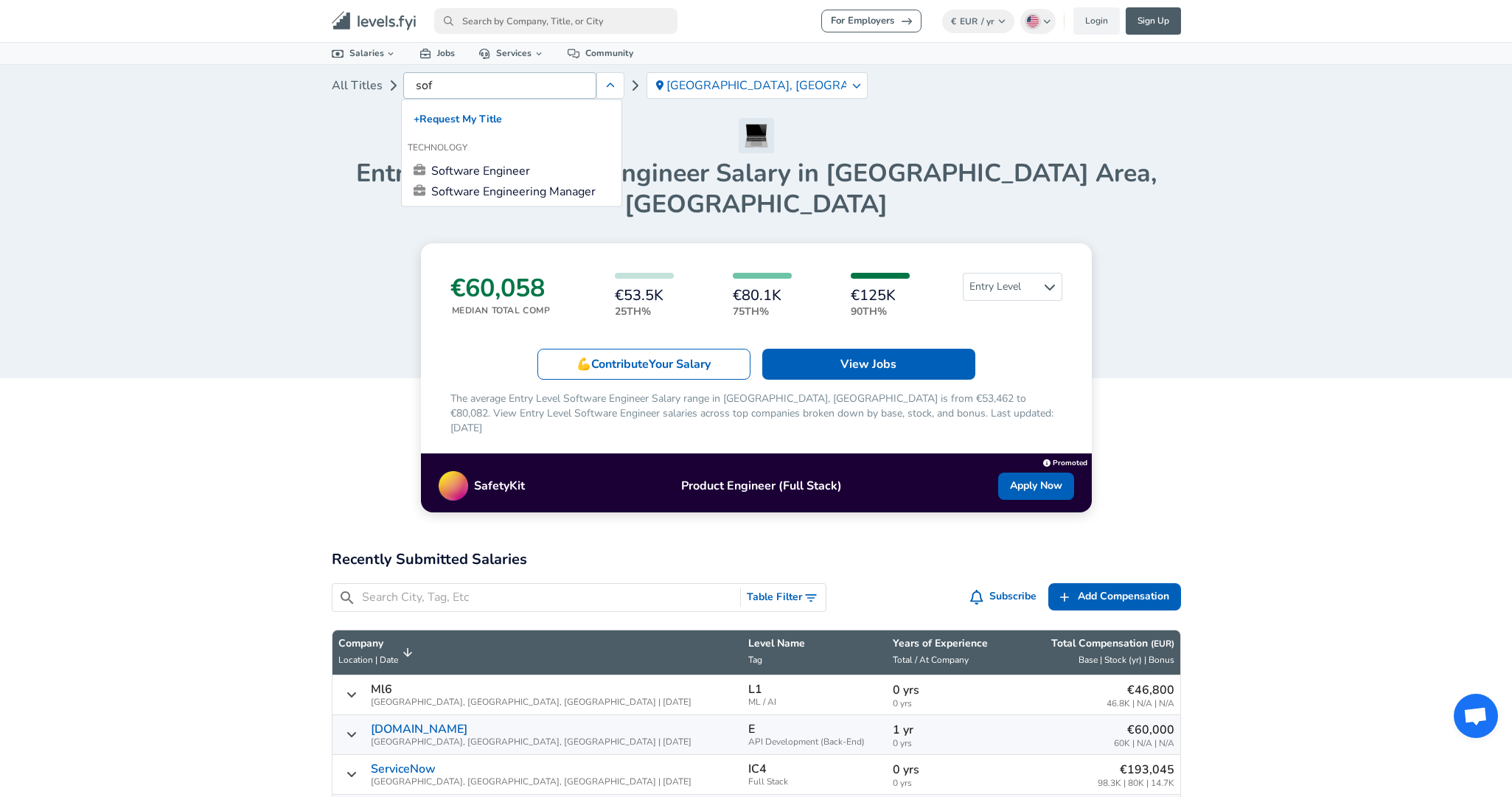
type input "so"
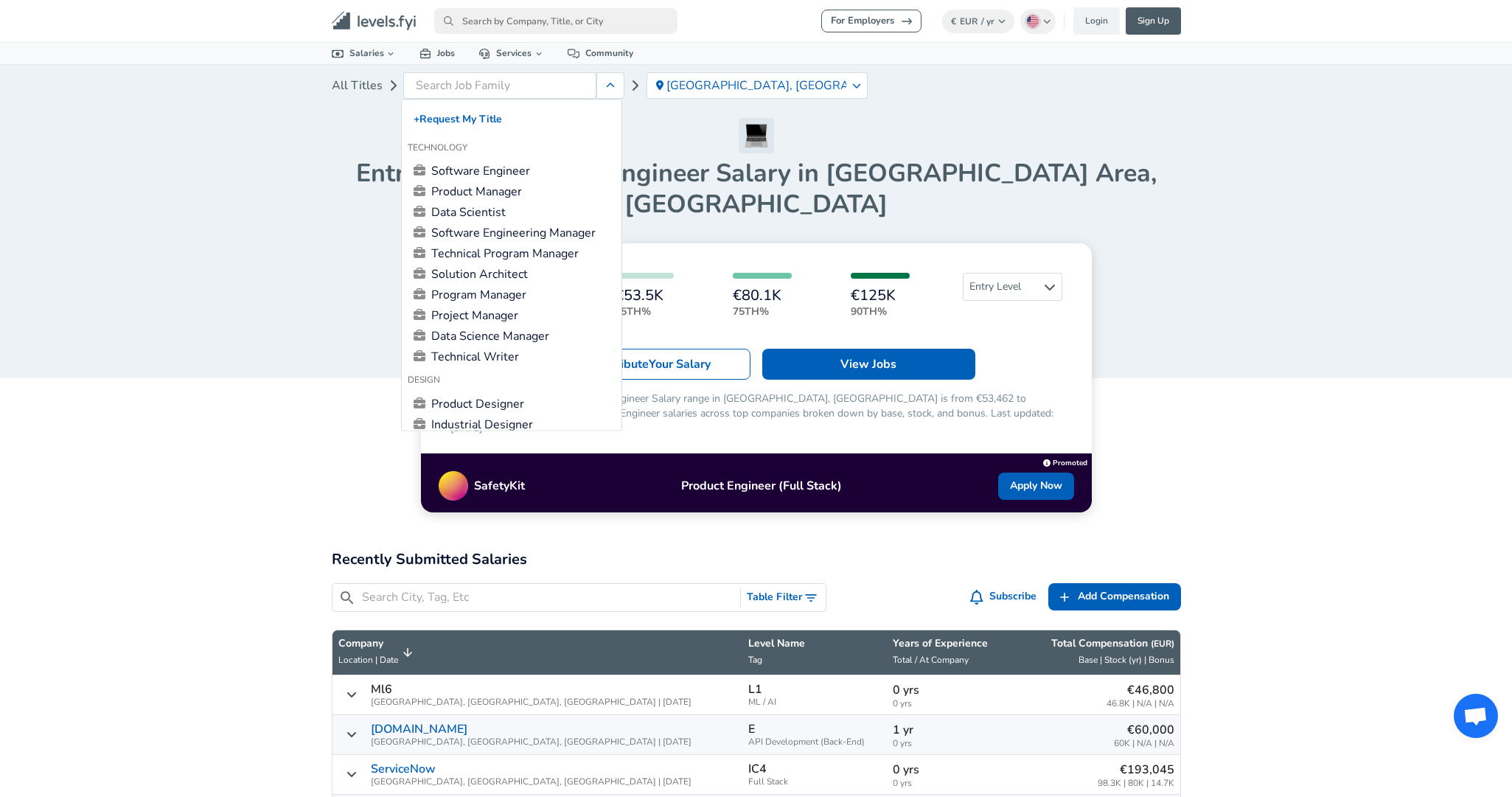
click at [228, 125] on div "All Titles [GEOGRAPHIC_DATA] Area, [GEOGRAPHIC_DATA] Entry Level Software Engin…" at bounding box center [756, 143] width 1512 height 155
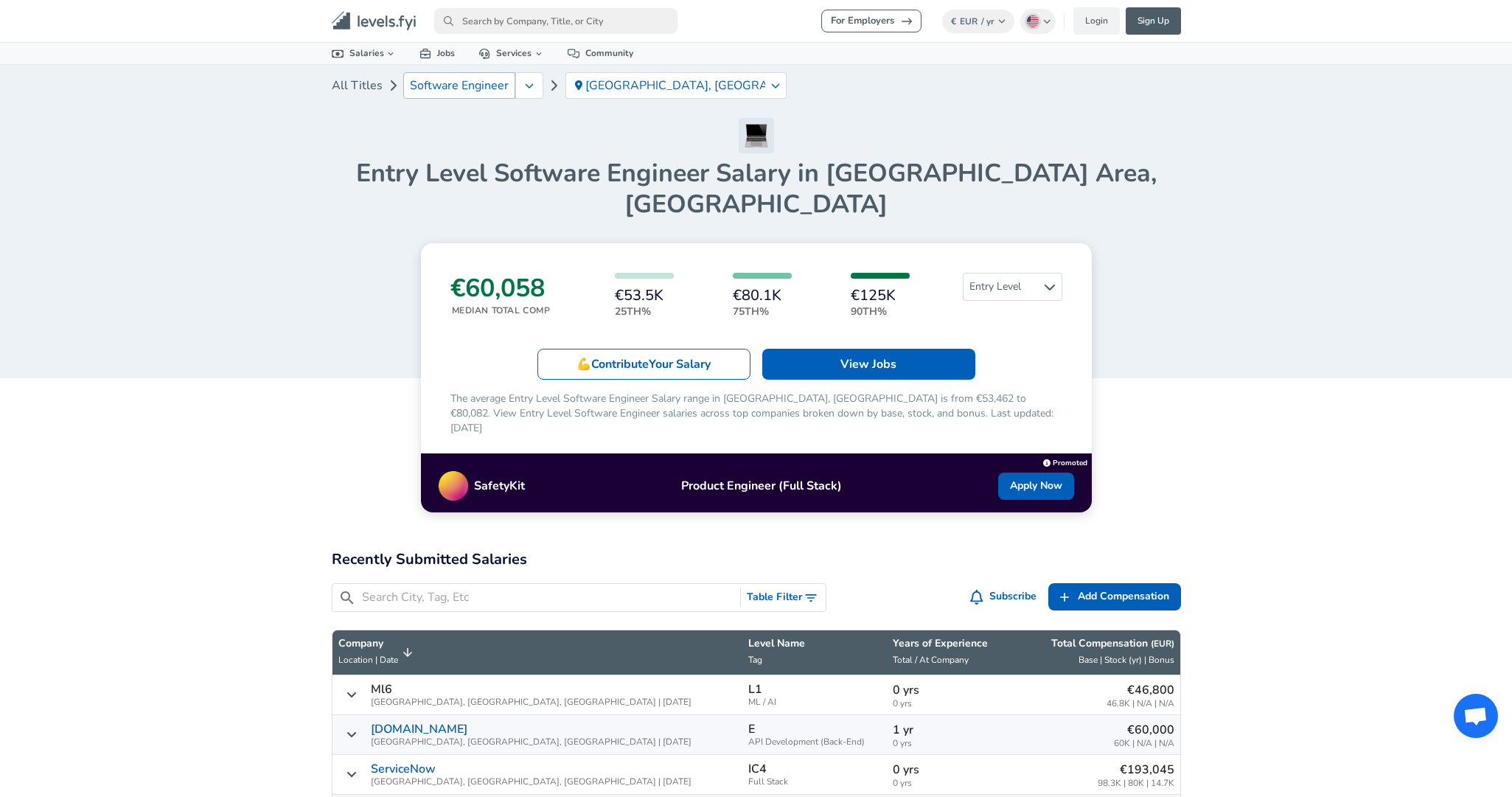
click at [439, 94] on link "Software Engineer" at bounding box center [459, 86] width 112 height 27
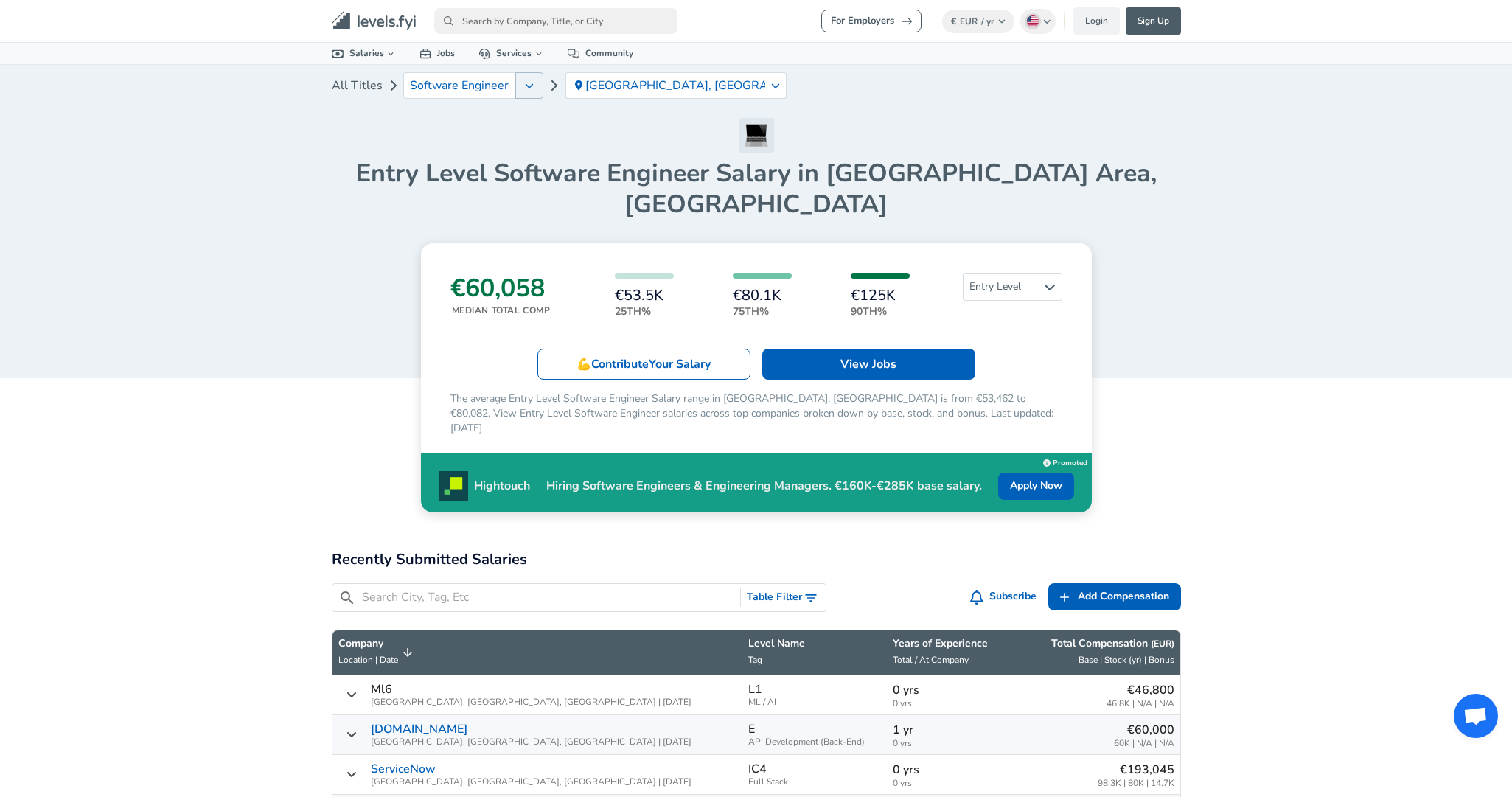
click at [525, 89] on icon "button" at bounding box center [530, 86] width 9 height 12
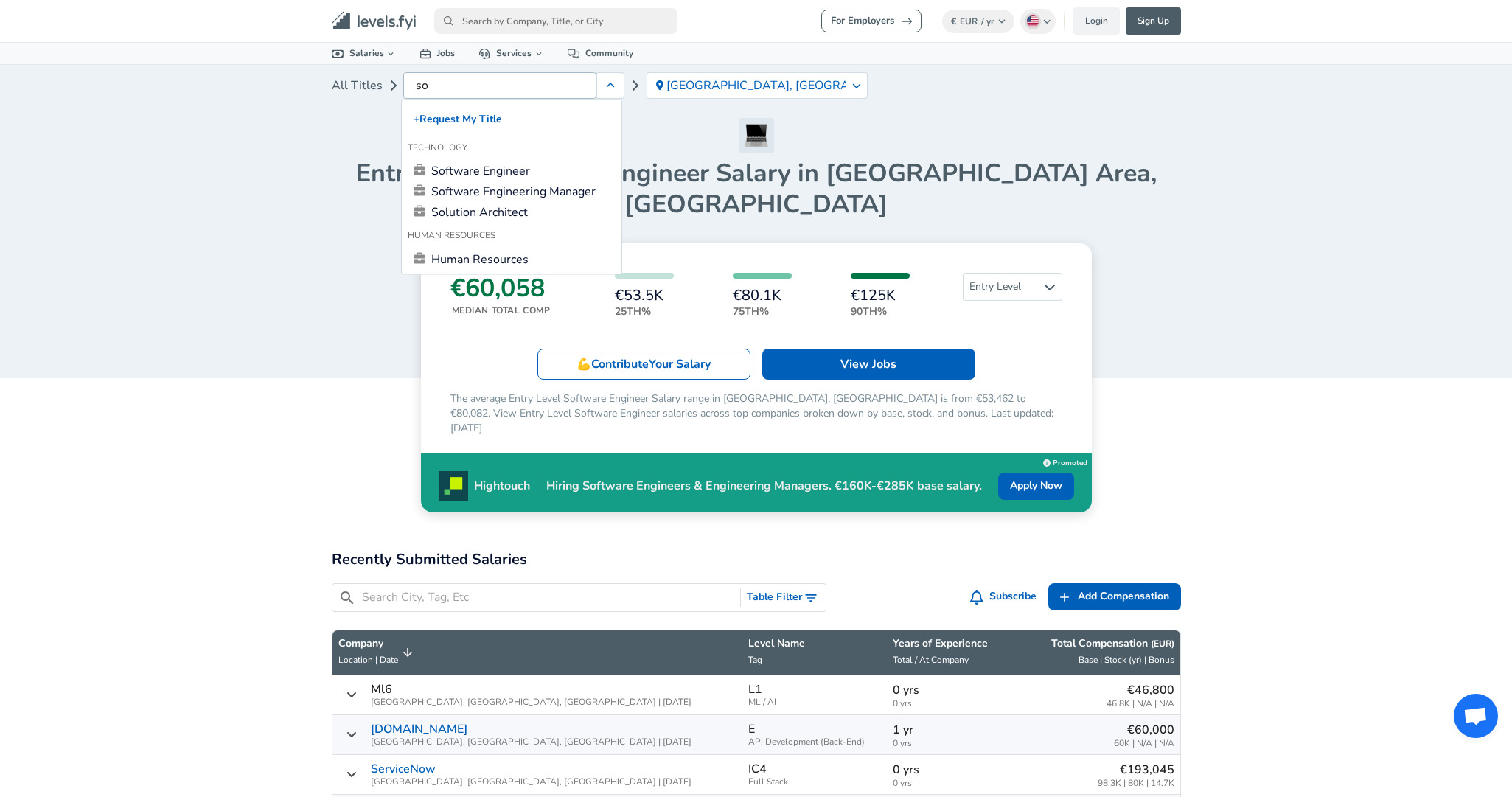
type input "s"
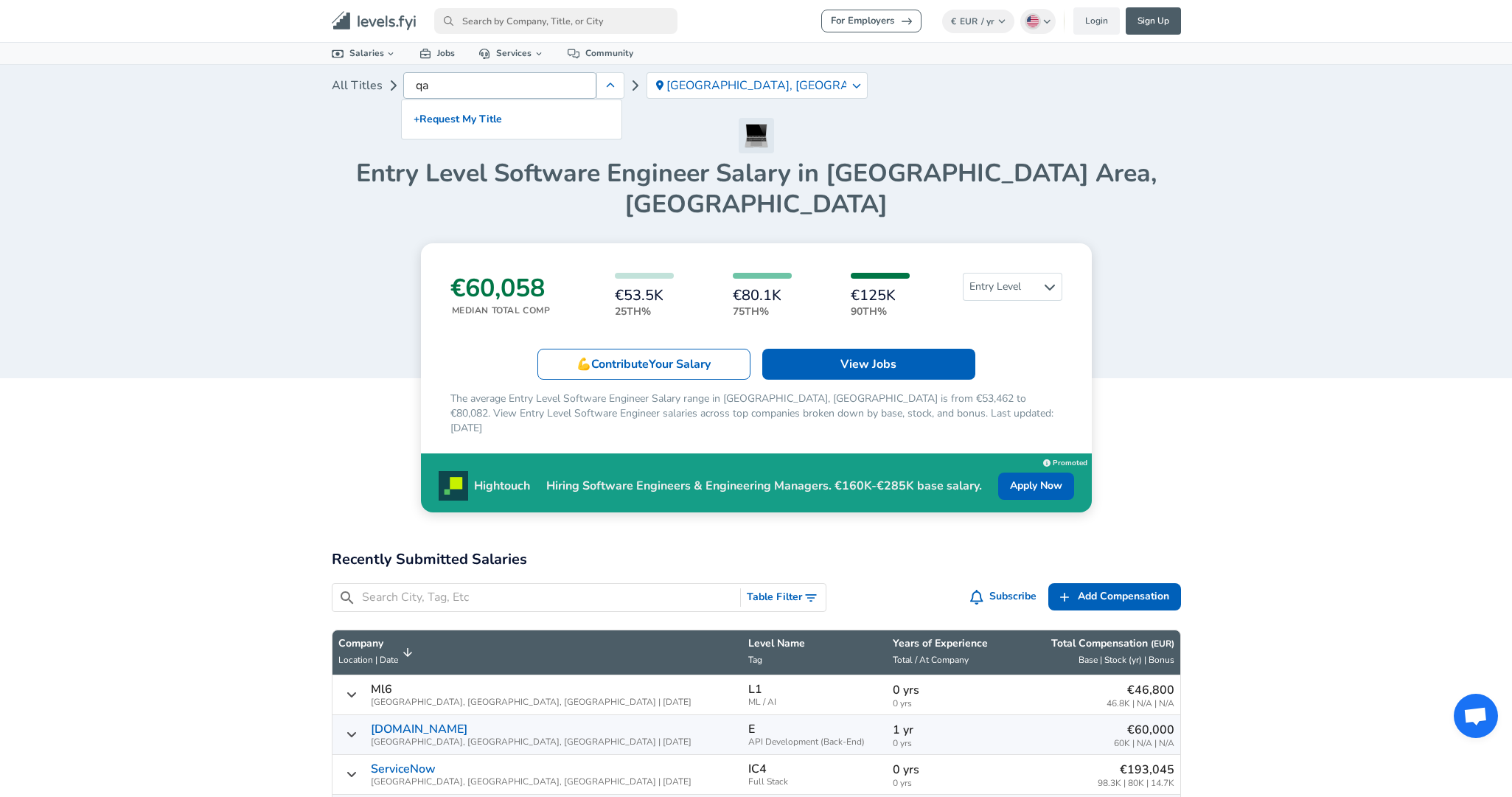
type input "q"
type input "soft"
click at [507, 166] on link "Software Engineer" at bounding box center [511, 171] width 208 height 18
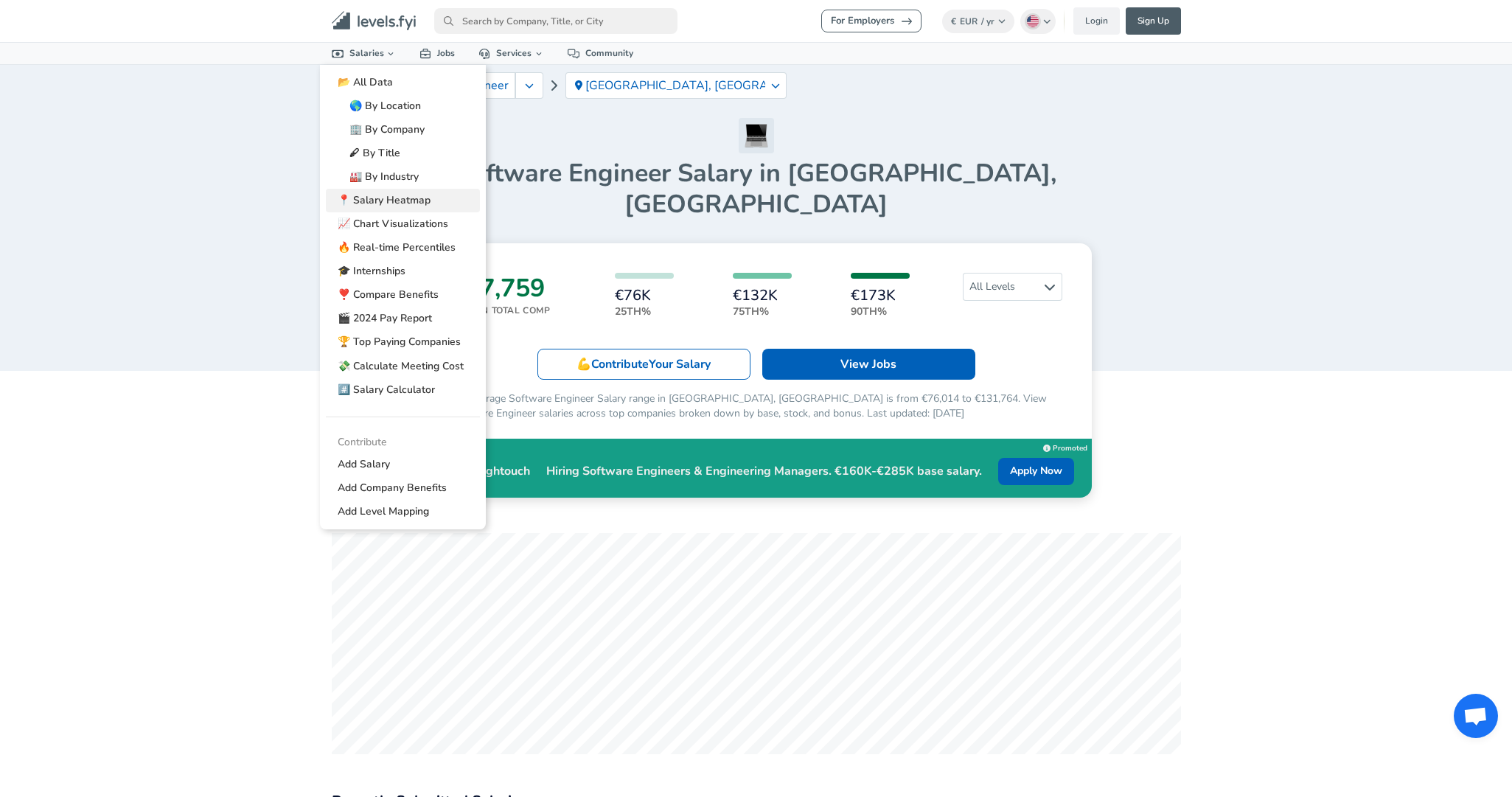
click at [377, 191] on link "📍 Salary Heatmap" at bounding box center [403, 201] width 154 height 24
click at [389, 219] on link "📈 Chart Visualizations" at bounding box center [403, 224] width 154 height 24
